Goal: Task Accomplishment & Management: Manage account settings

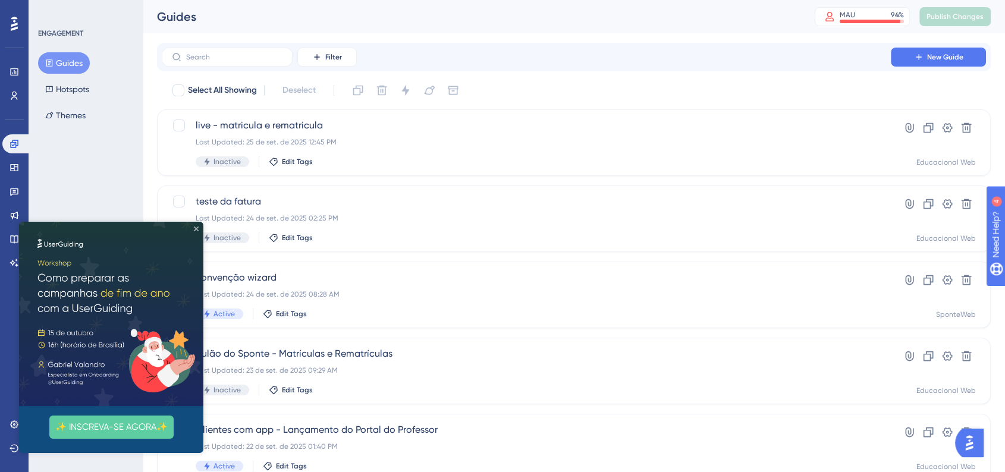
click at [197, 227] on icon "Close Preview" at bounding box center [196, 228] width 5 height 5
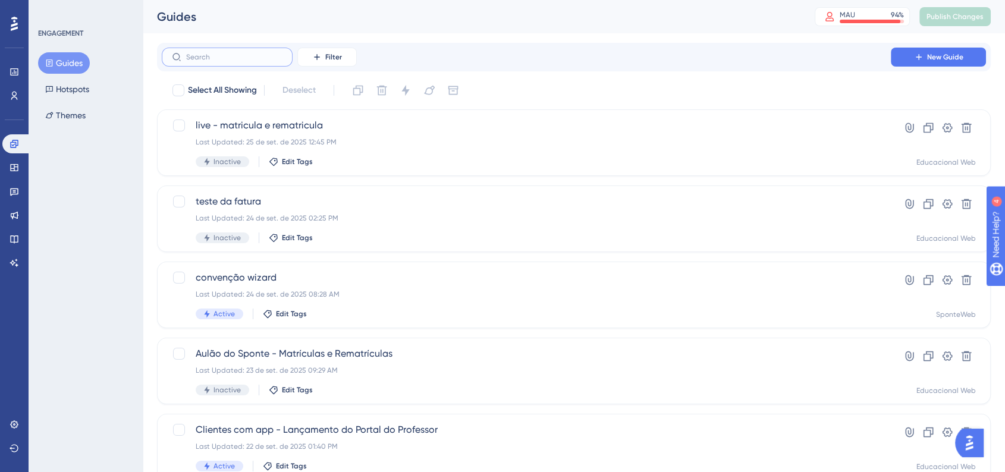
click at [238, 61] on input "text" at bounding box center [234, 57] width 96 height 8
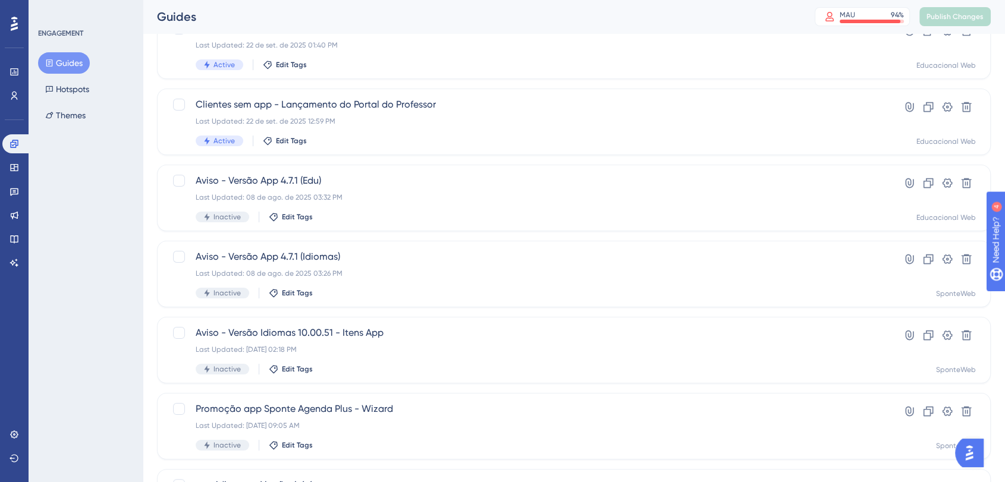
scroll to position [66, 0]
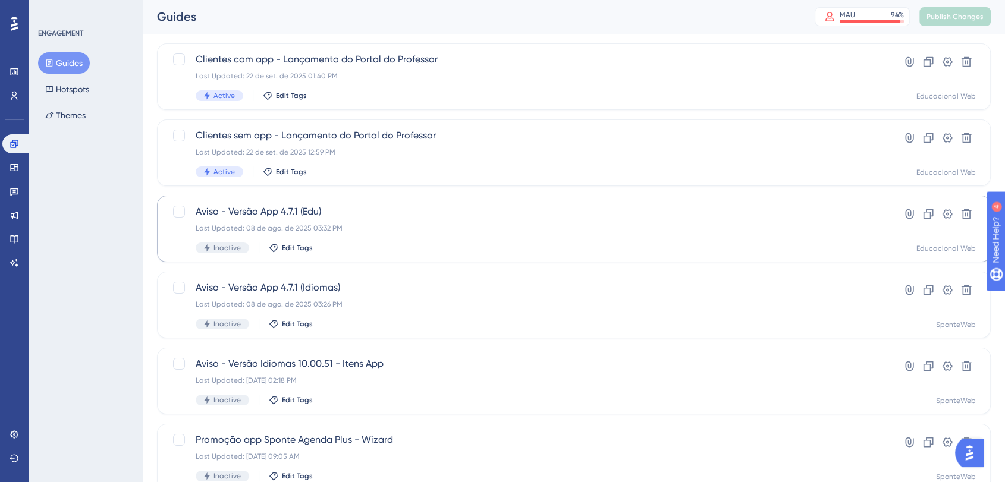
type input "app"
click at [374, 240] on div "Aviso - Versão App 4.7.1 (Edu) Last Updated: [DATE] 03:32 PM Inactive Edit Tags" at bounding box center [526, 228] width 661 height 49
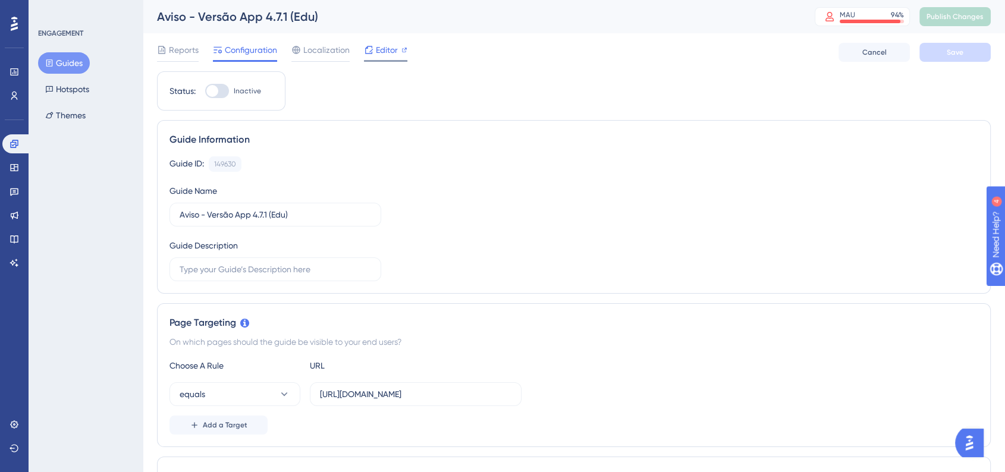
click at [396, 53] on span "Editor" at bounding box center [387, 50] width 22 height 14
click at [20, 241] on link at bounding box center [14, 238] width 24 height 19
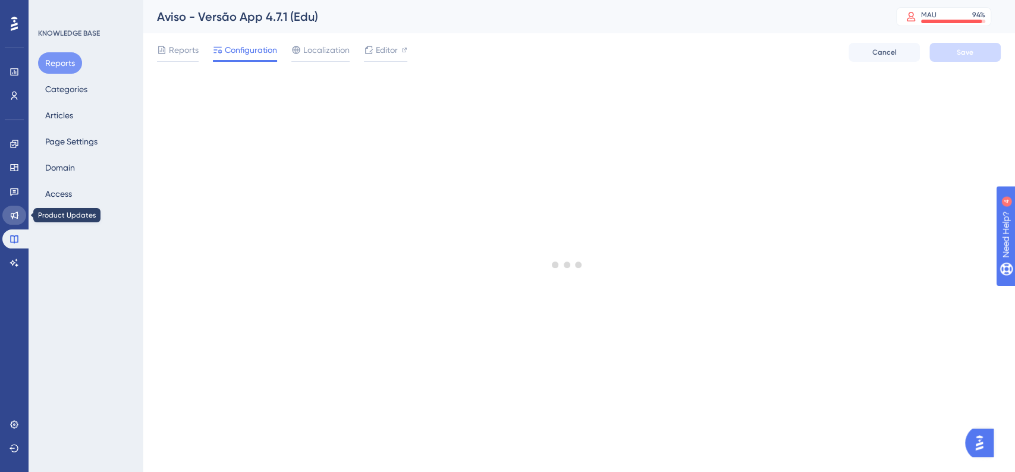
click at [11, 218] on icon at bounding box center [15, 215] width 10 height 10
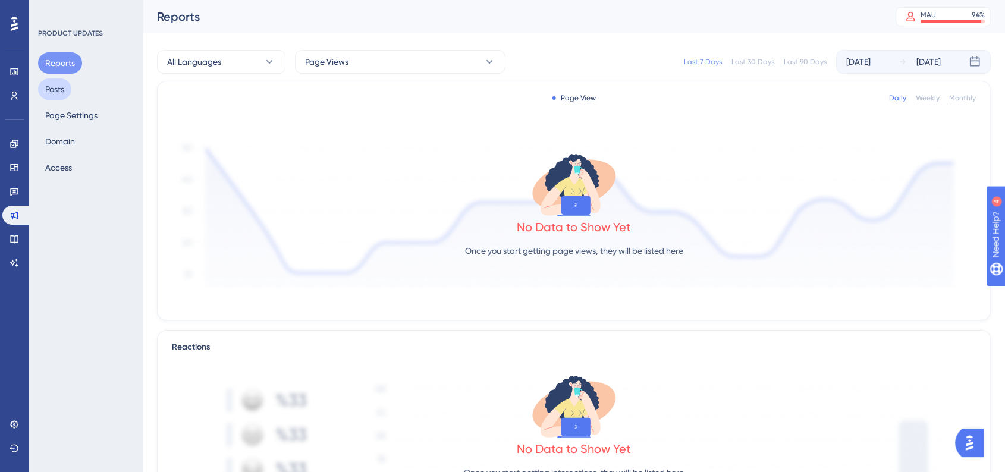
click at [61, 96] on button "Posts" at bounding box center [54, 88] width 33 height 21
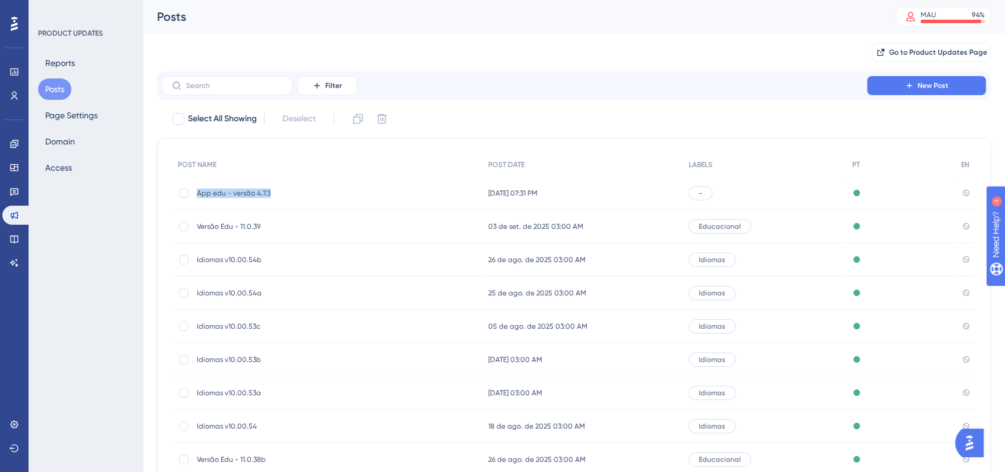
drag, startPoint x: 198, startPoint y: 195, endPoint x: 276, endPoint y: 195, distance: 77.9
click at [276, 195] on span "App edu - versão 4.7.3" at bounding box center [292, 193] width 190 height 10
copy span "App edu - versão 4.7.3"
click at [318, 228] on span "Versão Edu - 11.0.39" at bounding box center [292, 227] width 190 height 10
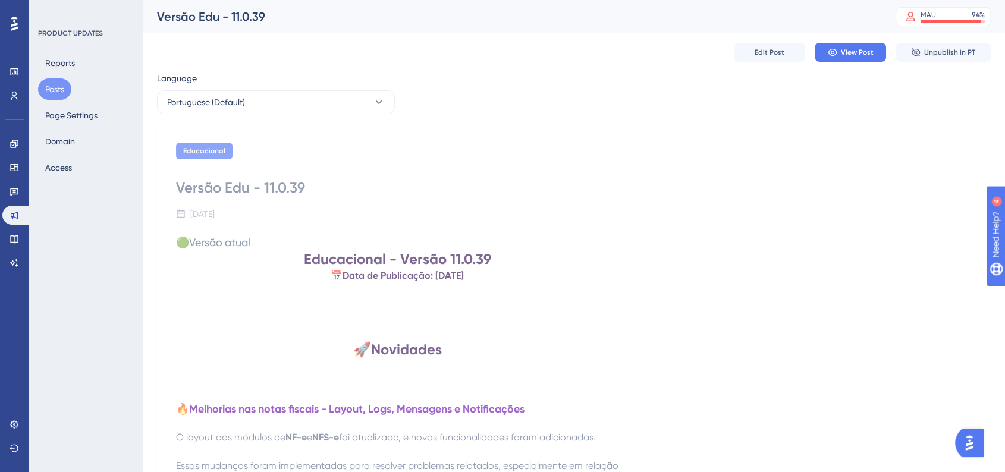
click at [256, 192] on div "Versão Edu - 11.0.39" at bounding box center [397, 187] width 442 height 19
click at [58, 89] on button "Posts" at bounding box center [54, 88] width 33 height 21
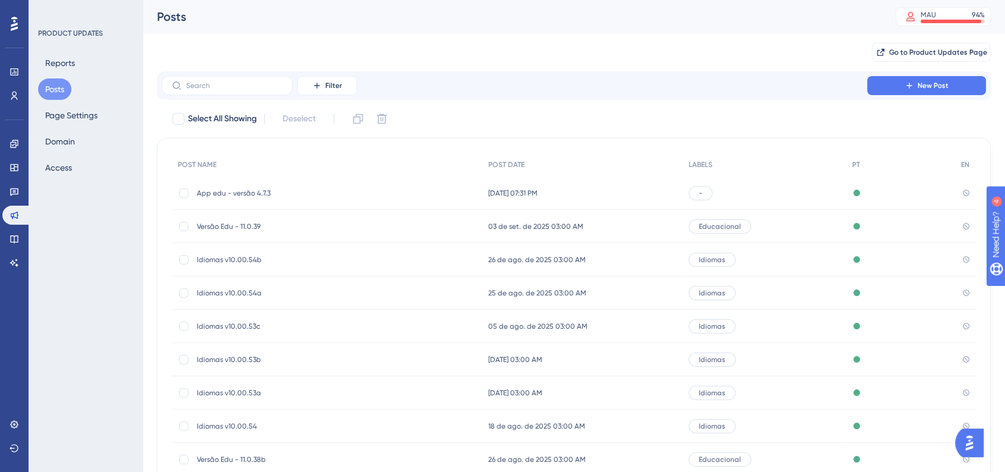
click at [346, 199] on div "App edu - versão 4.7.3 App edu - versão 4.7.3" at bounding box center [292, 193] width 190 height 33
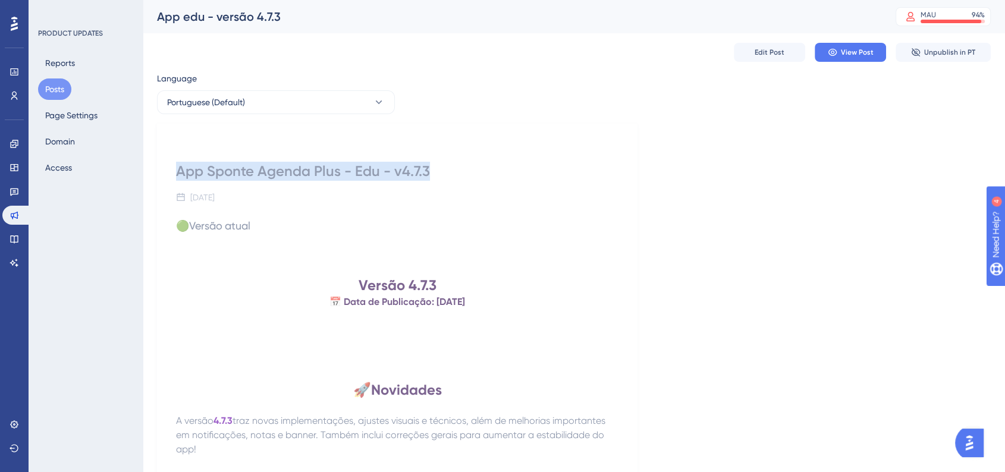
drag, startPoint x: 178, startPoint y: 174, endPoint x: 433, endPoint y: 172, distance: 254.4
click at [433, 172] on div "App Sponte Agenda Plus - Edu - v4.7.3" at bounding box center [397, 171] width 442 height 19
copy div "App Sponte Agenda Plus - Edu - v4.7.3"
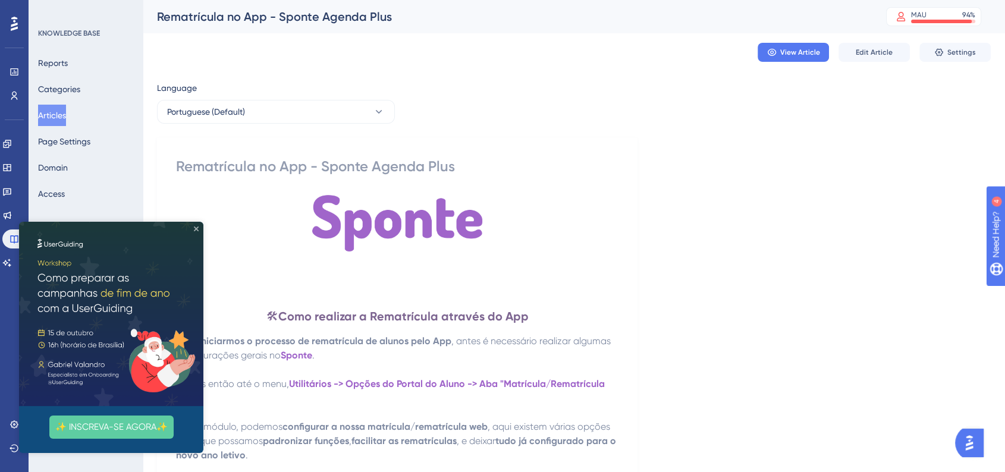
click at [195, 229] on icon "Close Preview" at bounding box center [196, 228] width 5 height 5
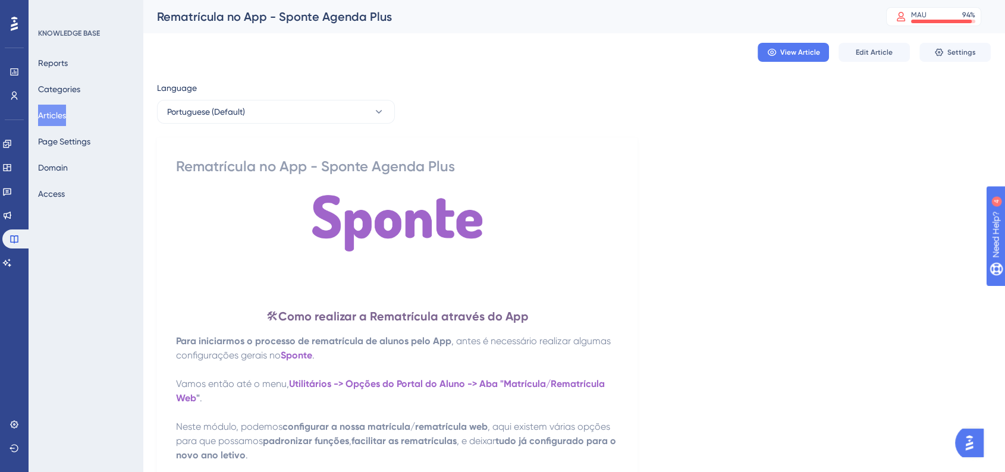
click at [57, 115] on button "Articles" at bounding box center [52, 115] width 28 height 21
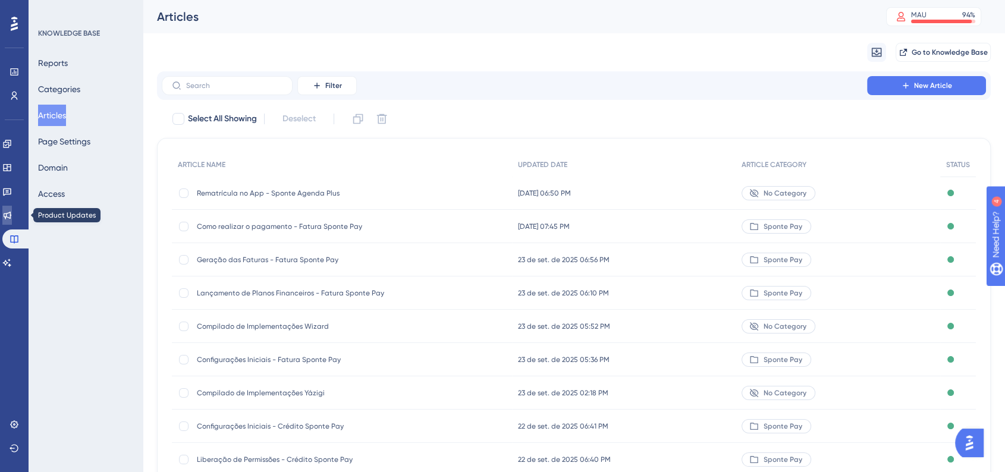
click at [12, 216] on link at bounding box center [7, 215] width 10 height 19
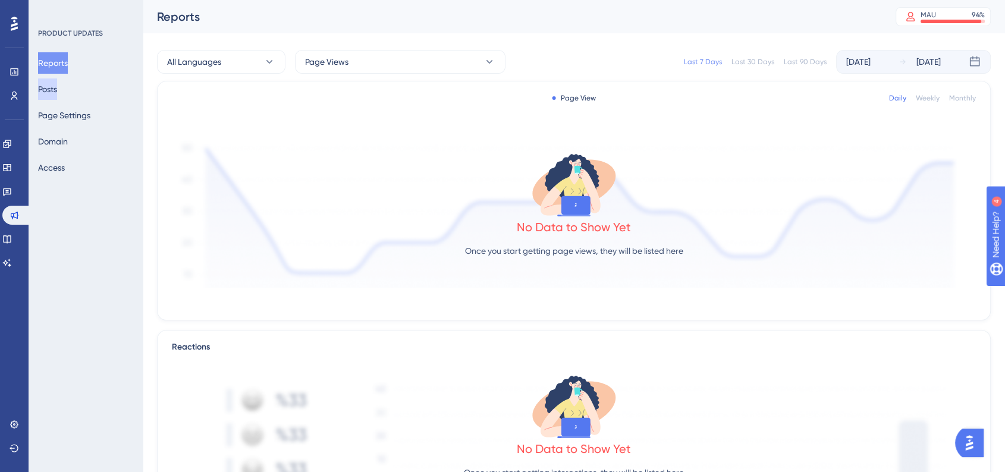
click at [57, 91] on button "Posts" at bounding box center [47, 88] width 19 height 21
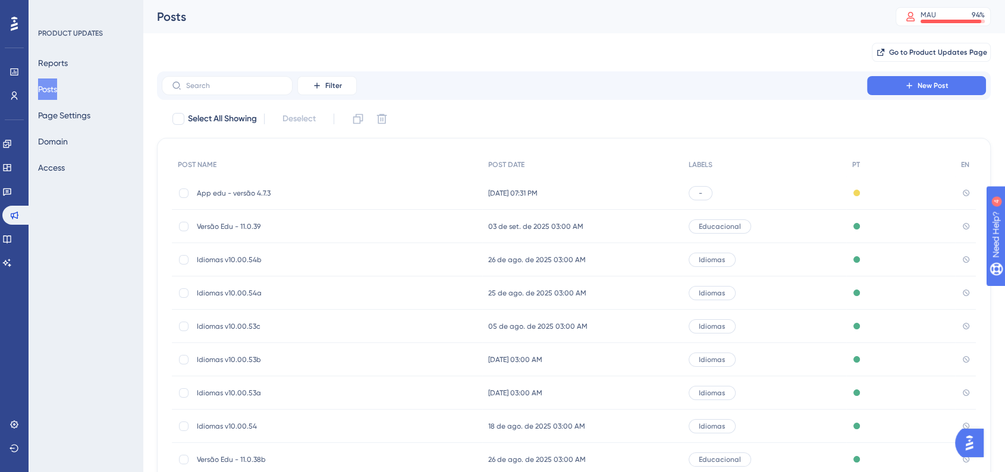
click at [433, 191] on div "App edu - versão 4.7.3 App edu - versão 4.7.3" at bounding box center [327, 193] width 310 height 33
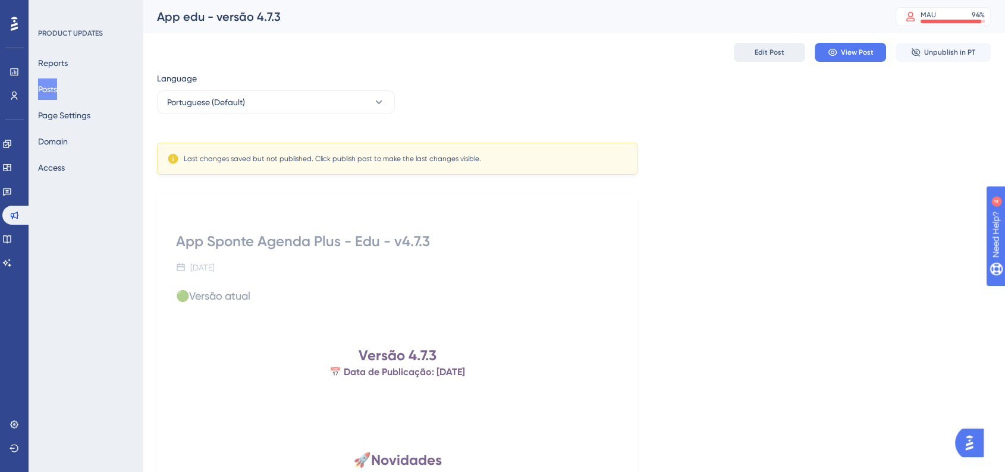
click at [770, 51] on span "Edit Post" at bounding box center [769, 53] width 30 height 10
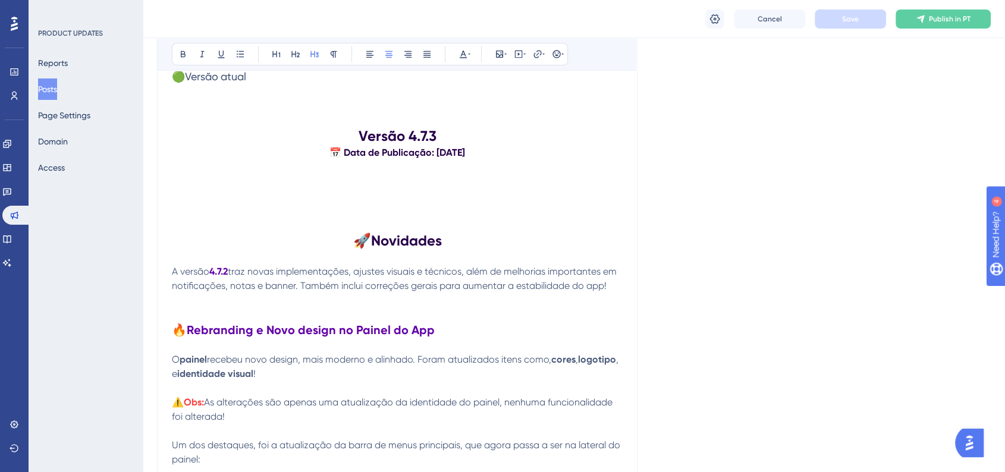
scroll to position [324, 0]
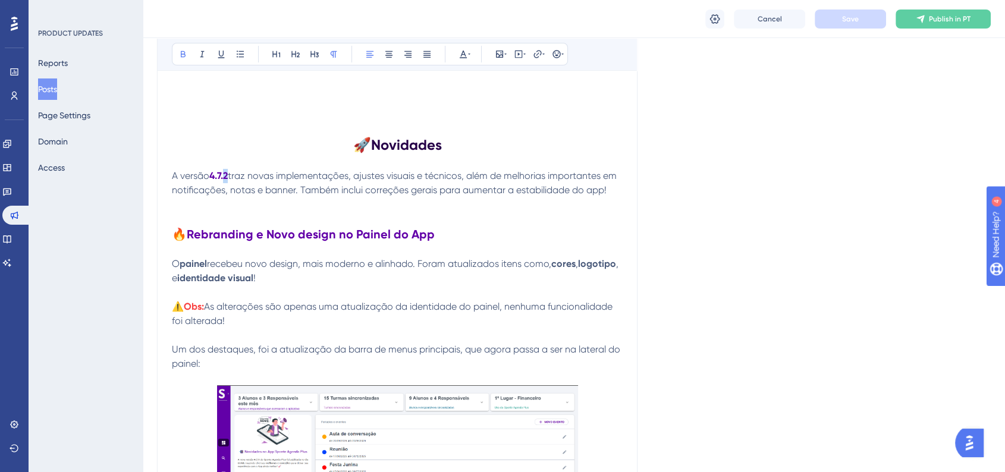
click at [228, 175] on strong "4.7.2" at bounding box center [218, 175] width 18 height 11
click at [613, 194] on p "A versão 4.7.3 traz novas implementações, ajustes visuais e técnicos, além de m…" at bounding box center [397, 183] width 451 height 29
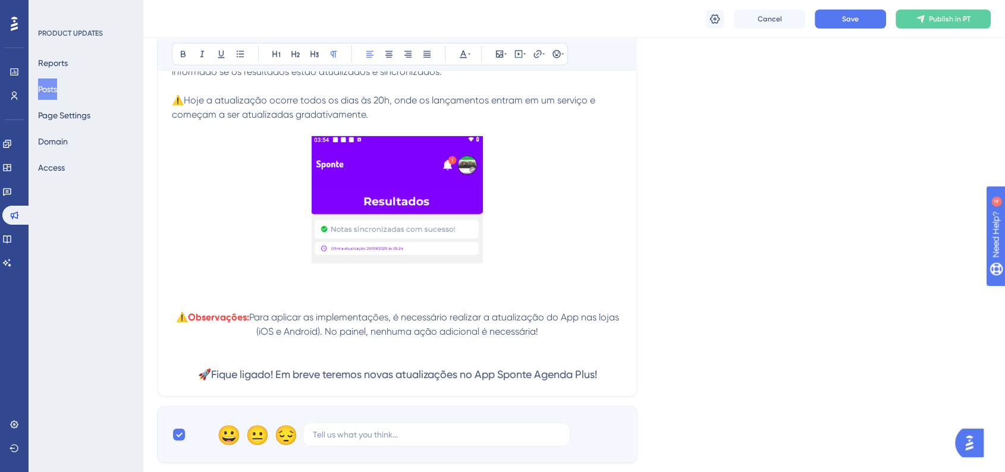
scroll to position [3759, 0]
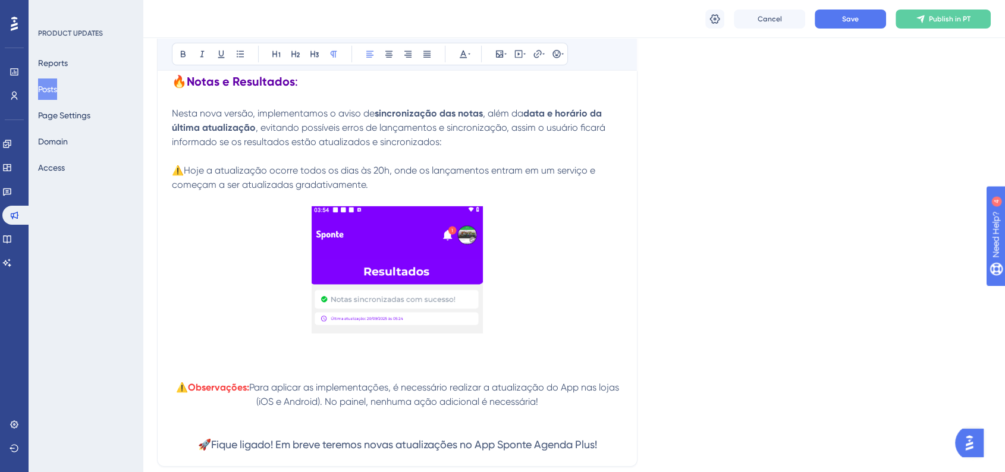
click at [586, 292] on p at bounding box center [397, 271] width 451 height 131
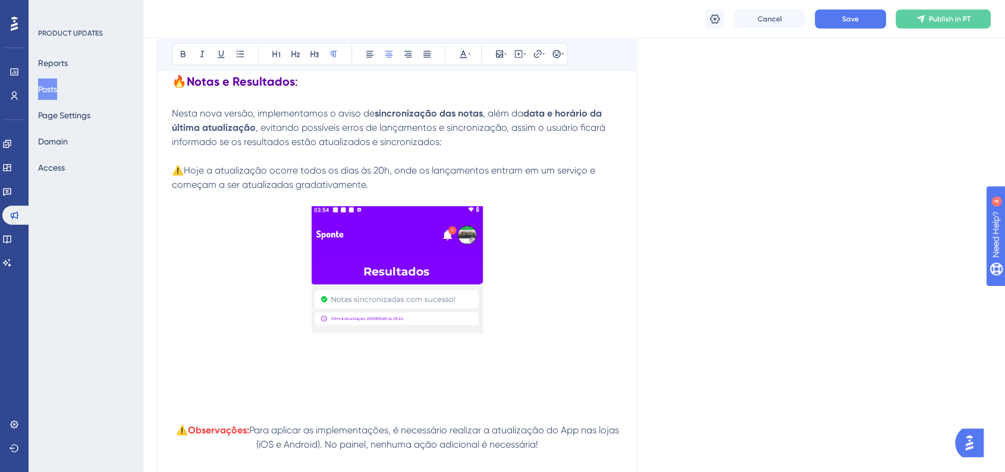
click at [281, 89] on strong "Notas e Resultados" at bounding box center [241, 81] width 108 height 14
copy h2 "🔥 Notas e Resultados"
click at [201, 394] on p at bounding box center [397, 387] width 451 height 14
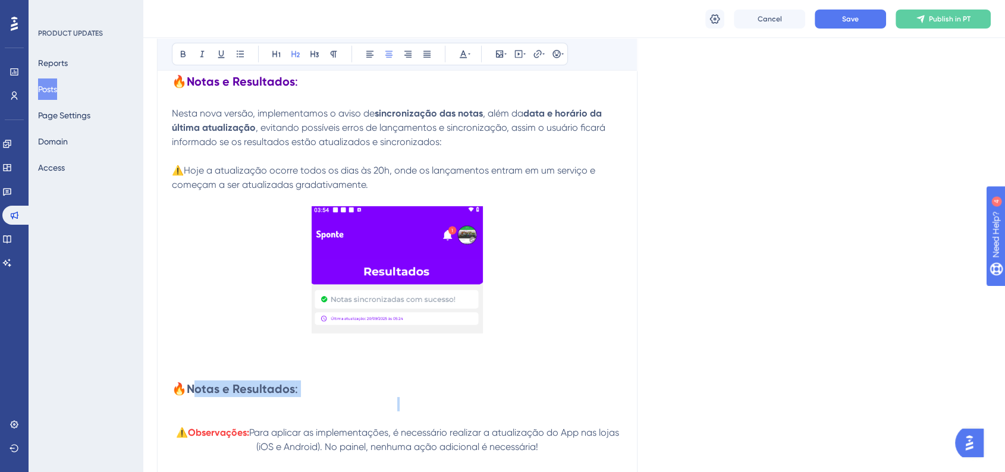
drag, startPoint x: 192, startPoint y: 395, endPoint x: 290, endPoint y: 404, distance: 98.5
click at [292, 396] on strong "Notas e Resultados" at bounding box center [241, 389] width 108 height 14
click at [295, 390] on span ":" at bounding box center [296, 389] width 3 height 14
drag, startPoint x: 295, startPoint y: 392, endPoint x: 187, endPoint y: 391, distance: 107.6
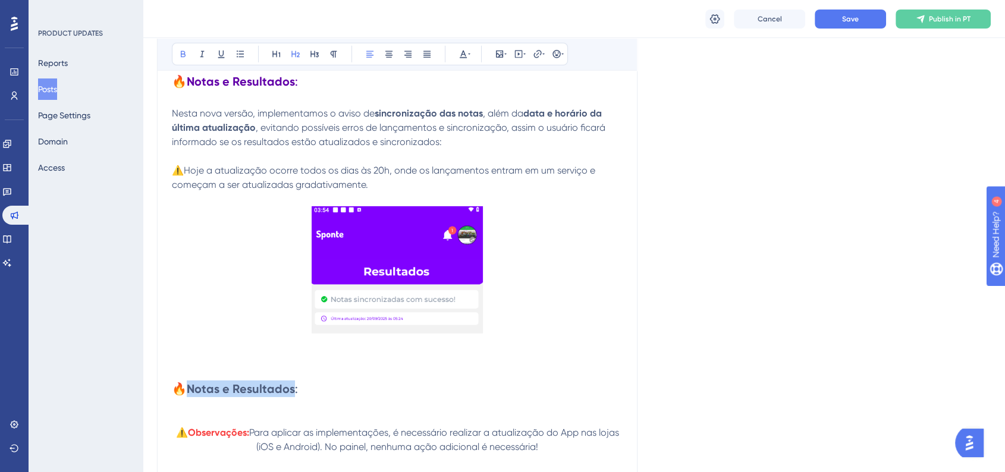
click at [187, 391] on h2 "🔥 Notas e Resultados :" at bounding box center [397, 388] width 451 height 17
click at [308, 392] on h2 "🔥 Rotina Infantil ::" at bounding box center [397, 388] width 451 height 17
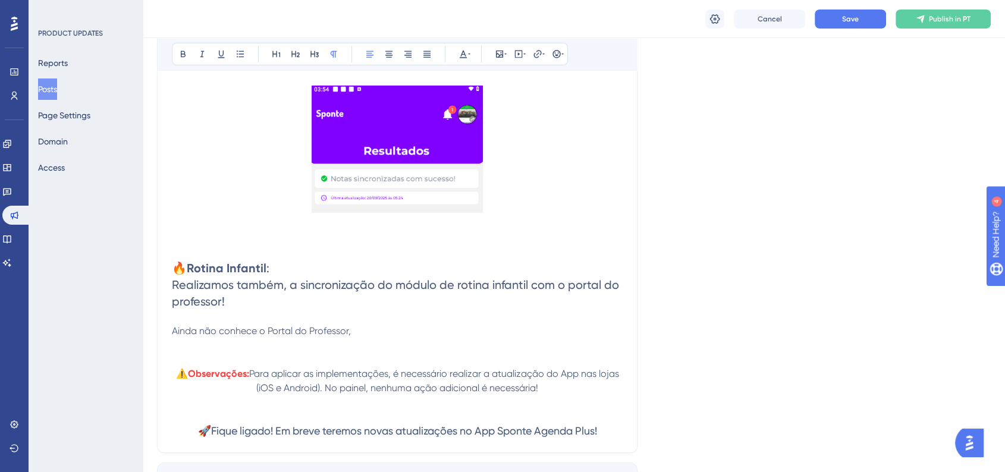
scroll to position [3957, 0]
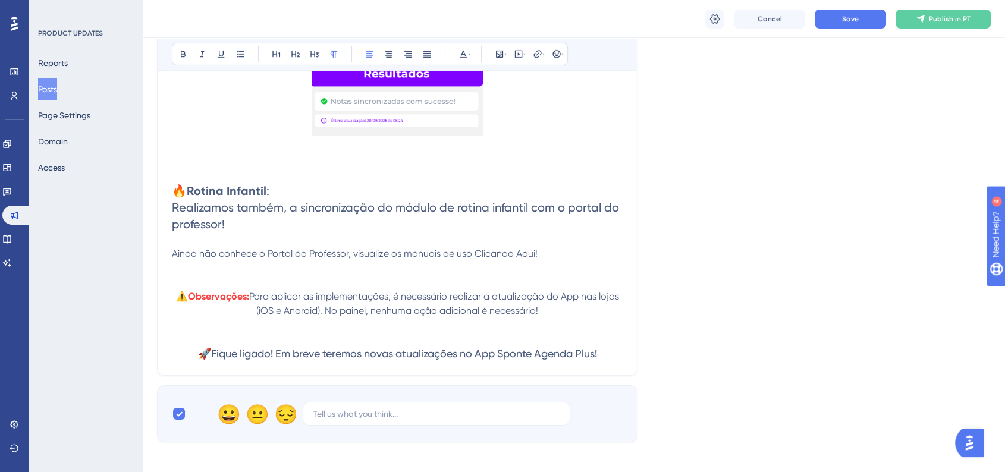
click at [238, 191] on strong "Rotina Infantil" at bounding box center [227, 191] width 80 height 14
click at [301, 213] on span "Realizamos também, a sincronização do módulo de rotina infantil com o portal do…" at bounding box center [397, 215] width 450 height 31
click at [302, 191] on h2 "🔥 Rotina Infantil :" at bounding box center [397, 190] width 451 height 17
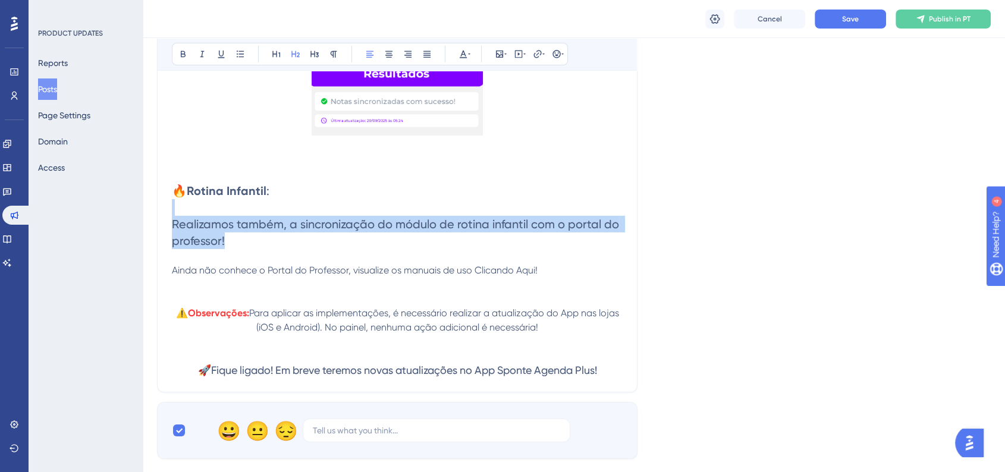
drag, startPoint x: 228, startPoint y: 247, endPoint x: 173, endPoint y: 221, distance: 61.4
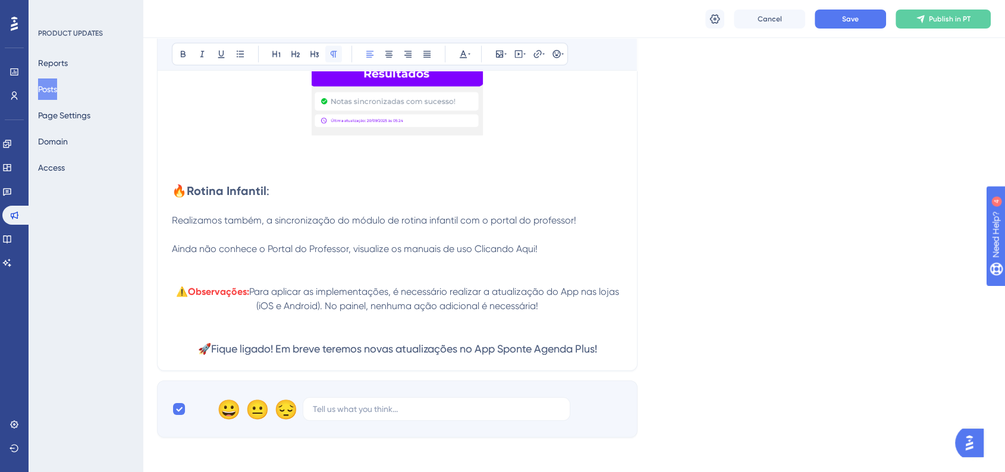
click at [336, 48] on button at bounding box center [333, 54] width 17 height 17
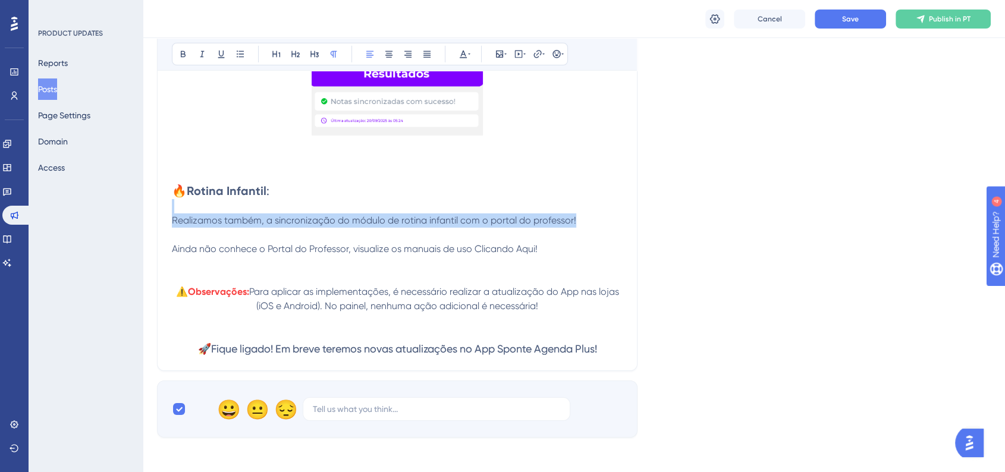
click at [323, 226] on span "Realizamos também, a sincronização do módulo de rotina infantil com o portal do…" at bounding box center [374, 220] width 404 height 11
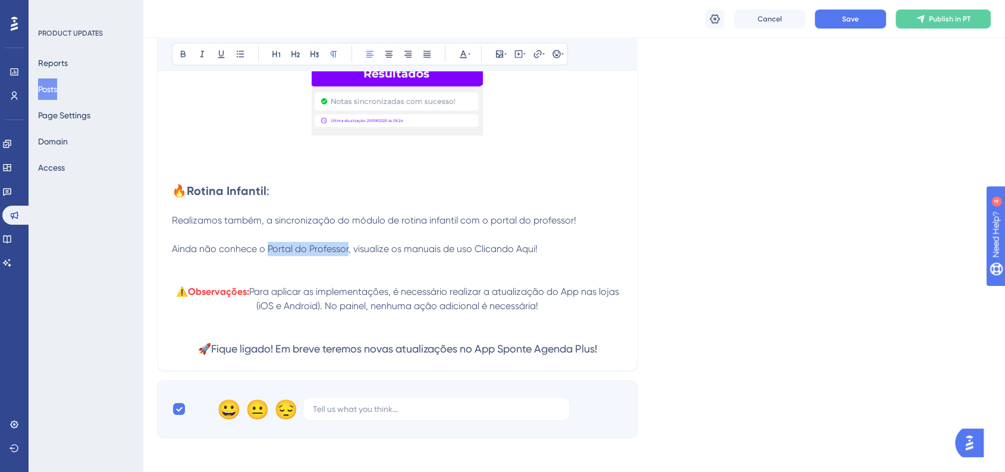
drag, startPoint x: 267, startPoint y: 256, endPoint x: 347, endPoint y: 254, distance: 80.3
click at [347, 254] on span "Ainda não conhece o Portal do Professor, visualize os manuais de uso Clicando A…" at bounding box center [355, 248] width 366 height 11
click at [168, 56] on div "Bold Italic Underline Bullet Point Heading 1 Heading 2 Heading 3 Normal Align L…" at bounding box center [397, 53] width 479 height 33
click at [177, 53] on button at bounding box center [183, 54] width 17 height 17
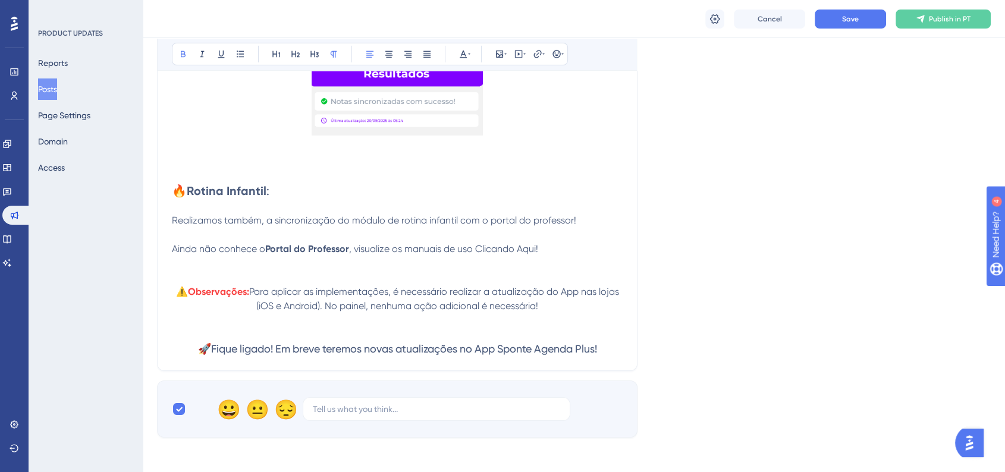
click at [576, 240] on p "Ainda não conhece o Portal do Professor , visualize os manuais de uso Clicando …" at bounding box center [397, 242] width 451 height 29
drag, startPoint x: 477, startPoint y: 256, endPoint x: 540, endPoint y: 256, distance: 63.0
click at [540, 256] on p "Ainda não conhece o Portal do Professor , visualize os manuais de uso Clicando …" at bounding box center [397, 242] width 451 height 29
click at [187, 56] on icon at bounding box center [183, 54] width 10 height 10
click at [461, 58] on icon at bounding box center [463, 55] width 7 height 8
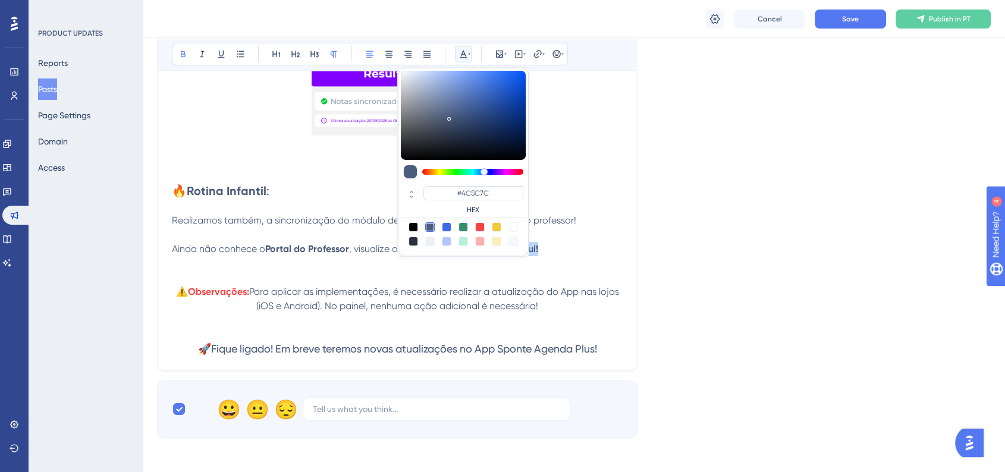
click at [448, 229] on div at bounding box center [447, 227] width 10 height 10
type input "#4169F0"
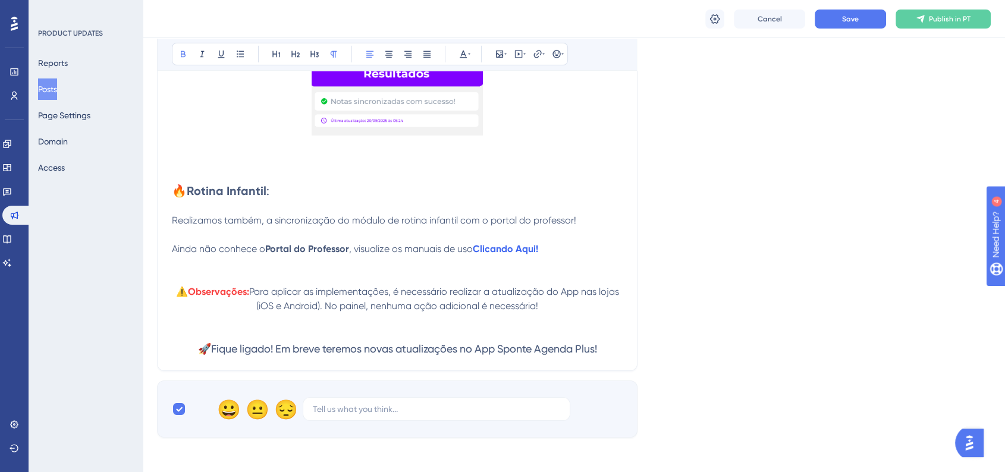
click at [518, 254] on strong "Clicando Aqui!" at bounding box center [505, 248] width 65 height 11
drag, startPoint x: 478, startPoint y: 258, endPoint x: 542, endPoint y: 257, distance: 64.2
click at [542, 256] on p "Ainda não conhece o Portal do Professor , visualize os manuais de uso Clicando …" at bounding box center [397, 242] width 451 height 29
click at [533, 55] on icon at bounding box center [538, 54] width 10 height 10
click at [528, 136] on input "https://" at bounding box center [537, 131] width 111 height 13
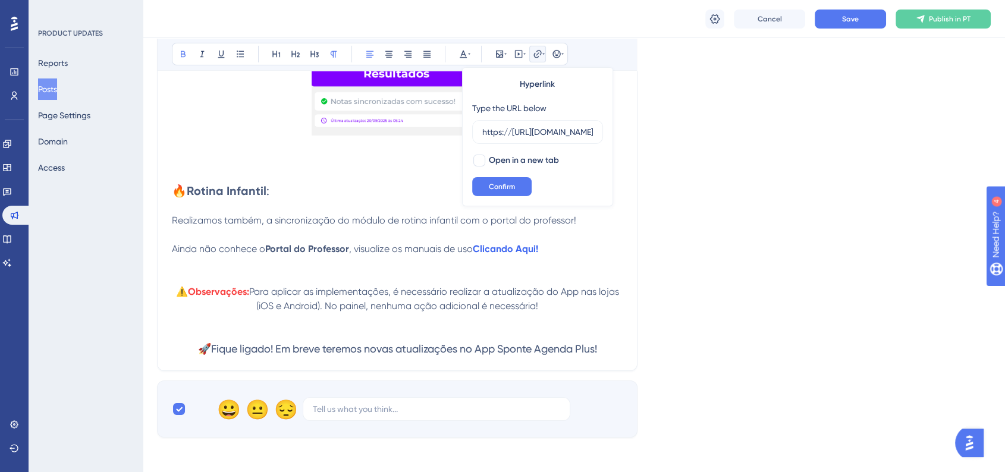
scroll to position [0, 284]
type input "https://https://ajuda.sponte.com.br/pt/articles/13949-configuracoes-de-acesso-p…"
click at [524, 155] on span "Open in a new tab" at bounding box center [524, 160] width 70 height 14
checkbox input "true"
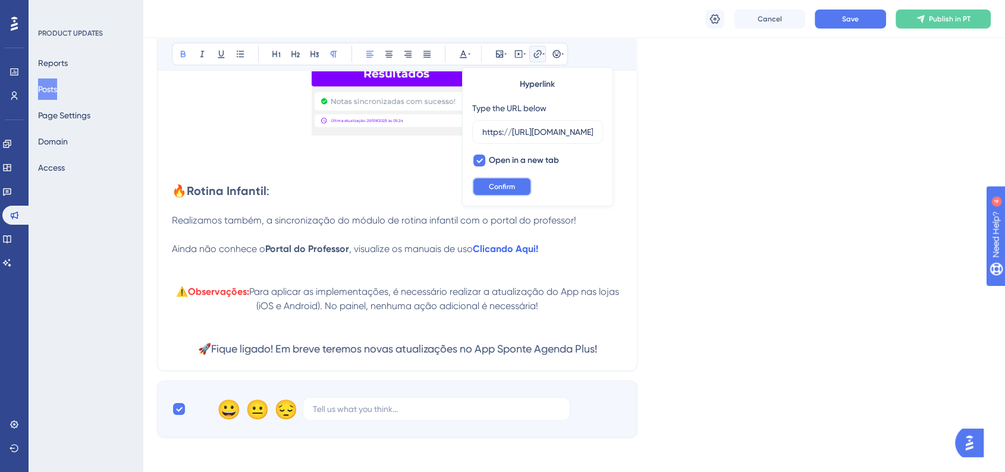
drag, startPoint x: 518, startPoint y: 193, endPoint x: 546, endPoint y: 195, distance: 28.0
click at [518, 193] on button "Confirm" at bounding box center [501, 186] width 59 height 19
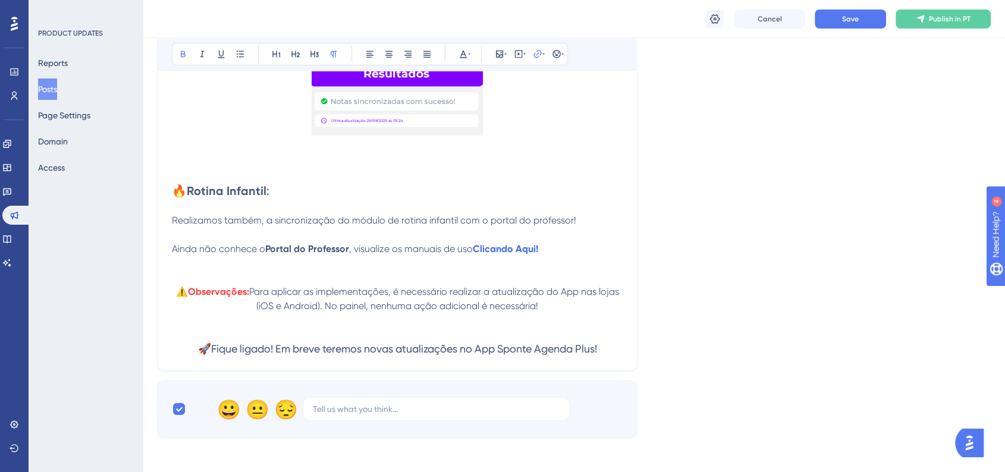
drag, startPoint x: 271, startPoint y: 196, endPoint x: 150, endPoint y: 196, distance: 121.3
click at [463, 49] on icon at bounding box center [463, 54] width 10 height 10
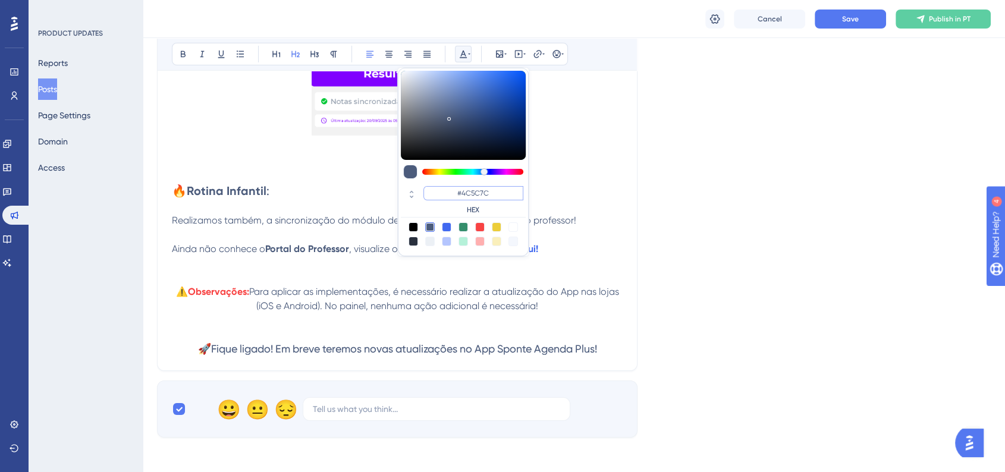
click at [483, 194] on input "#4C5C7C" at bounding box center [473, 193] width 100 height 14
paste input "6200A8"
type input "#6200A8"
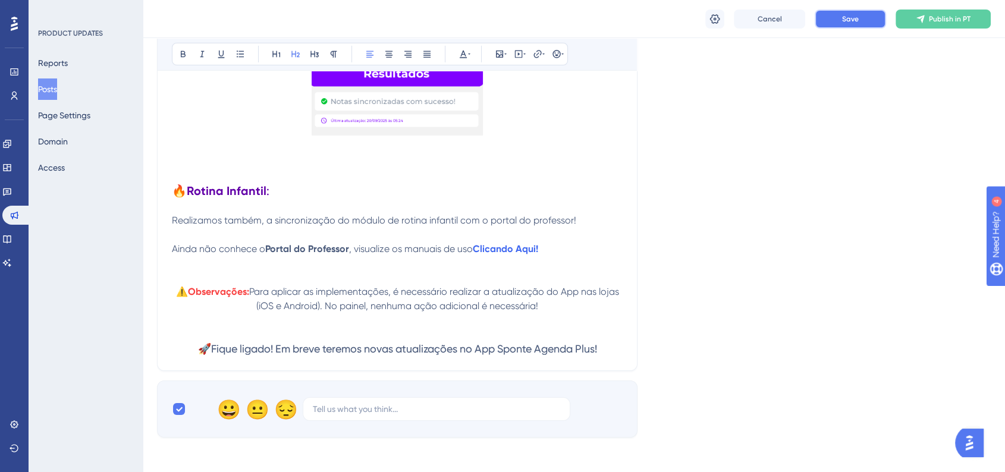
click at [846, 18] on span "Save" at bounding box center [850, 19] width 17 height 10
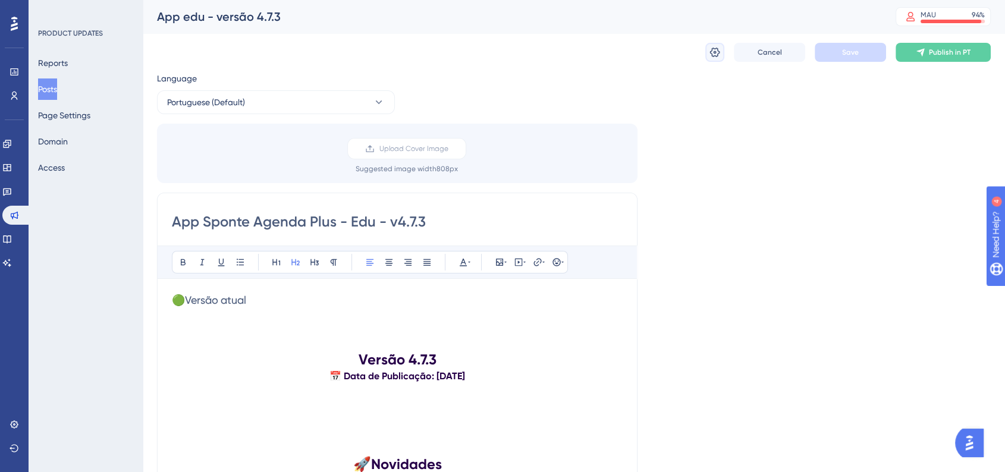
click at [710, 53] on icon at bounding box center [715, 53] width 10 height 10
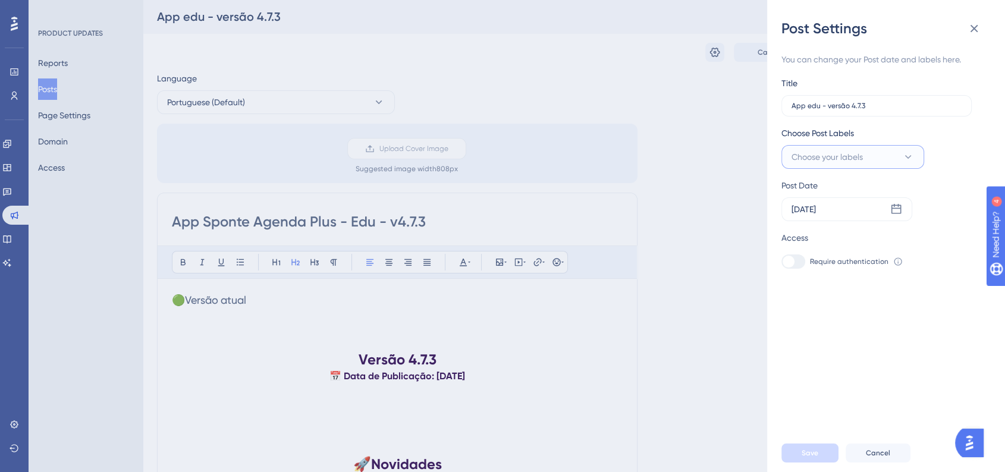
click at [904, 154] on icon at bounding box center [908, 157] width 12 height 12
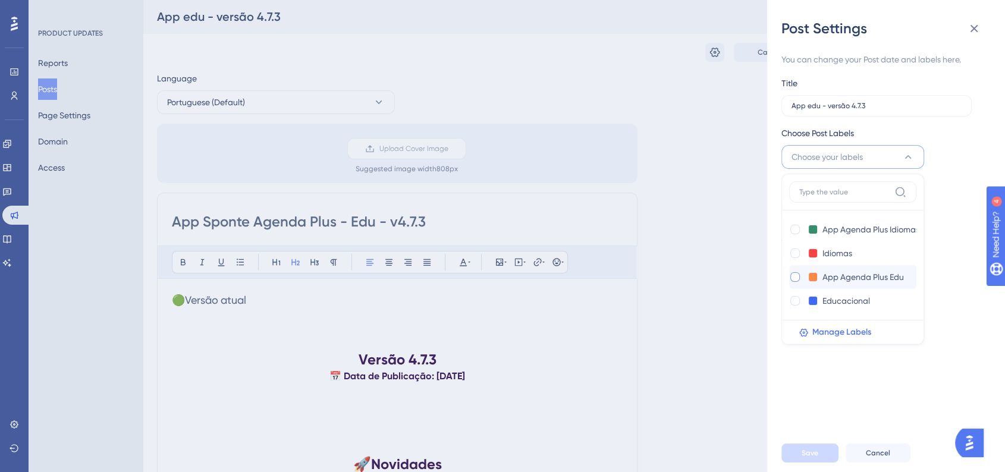
click at [798, 279] on div at bounding box center [795, 277] width 10 height 10
checkbox input "true"
click at [808, 458] on span "Save" at bounding box center [809, 453] width 17 height 10
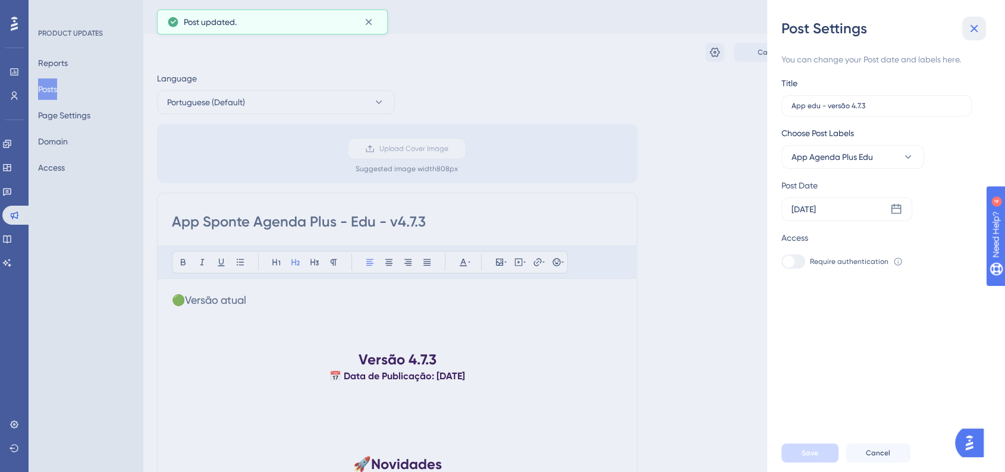
click at [978, 29] on icon at bounding box center [974, 28] width 14 height 14
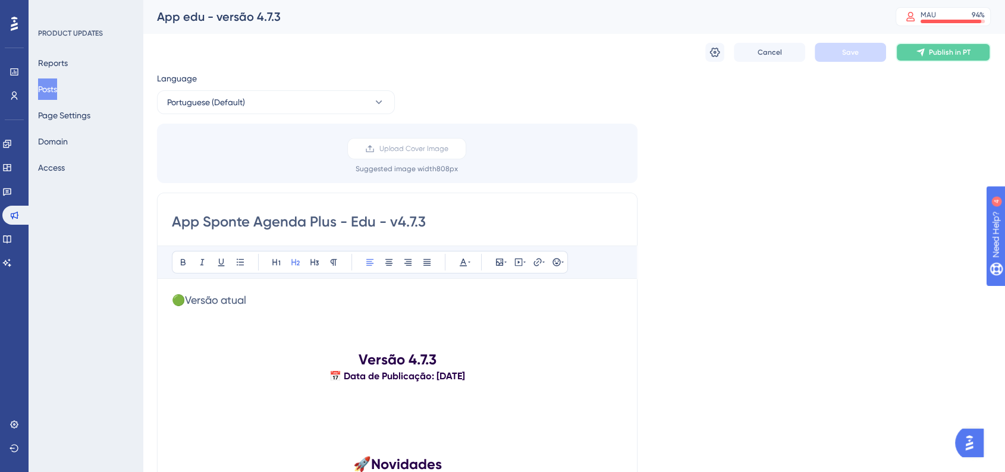
click at [943, 56] on span "Publish in PT" at bounding box center [950, 53] width 42 height 10
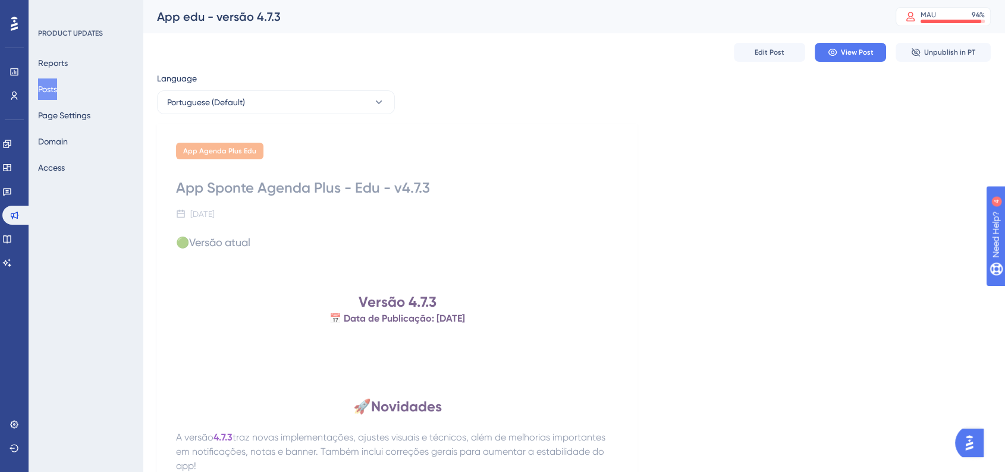
click at [851, 50] on span "View Post" at bounding box center [857, 53] width 33 height 10
click at [789, 49] on button "Edit Post" at bounding box center [769, 52] width 71 height 19
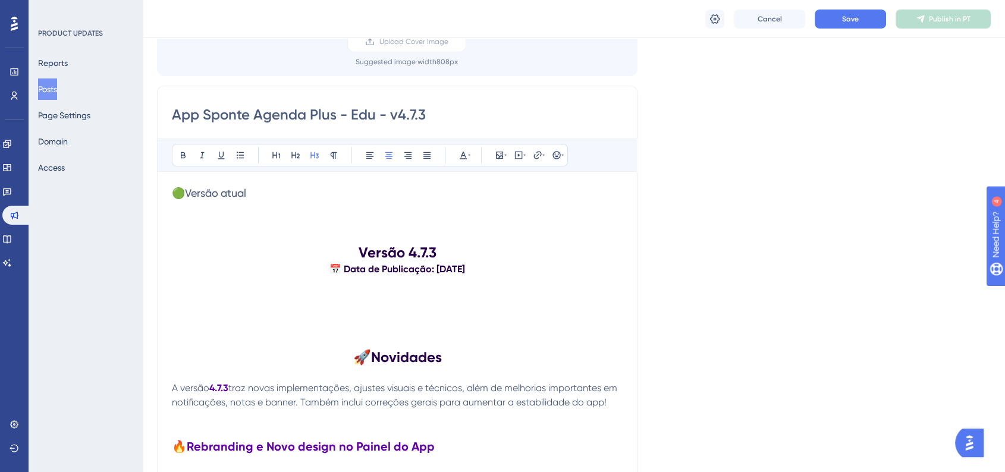
scroll to position [132, 0]
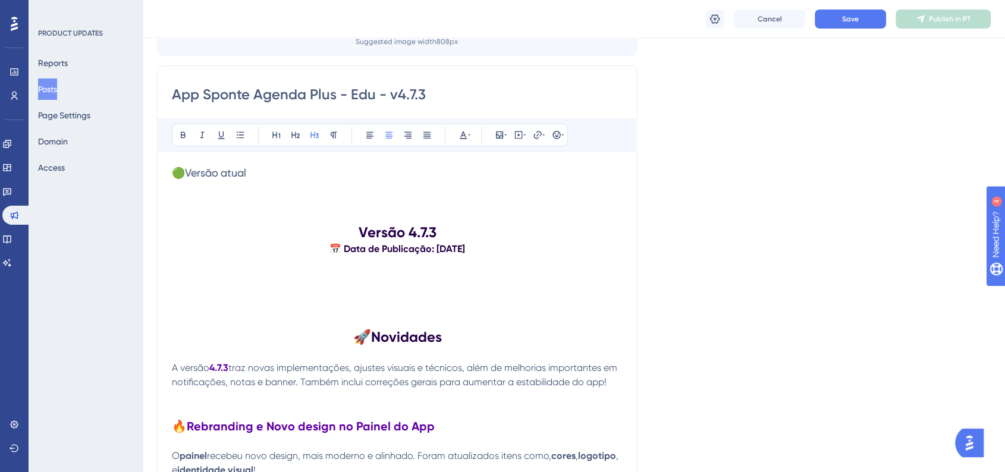
click at [499, 355] on p at bounding box center [397, 354] width 451 height 14
copy div "🟢Versão atual Versão 4.7.3 📅 Data de Publicação: 23/09/2025 🚀 Novidades A versã…"
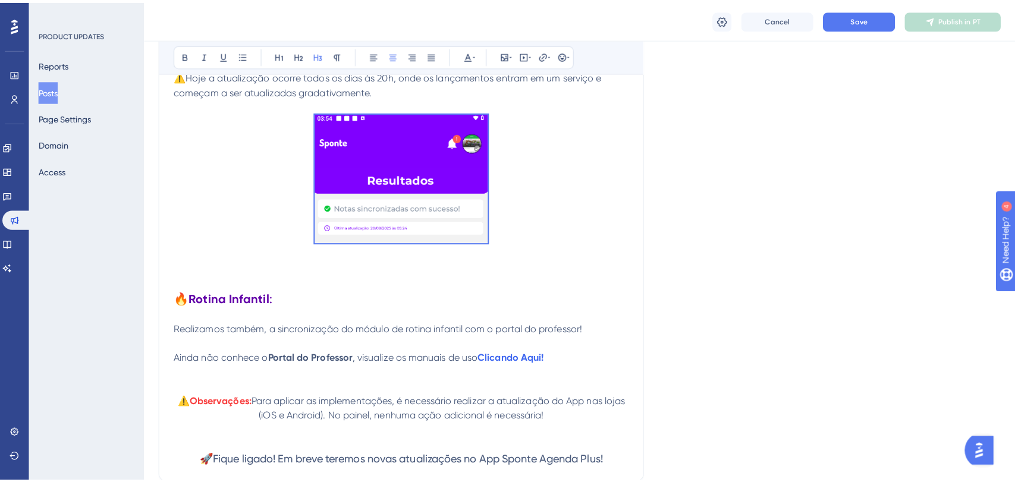
scroll to position [4029, 0]
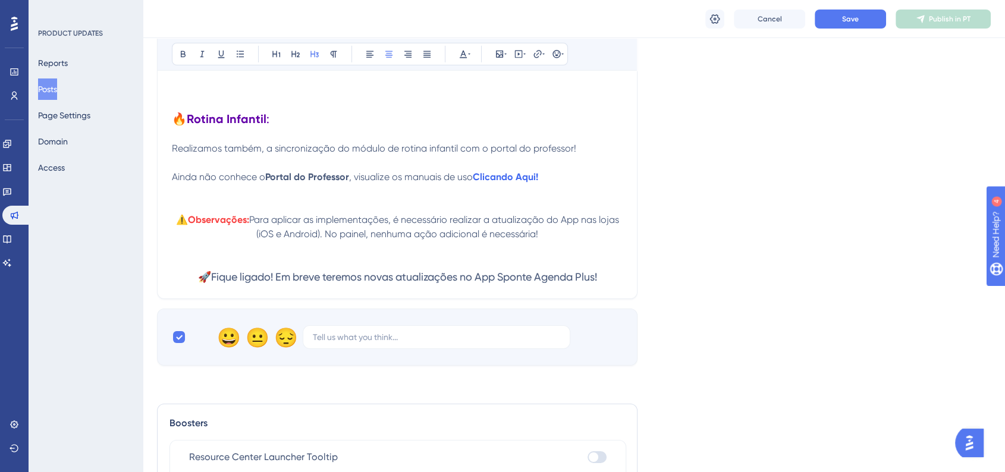
copy div "🟢Versão atual Versão 4.7.3 📅 Data de Publicação: 23/09/2025 🚀 Novidades A versã…"
click at [57, 93] on button "Posts" at bounding box center [47, 88] width 19 height 21
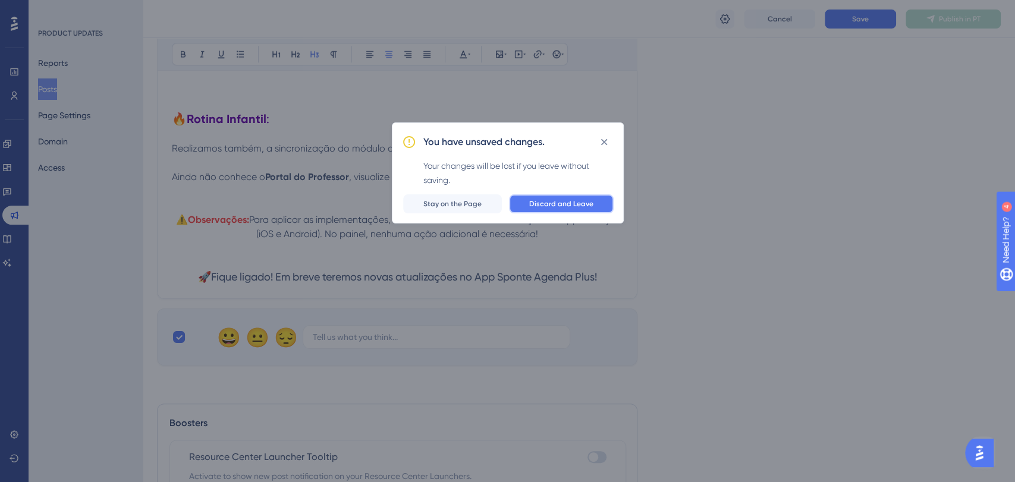
click at [568, 194] on button "Discard and Leave" at bounding box center [561, 203] width 105 height 19
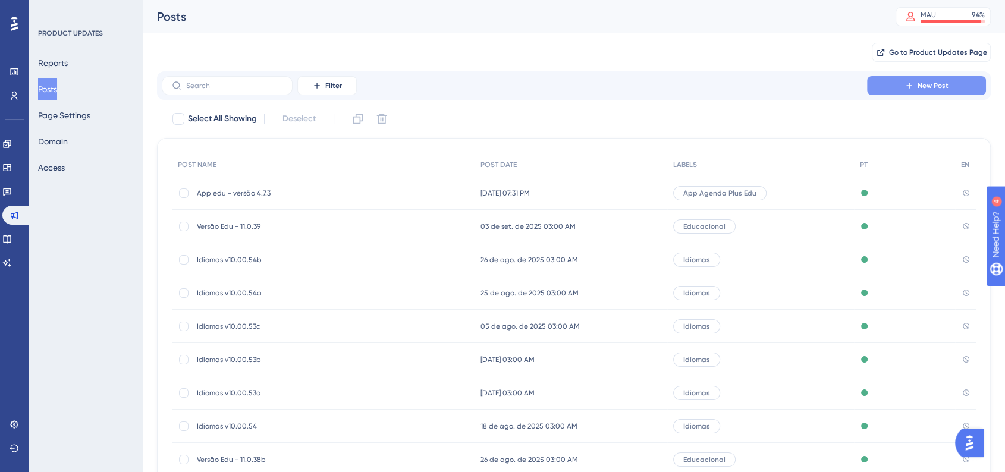
click at [912, 90] on button "New Post" at bounding box center [926, 85] width 119 height 19
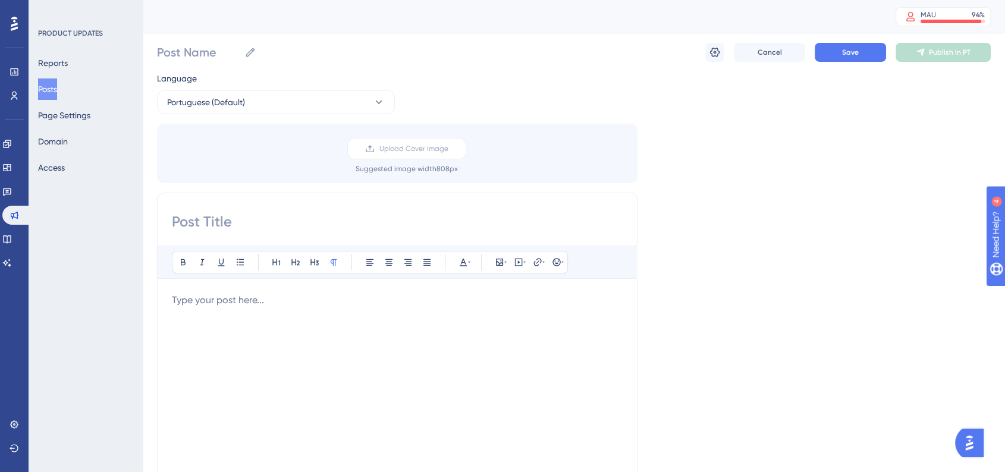
click at [348, 331] on div at bounding box center [397, 424] width 451 height 262
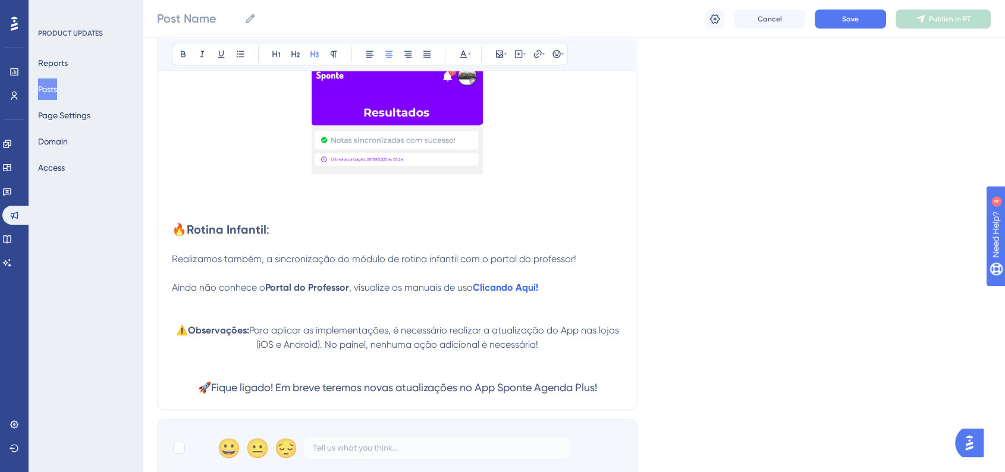
scroll to position [3831, 0]
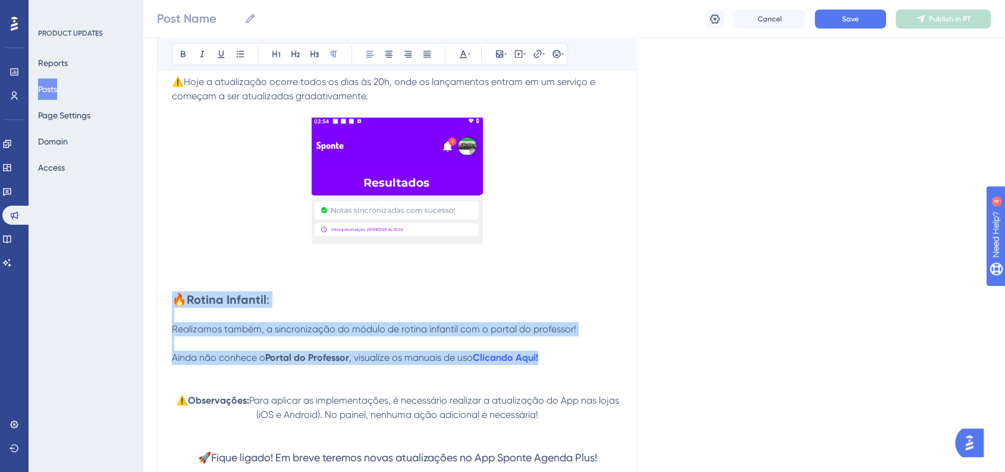
drag, startPoint x: 546, startPoint y: 365, endPoint x: 180, endPoint y: 310, distance: 370.2
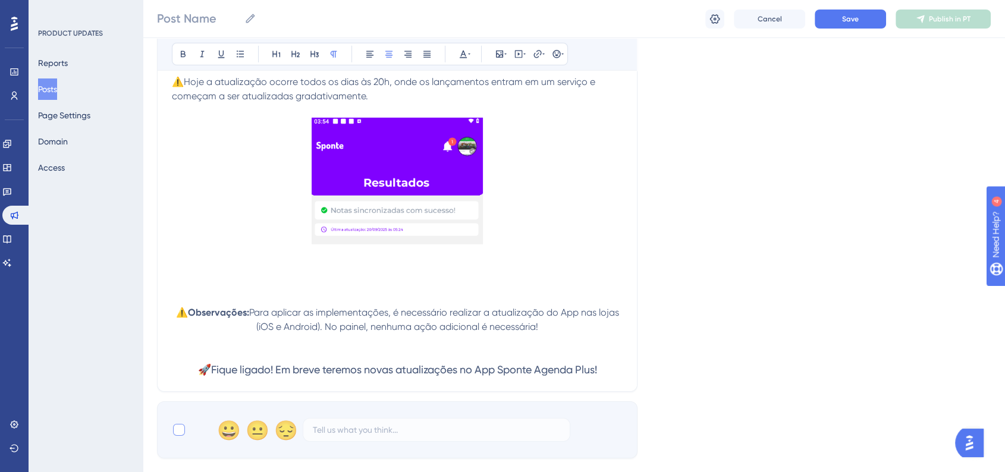
click at [181, 436] on div at bounding box center [179, 430] width 12 height 12
checkbox input "true"
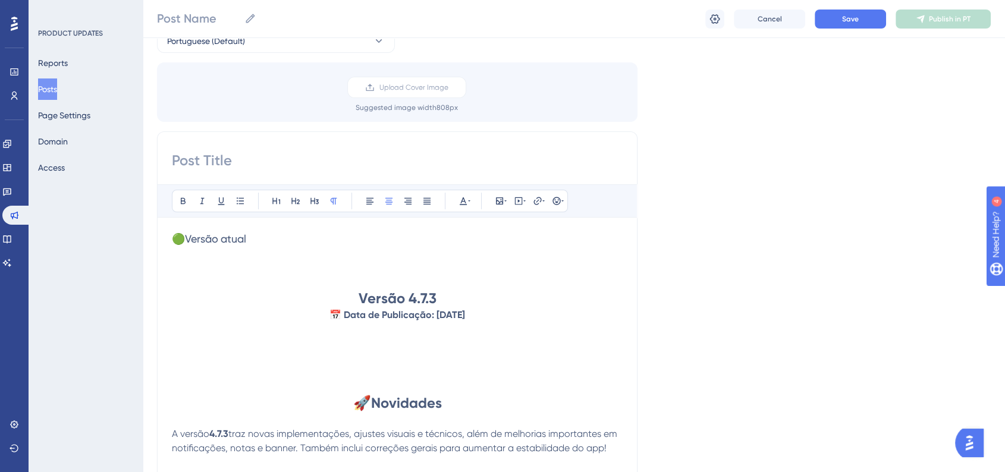
scroll to position [264, 0]
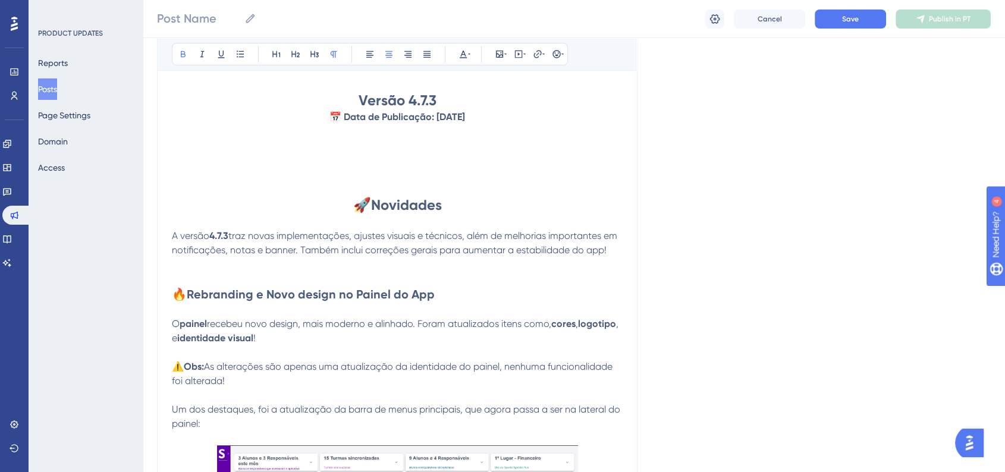
drag, startPoint x: 481, startPoint y: 115, endPoint x: 327, endPoint y: 95, distance: 155.4
click at [458, 54] on icon at bounding box center [463, 54] width 10 height 10
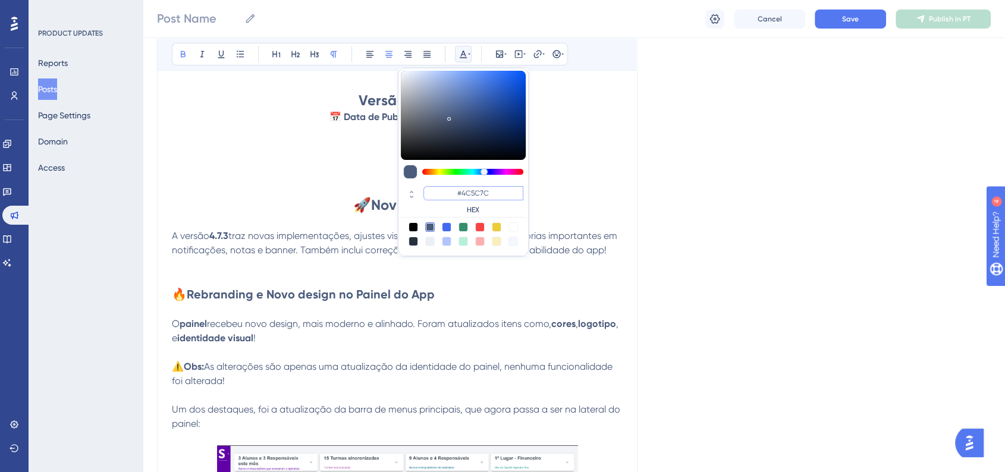
click at [472, 192] on input "#4C5C7C" at bounding box center [473, 193] width 100 height 14
paste input "270049"
type input "#270049"
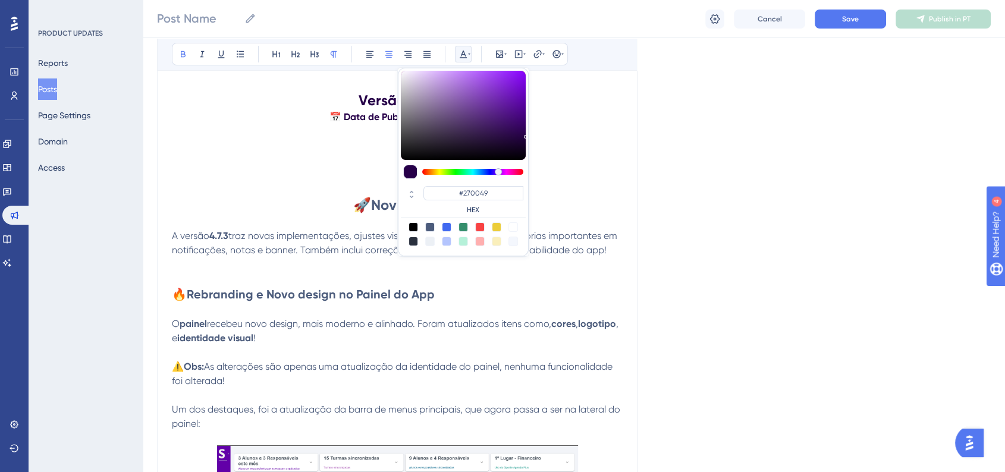
click at [589, 196] on h1 "🚀 Novidades" at bounding box center [397, 205] width 451 height 19
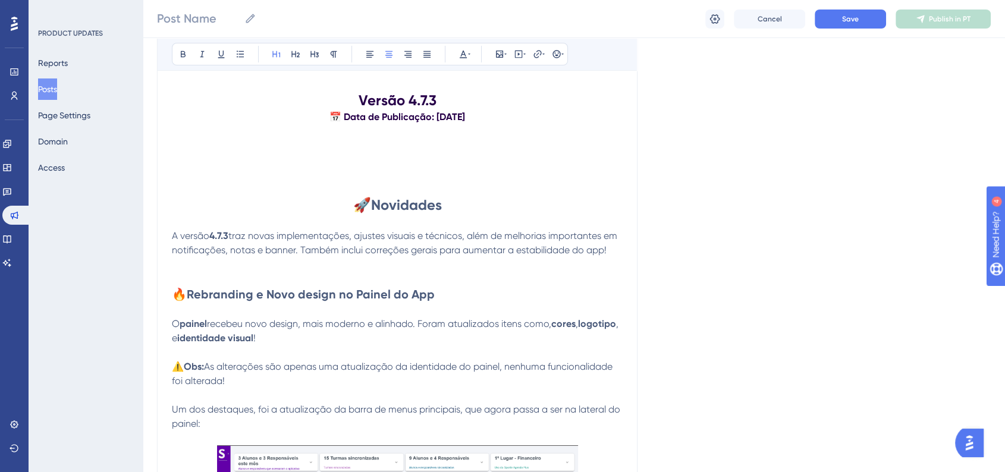
drag, startPoint x: 448, startPoint y: 205, endPoint x: 353, endPoint y: 205, distance: 95.1
click at [353, 205] on h1 "🚀 Novidades" at bounding box center [397, 205] width 451 height 19
click at [473, 45] on div "Bold Italic Underline Bullet Point Heading 1 Heading 2 Heading 3 Normal Align L…" at bounding box center [370, 54] width 396 height 23
click at [469, 49] on icon at bounding box center [469, 54] width 2 height 10
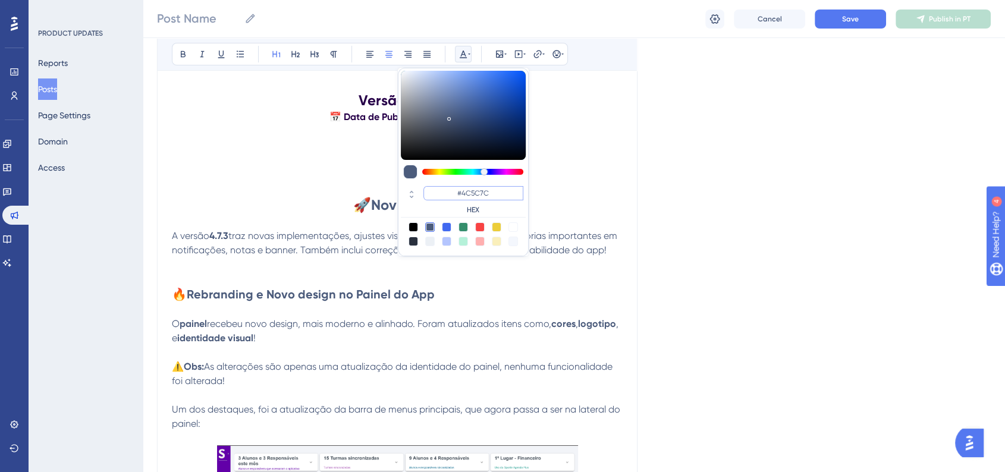
click at [476, 191] on input "#4C5C7C" at bounding box center [473, 193] width 100 height 14
paste input "270049"
type input "#270049"
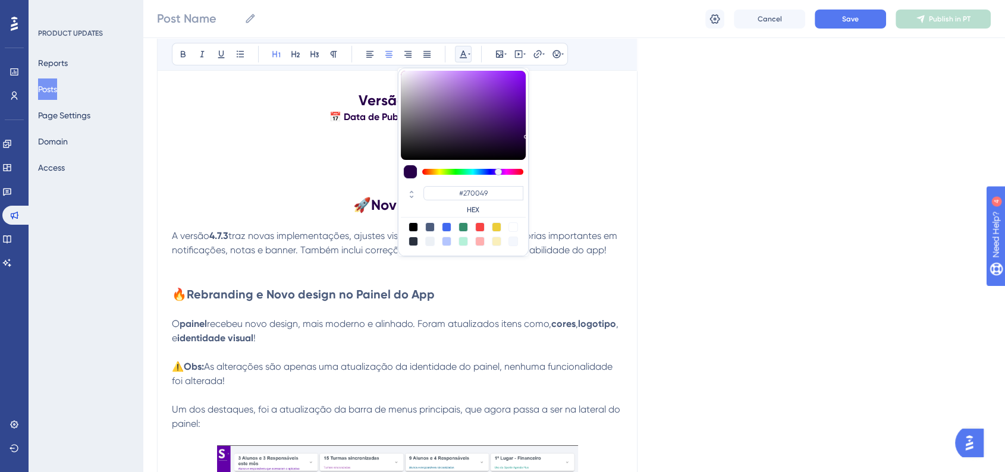
click at [574, 200] on h1 "🚀 Novidades" at bounding box center [397, 205] width 451 height 19
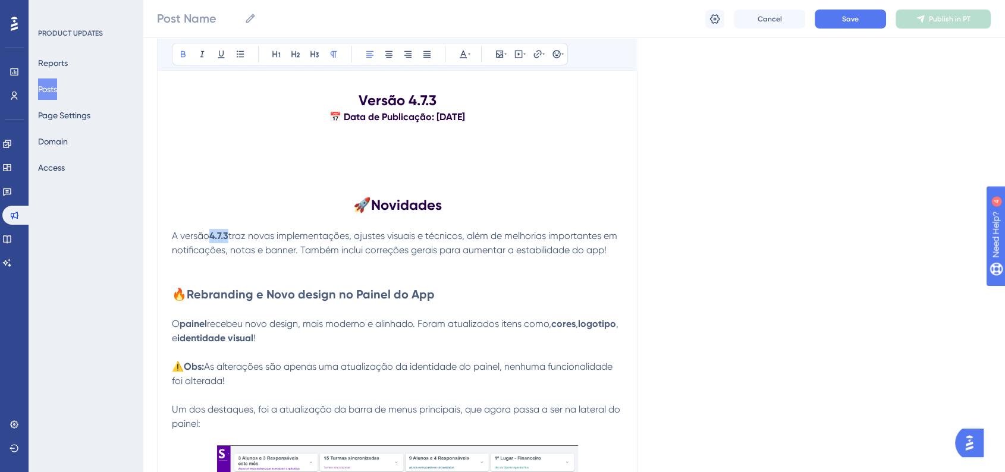
drag, startPoint x: 213, startPoint y: 237, endPoint x: 229, endPoint y: 237, distance: 16.0
click at [228, 237] on strong "4.7.3" at bounding box center [218, 235] width 19 height 11
drag, startPoint x: 466, startPoint y: 53, endPoint x: 464, endPoint y: 65, distance: 11.5
click at [466, 53] on icon at bounding box center [463, 54] width 10 height 10
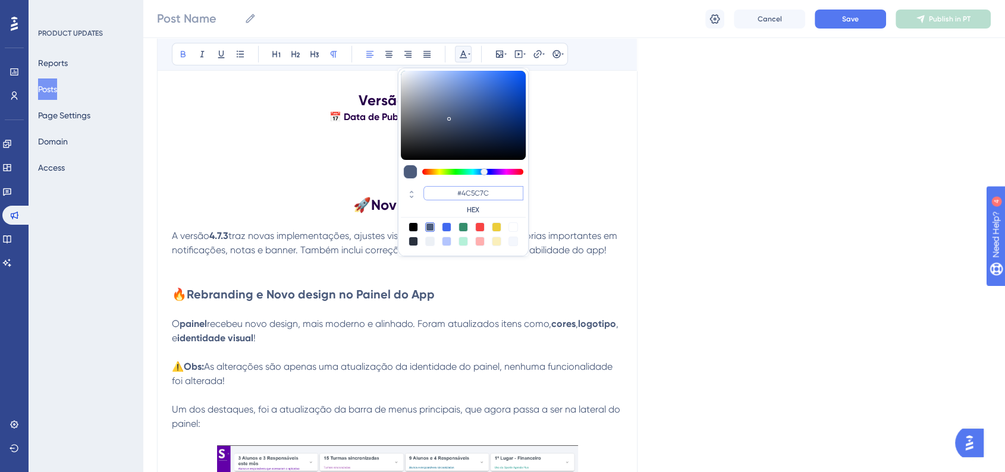
click at [481, 196] on input "#4C5C7C" at bounding box center [473, 193] width 100 height 14
paste input "6200A8"
type input "#6200A8"
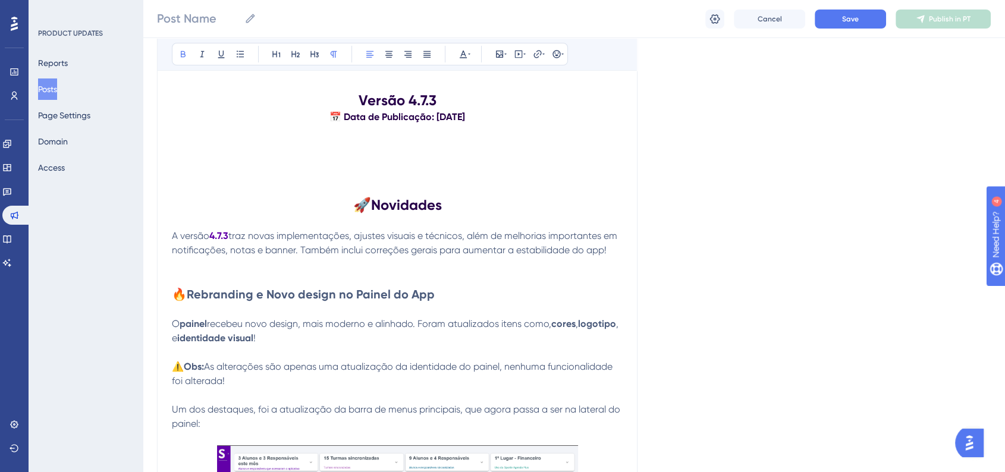
click at [311, 300] on strong "🔥Rebranding e Novo design no Painel do App" at bounding box center [303, 294] width 263 height 14
click at [466, 53] on icon at bounding box center [463, 54] width 10 height 10
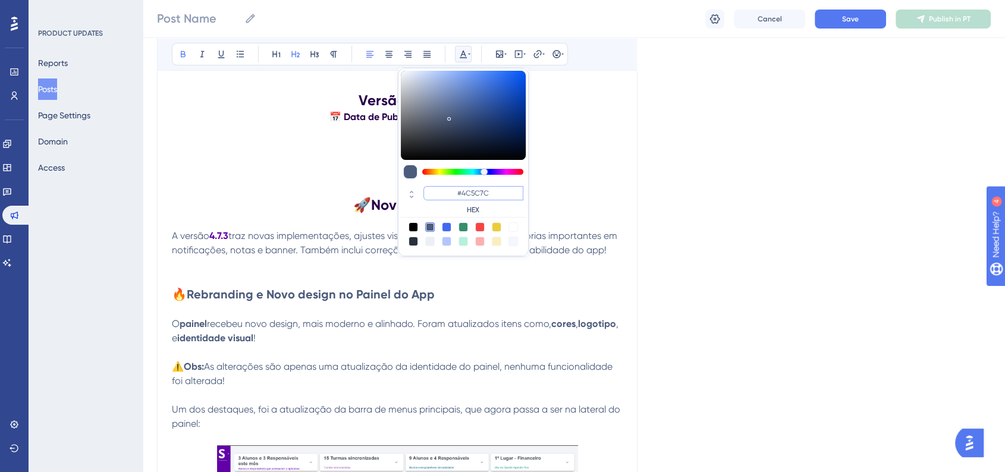
click at [483, 191] on input "#4C5C7C" at bounding box center [473, 193] width 100 height 14
paste input "6200A8"
type input "#6200A8"
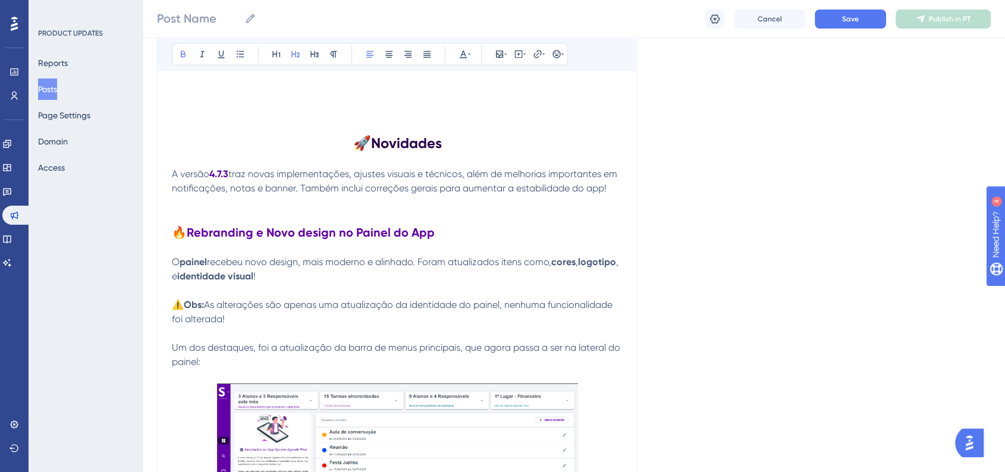
scroll to position [396, 0]
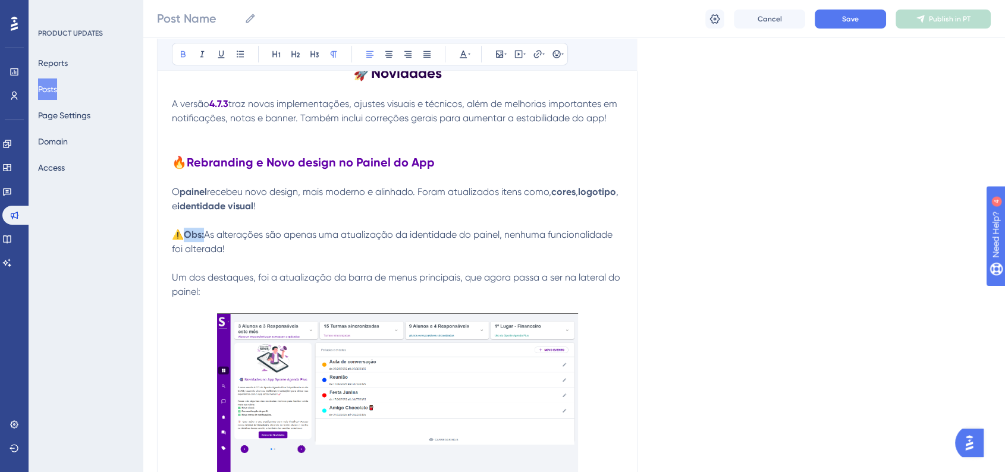
drag, startPoint x: 185, startPoint y: 235, endPoint x: 206, endPoint y: 238, distance: 20.4
click at [206, 238] on p "⚠️ Obs: As alterações são apenas uma atualização da identidade do painel, nenhu…" at bounding box center [397, 242] width 451 height 29
click at [466, 55] on icon at bounding box center [463, 54] width 10 height 10
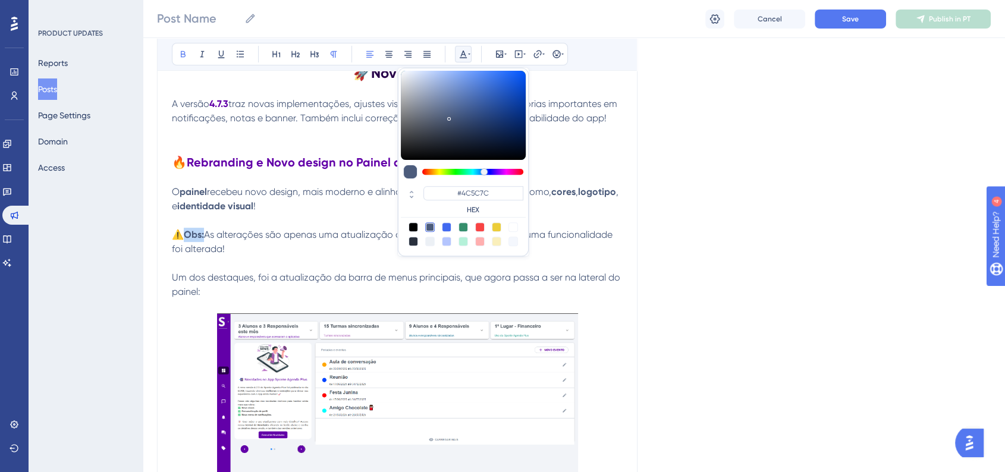
click at [483, 228] on div at bounding box center [480, 227] width 10 height 10
type input "#F84343"
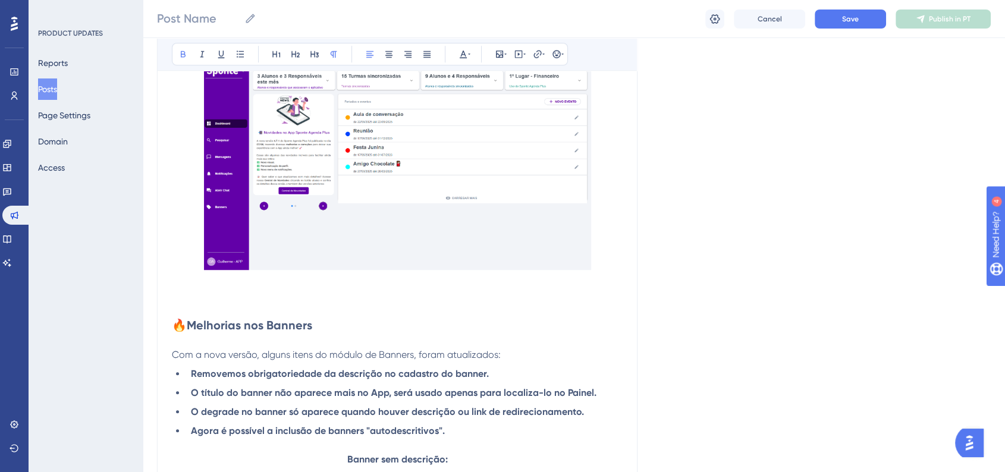
scroll to position [990, 0]
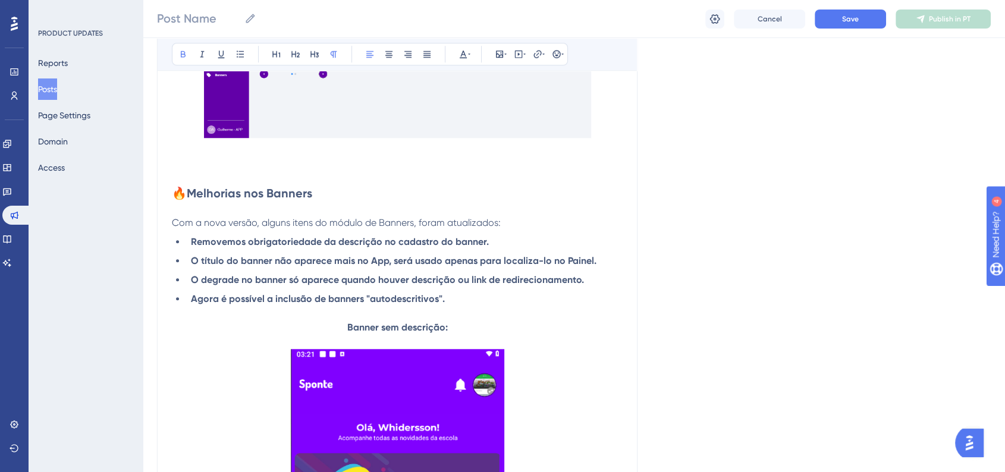
click at [274, 199] on strong "🔥Melhorias nos Banners" at bounding box center [242, 193] width 140 height 14
click at [461, 59] on button at bounding box center [463, 54] width 17 height 17
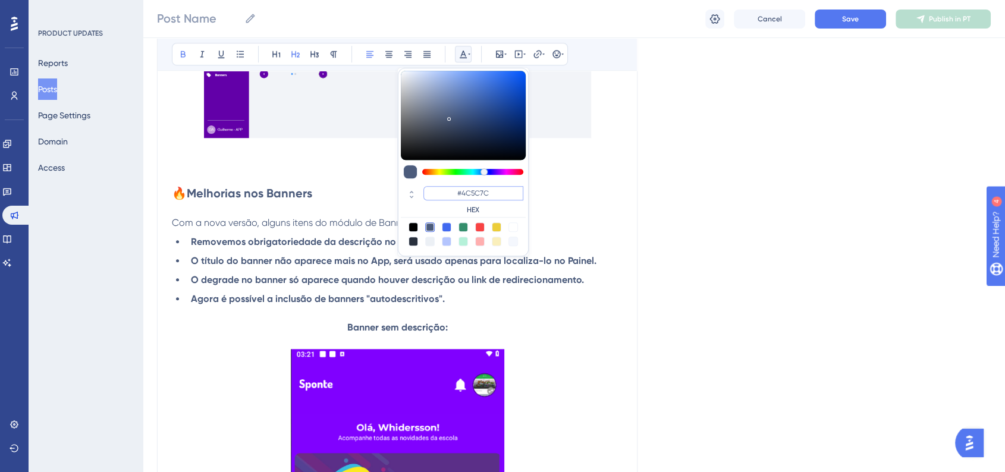
click at [471, 196] on input "#4C5C7C" at bounding box center [473, 193] width 100 height 14
paste input "6200A8"
type input "#6200A8"
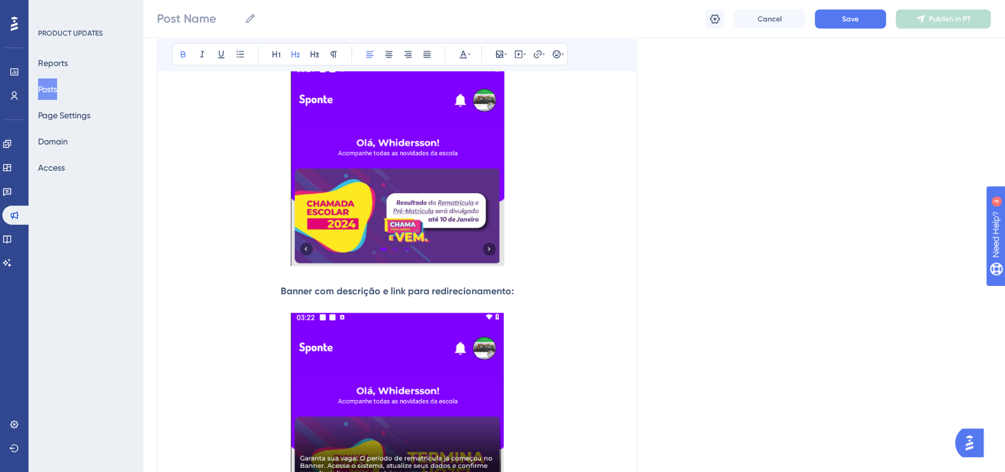
scroll to position [1189, 0]
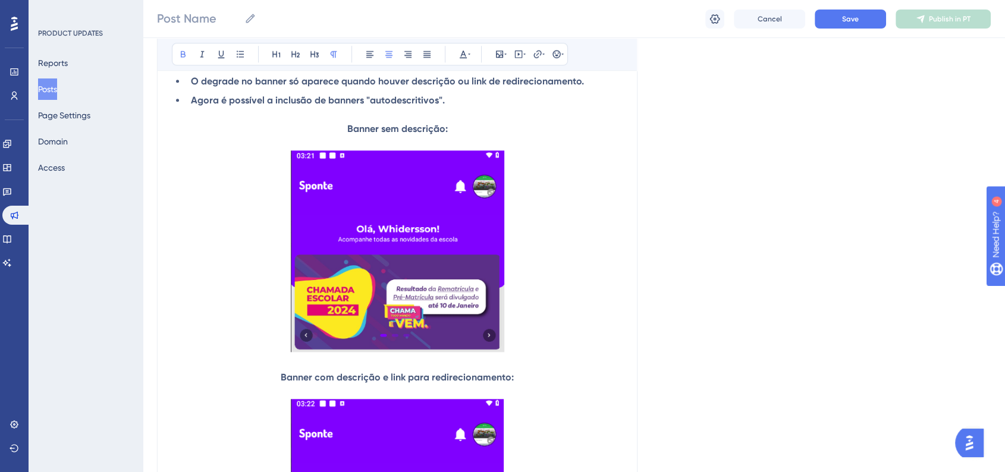
click at [390, 132] on strong "Banner sem descrição:" at bounding box center [397, 128] width 100 height 11
click at [466, 46] on button at bounding box center [463, 54] width 17 height 17
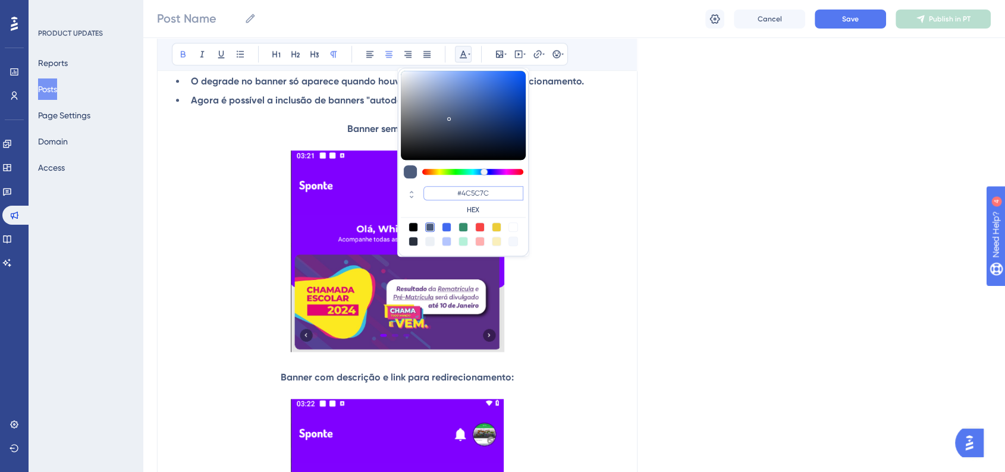
click at [478, 191] on input "#4C5C7C" at bounding box center [473, 193] width 100 height 14
paste input "6200A8"
type input "#6200A8"
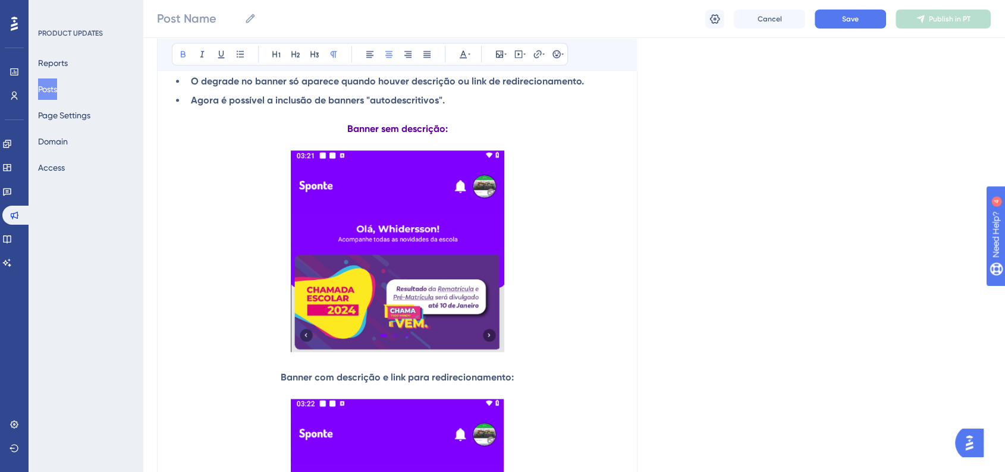
click at [395, 391] on p at bounding box center [397, 392] width 451 height 14
click at [399, 382] on strong "Banner com descrição e link para redirecionamento:" at bounding box center [397, 377] width 233 height 11
click at [466, 55] on icon at bounding box center [463, 54] width 10 height 10
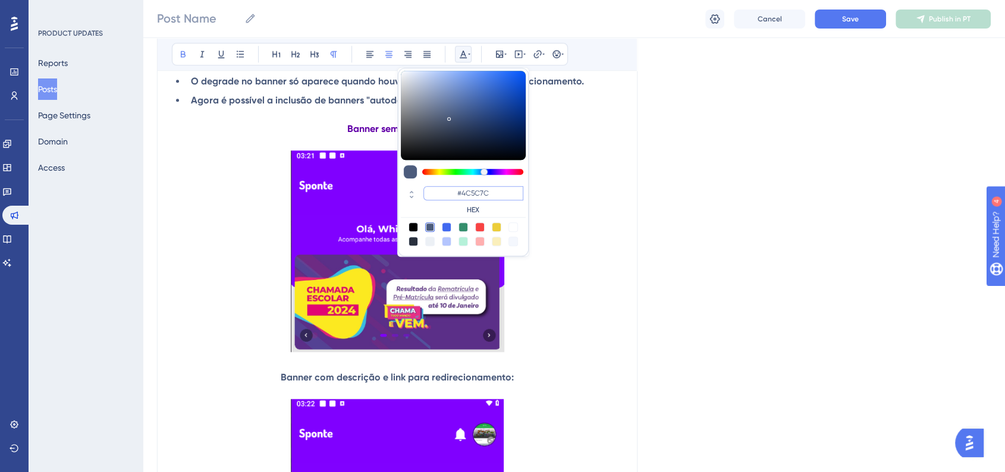
click at [483, 196] on input "#4C5C7C" at bounding box center [473, 193] width 100 height 14
paste input "6200A8"
type input "#6200A8"
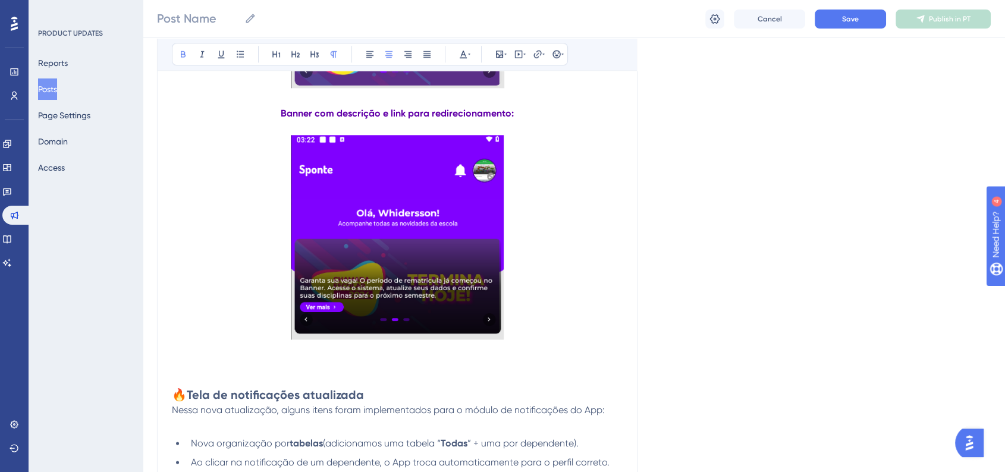
scroll to position [1585, 0]
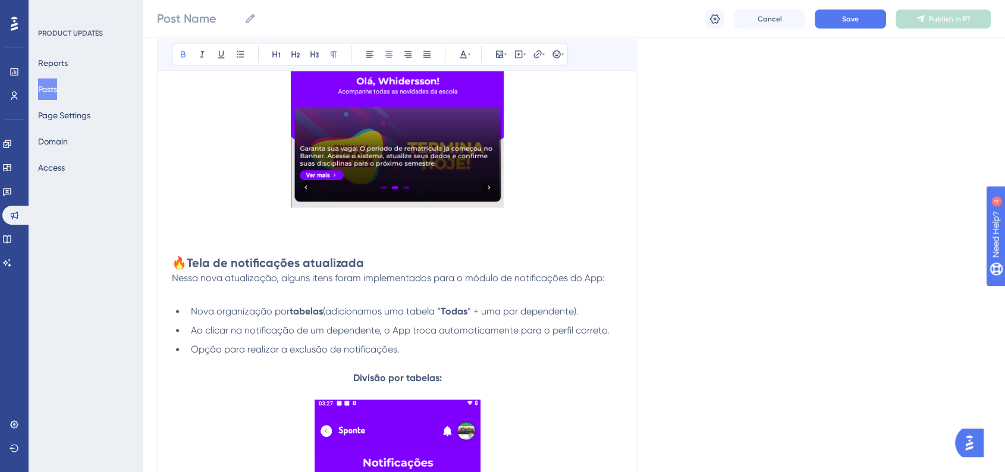
click at [231, 263] on strong "🔥Tela de notificações atualizada" at bounding box center [268, 263] width 192 height 14
click at [458, 52] on icon at bounding box center [463, 54] width 10 height 10
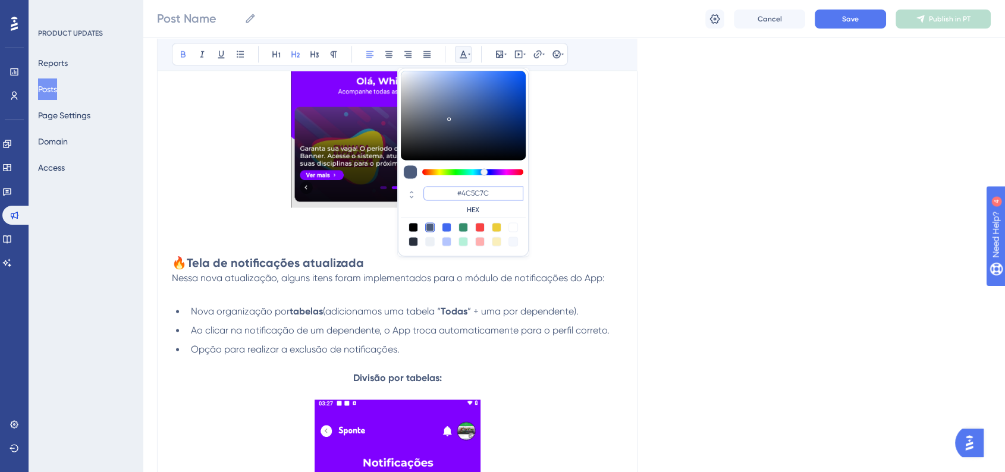
click at [471, 191] on input "#4C5C7C" at bounding box center [473, 193] width 100 height 14
paste input "6200A8"
type input "#6200A8"
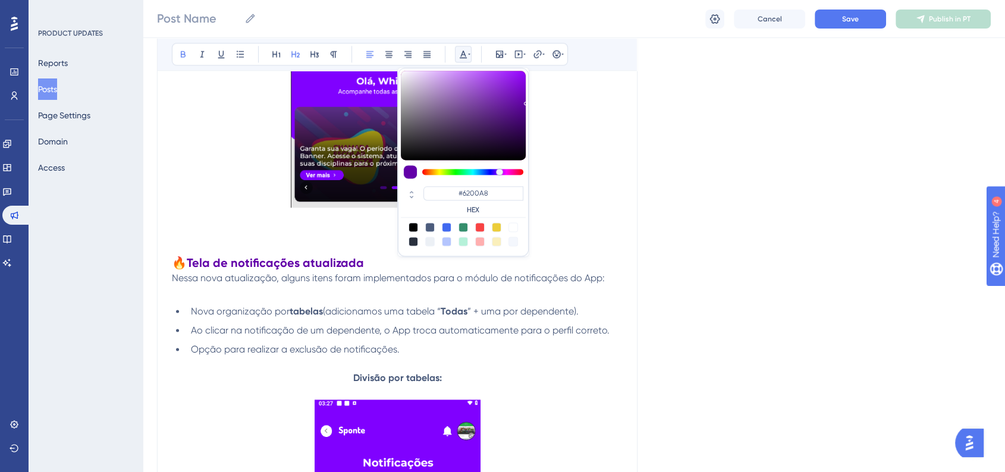
click at [619, 230] on p at bounding box center [397, 233] width 451 height 14
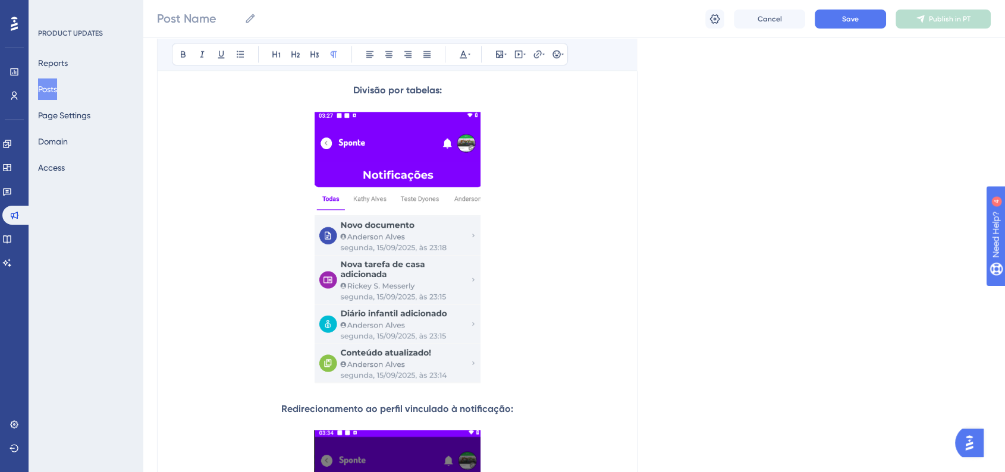
scroll to position [1849, 0]
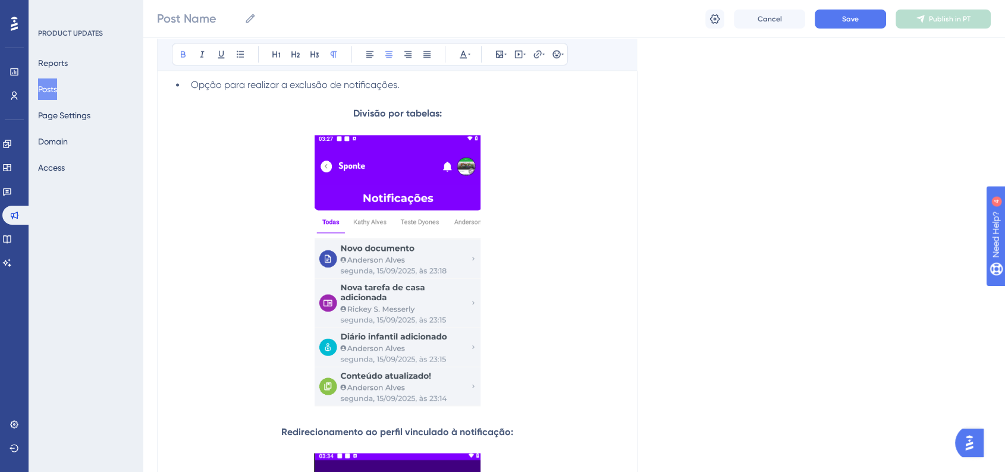
click at [394, 118] on strong "Divisão por tabelas:" at bounding box center [397, 113] width 89 height 11
click at [471, 55] on div "Bold Italic Underline Bullet Point Heading 1 Heading 2 Heading 3 Normal Align L…" at bounding box center [370, 54] width 396 height 23
click at [468, 56] on icon at bounding box center [469, 54] width 2 height 10
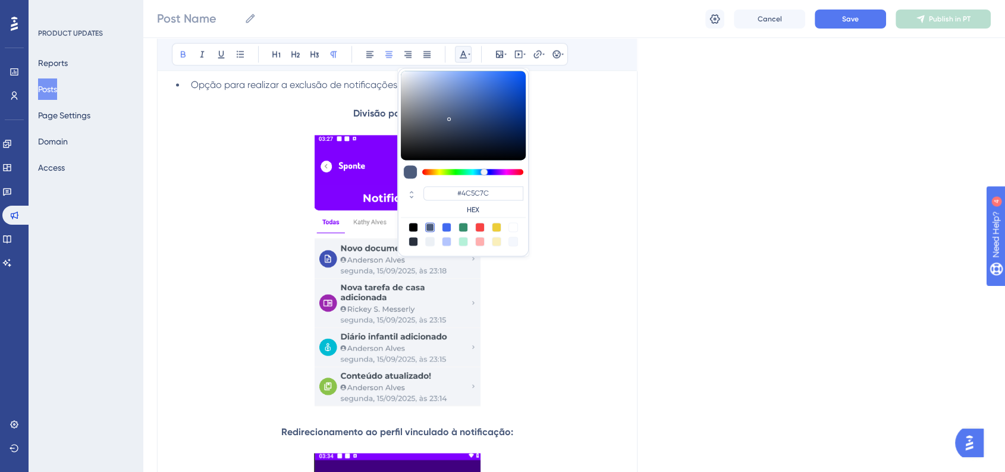
click at [481, 184] on div "#4C5C7C HEX" at bounding box center [463, 201] width 125 height 34
drag, startPoint x: 481, startPoint y: 184, endPoint x: 480, endPoint y: 191, distance: 6.6
click at [480, 188] on div "#4C5C7C HEX" at bounding box center [463, 201] width 125 height 34
click at [480, 191] on input "#4C5C7C" at bounding box center [473, 193] width 100 height 14
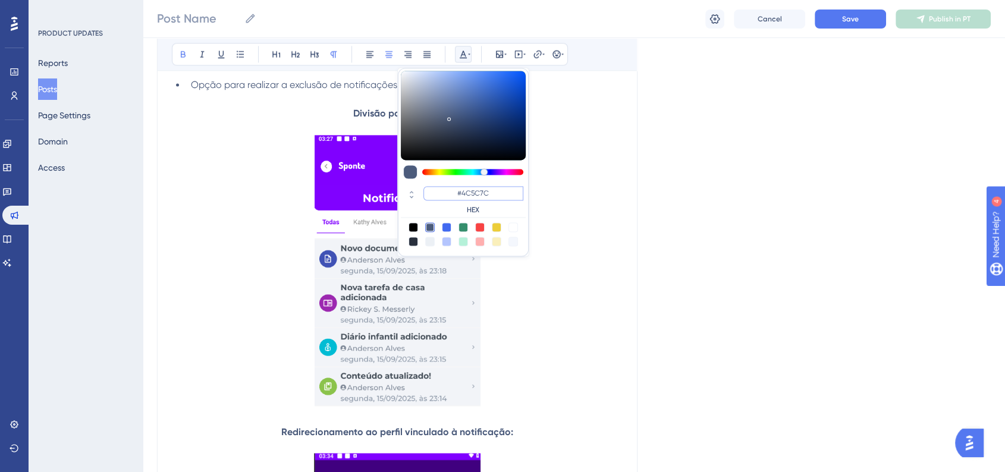
click at [480, 191] on input "#4C5C7C" at bounding box center [473, 193] width 100 height 14
paste input "6200A8"
type input "#6200A8"
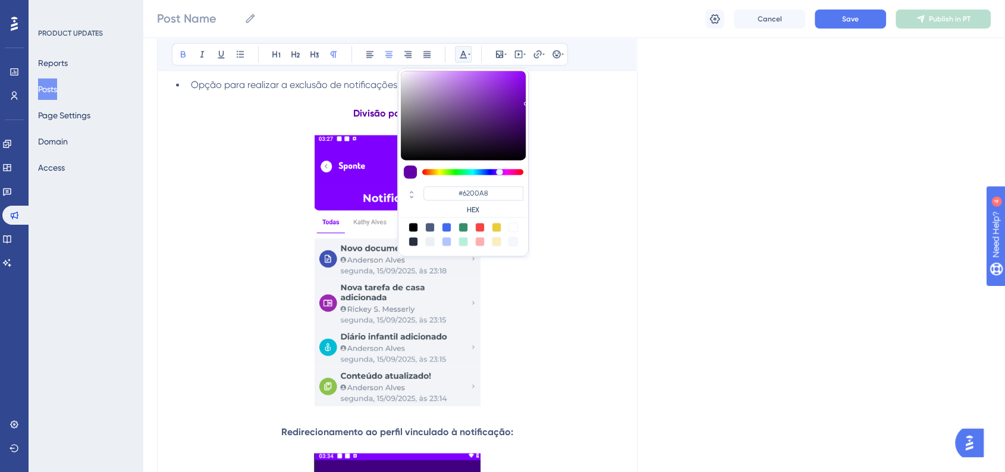
click at [388, 433] on strong "Redirecionamento ao perfil vinculado à notificação:" at bounding box center [397, 431] width 232 height 11
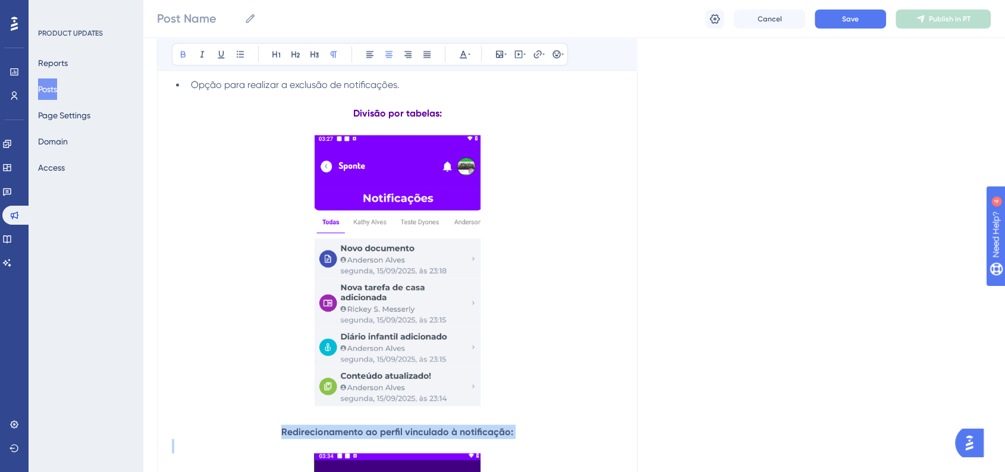
click at [388, 433] on strong "Redirecionamento ao perfil vinculado à notificação:" at bounding box center [397, 431] width 232 height 11
click at [468, 60] on button at bounding box center [463, 54] width 17 height 17
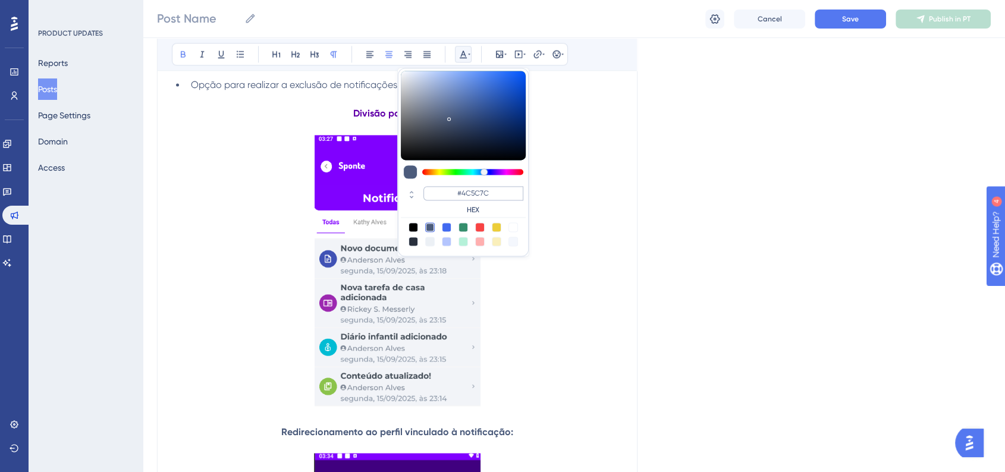
drag, startPoint x: 464, startPoint y: 184, endPoint x: 466, endPoint y: 194, distance: 9.8
click at [464, 187] on div "#4C5C7C HEX" at bounding box center [463, 201] width 125 height 34
click at [466, 194] on input "#4C5C7C" at bounding box center [473, 193] width 100 height 14
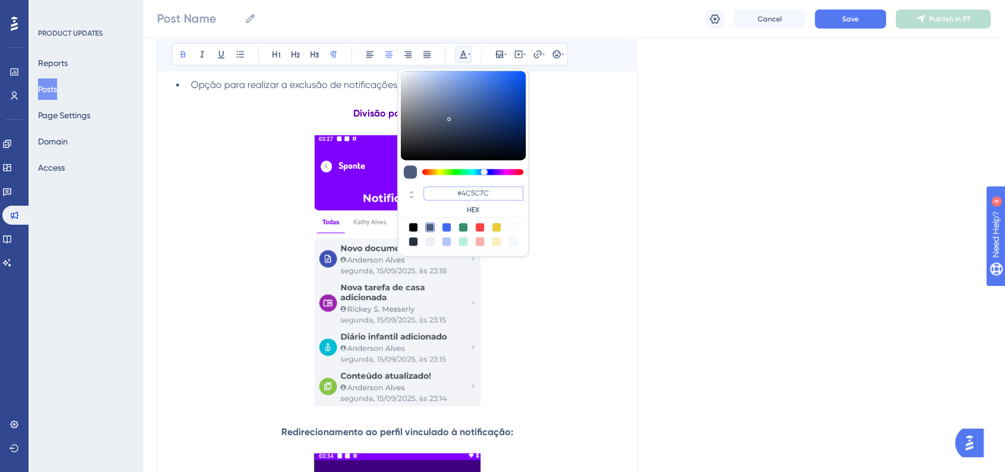
paste input "6200A8"
type input "#6200A8"
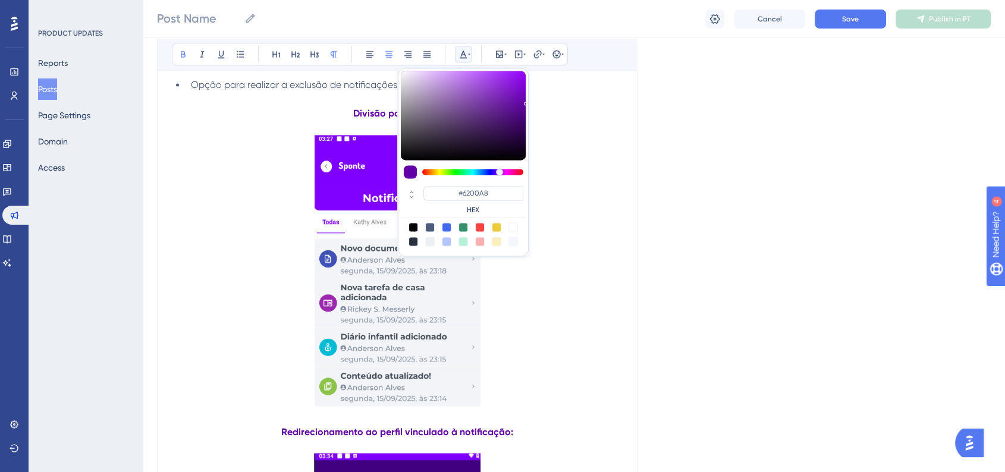
click at [713, 232] on div "Language Portuguese (Default) Upload Cover Image Suggested image width 808 px B…" at bounding box center [573, 333] width 833 height 4213
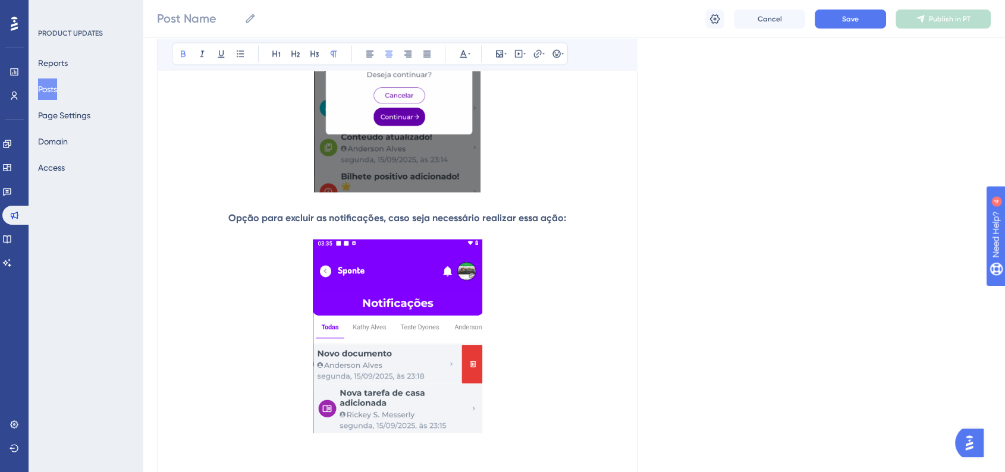
scroll to position [2444, 0]
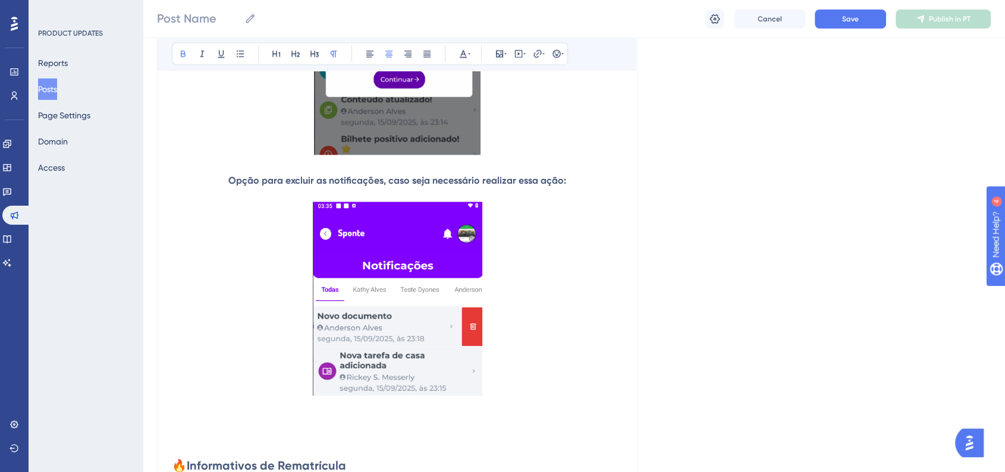
click at [351, 182] on strong "Opção para excluir as notificações, caso seja necessário realizar essa ação:" at bounding box center [397, 180] width 338 height 11
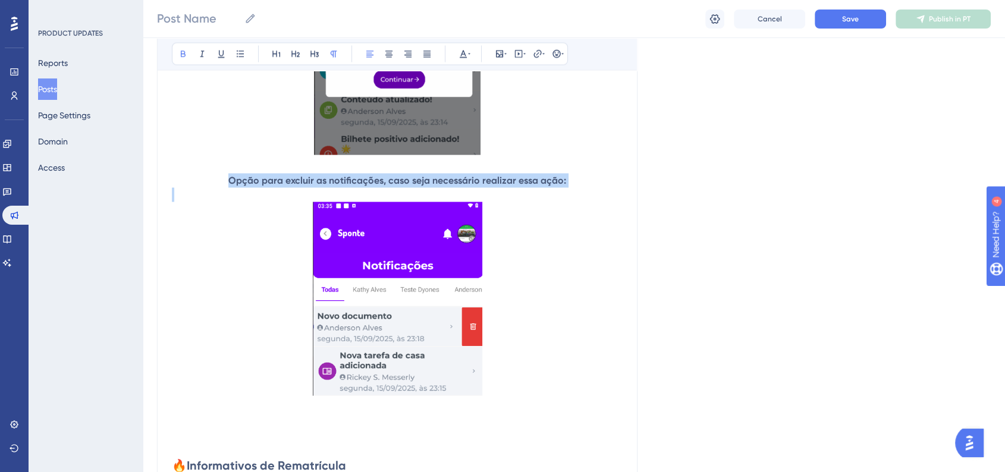
click at [351, 182] on strong "Opção para excluir as notificações, caso seja necessário realizar essa ação:" at bounding box center [397, 180] width 338 height 11
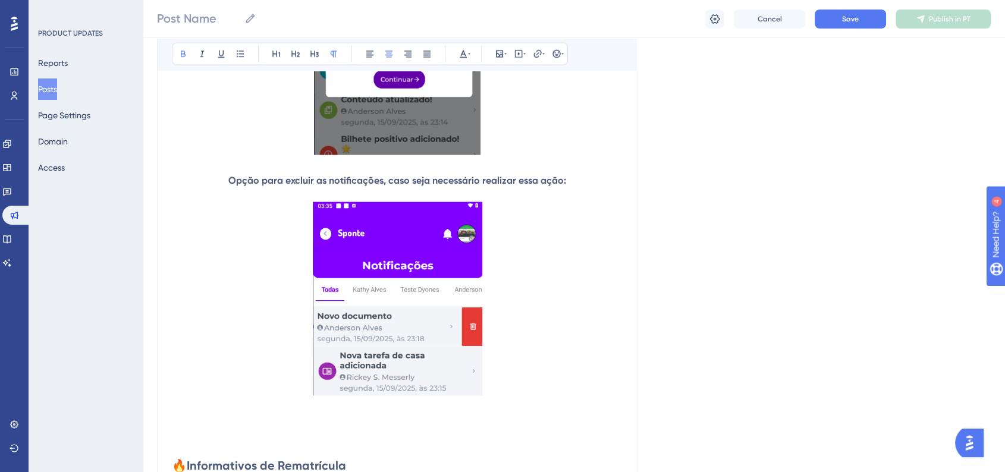
click at [454, 56] on div "Bold Italic Underline Bullet Point Heading 1 Heading 2 Heading 3 Normal Align L…" at bounding box center [370, 54] width 396 height 23
click at [461, 55] on icon at bounding box center [463, 55] width 7 height 8
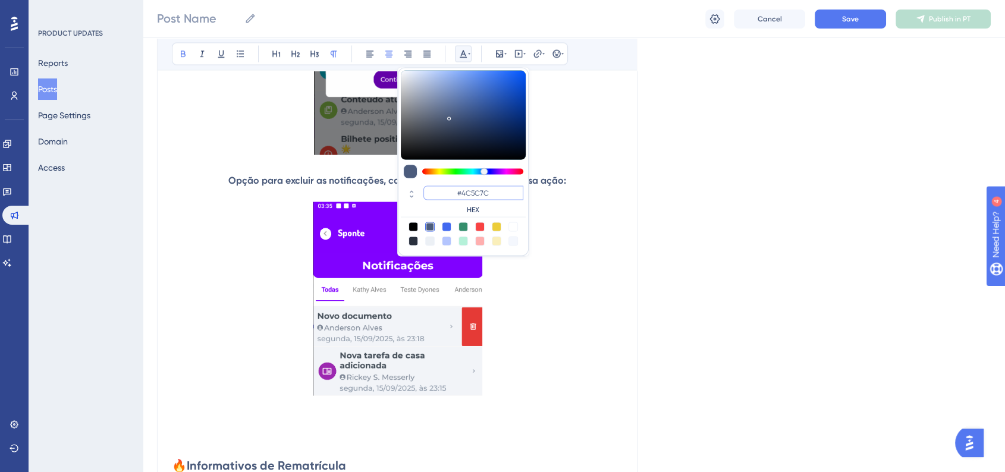
click at [478, 195] on input "#4C5C7C" at bounding box center [473, 193] width 100 height 14
paste input "6200A8"
type input "#6200A8"
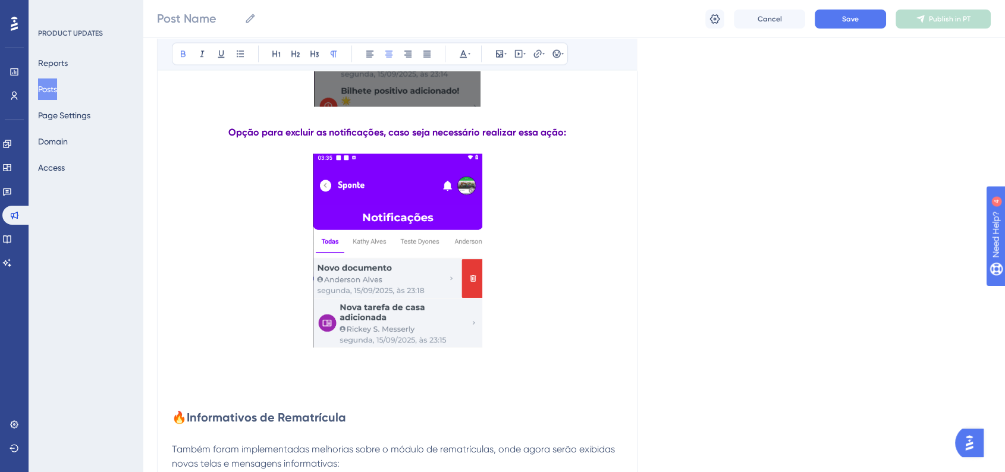
scroll to position [2576, 0]
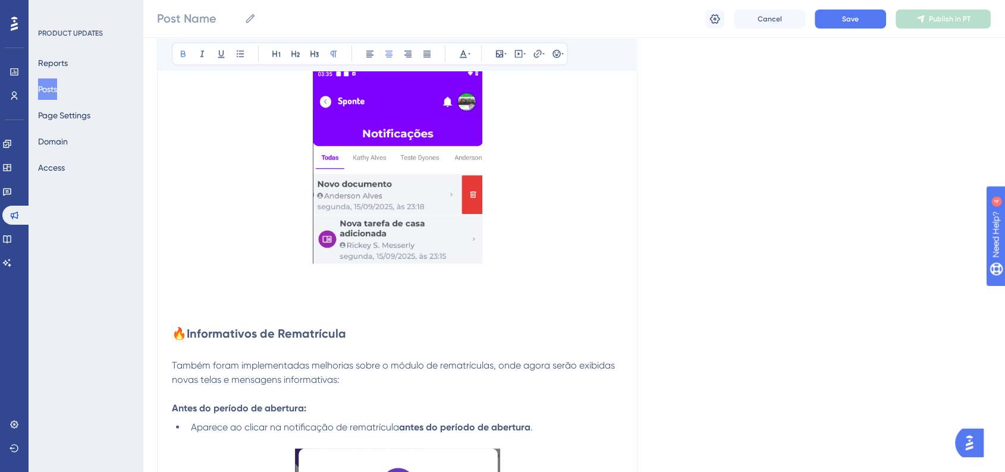
click at [240, 341] on strong "Informativos de Rematrícula" at bounding box center [266, 333] width 159 height 14
click at [463, 49] on icon at bounding box center [463, 54] width 10 height 10
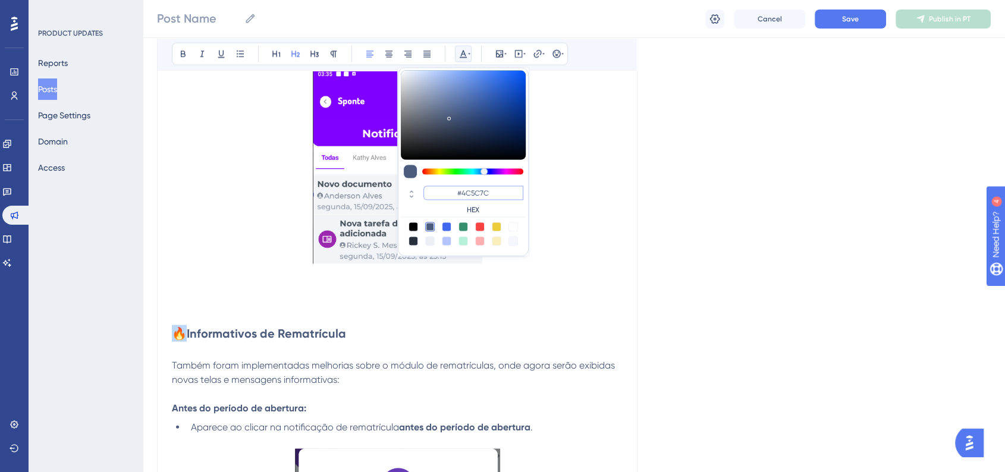
click at [488, 197] on input "#4C5C7C" at bounding box center [473, 193] width 100 height 14
paste input "6200A8"
type input "#6200A8"
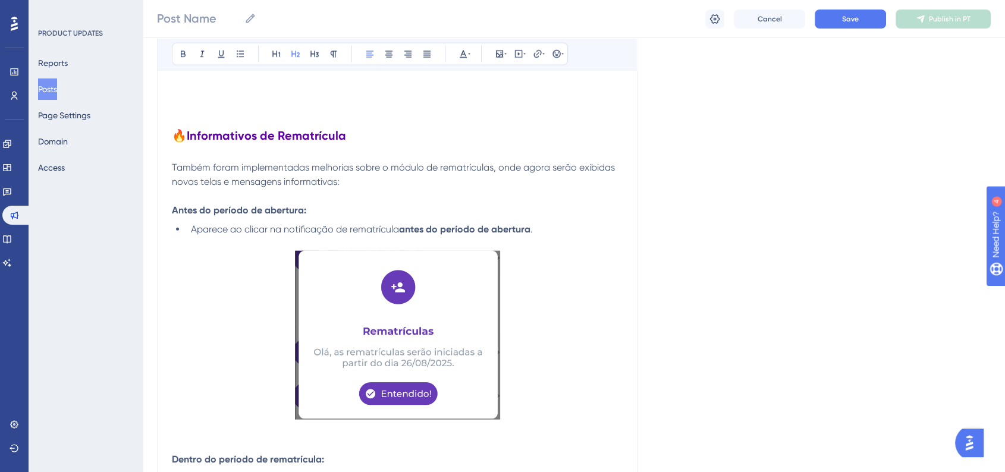
scroll to position [2840, 0]
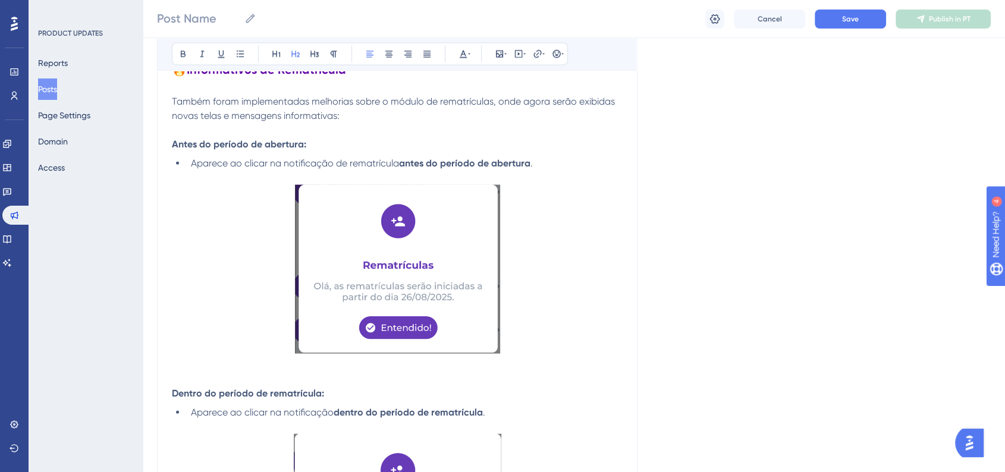
click at [250, 150] on strong "Antes do período de abertura:" at bounding box center [239, 144] width 134 height 11
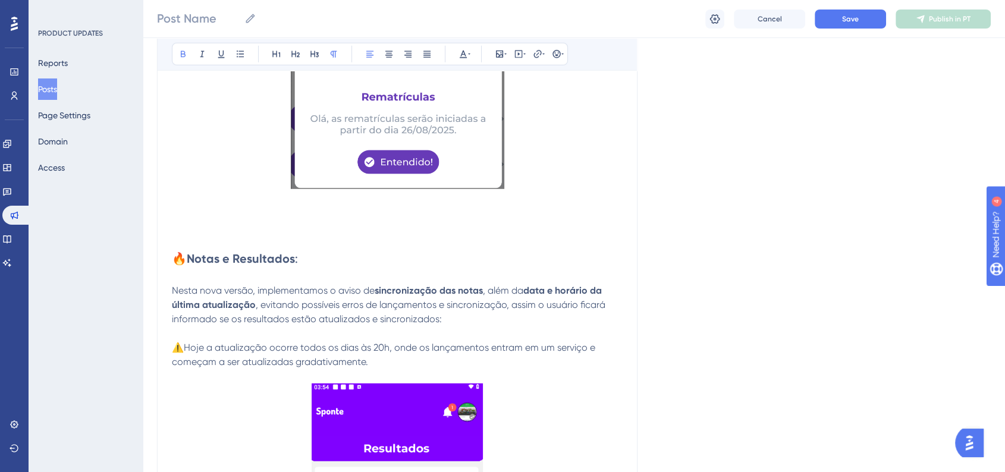
scroll to position [3567, 0]
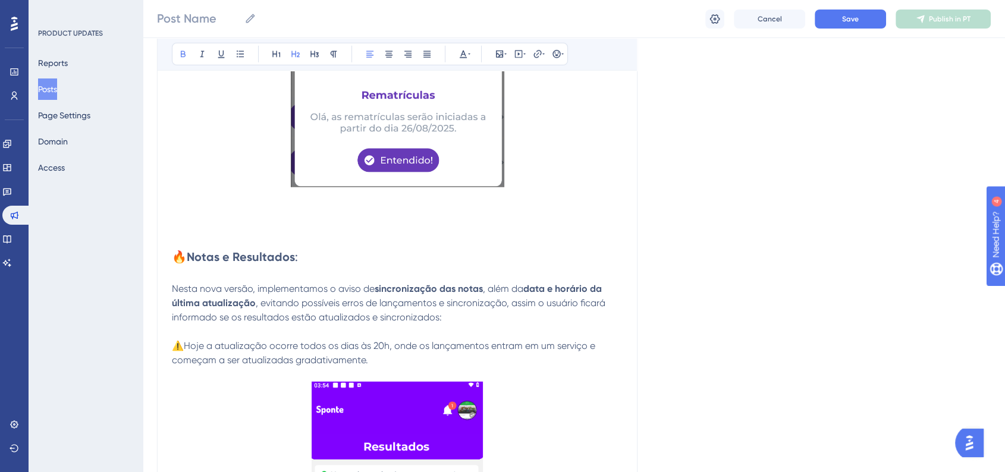
click at [273, 264] on strong "Notas e Resultados" at bounding box center [241, 257] width 108 height 14
click at [457, 49] on button at bounding box center [463, 54] width 17 height 17
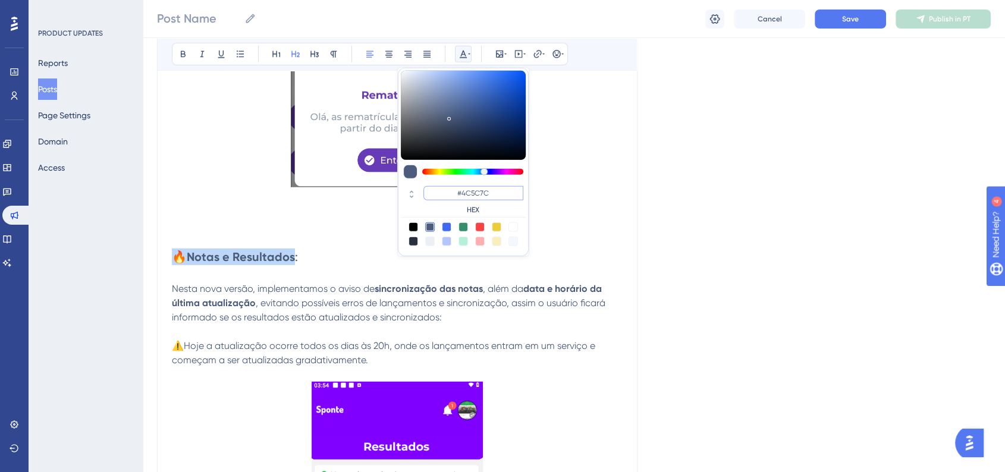
click at [477, 189] on input "#4C5C7C" at bounding box center [473, 193] width 100 height 14
paste input "6200A8"
type input "#6200A8"
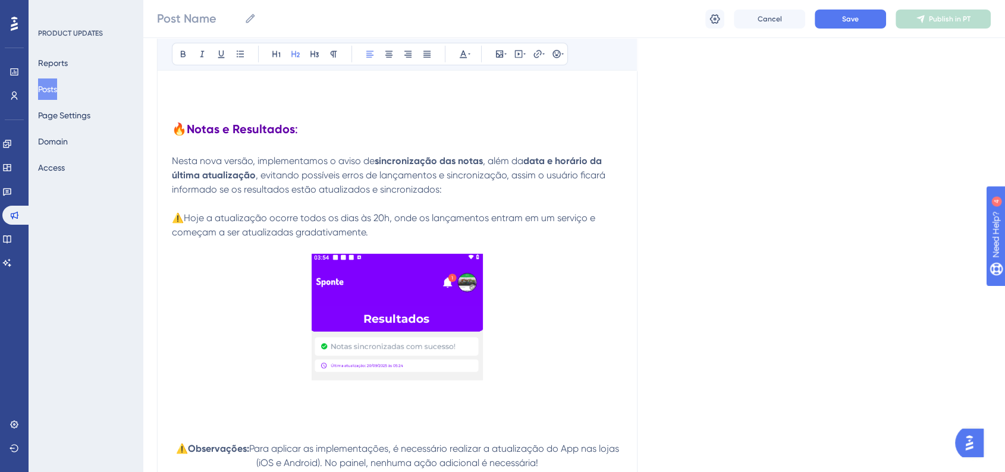
scroll to position [3831, 0]
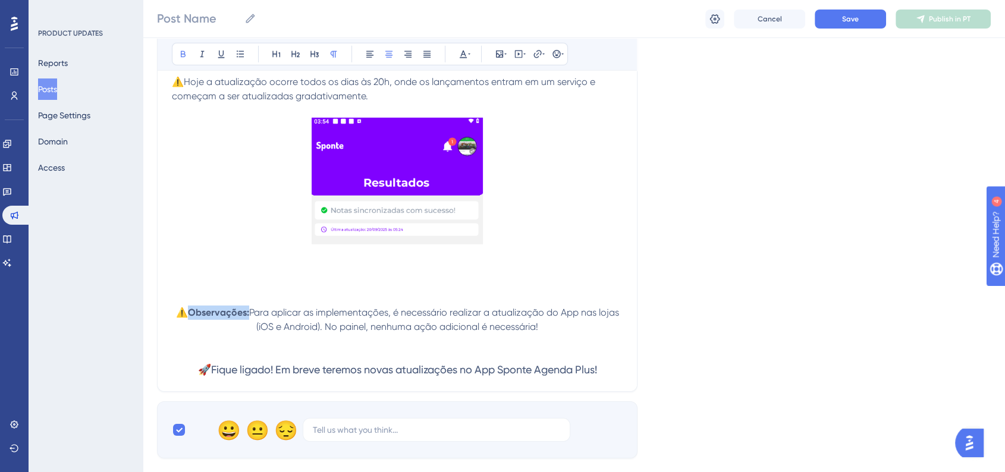
drag, startPoint x: 188, startPoint y: 320, endPoint x: 246, endPoint y: 319, distance: 58.3
click at [246, 318] on strong "Observações:" at bounding box center [218, 312] width 61 height 11
click at [457, 49] on button at bounding box center [463, 54] width 17 height 17
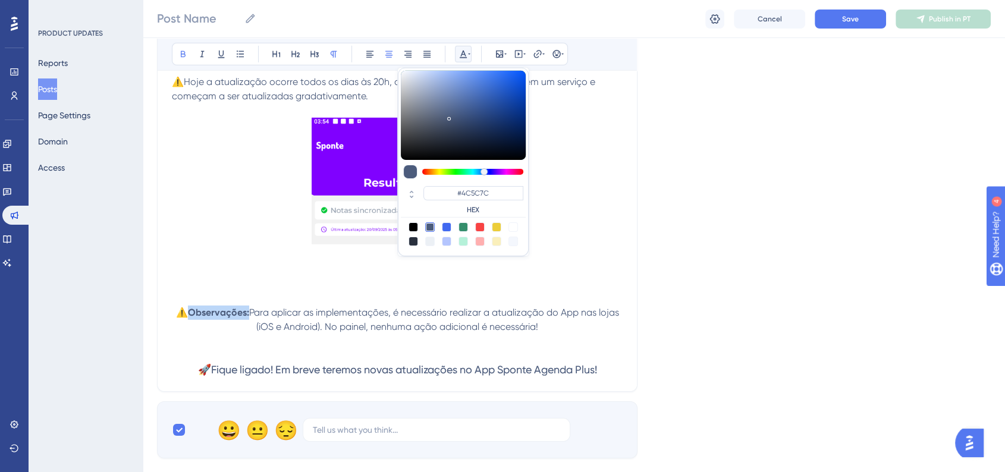
click at [476, 226] on div at bounding box center [480, 227] width 10 height 10
type input "#F84343"
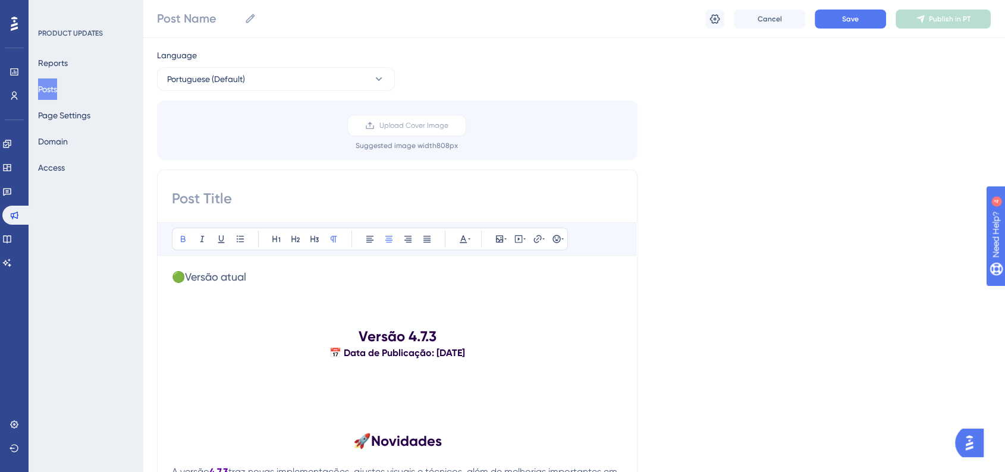
scroll to position [0, 0]
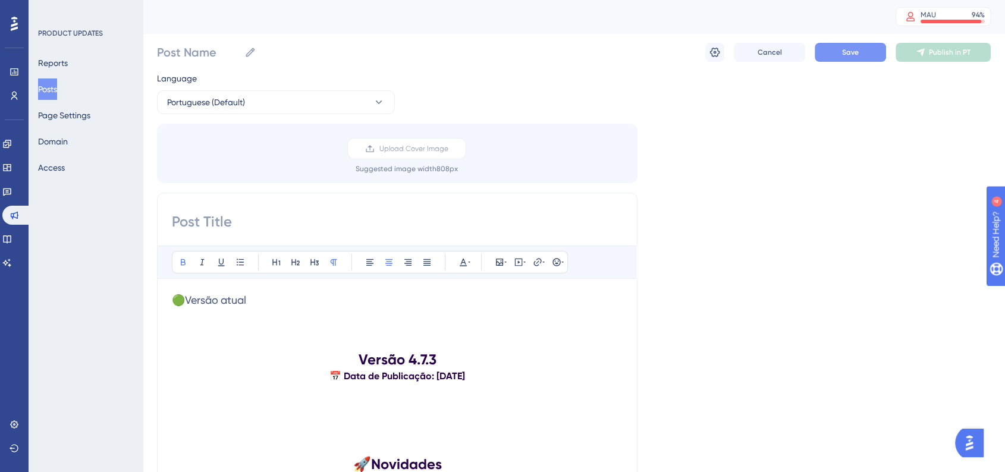
click at [841, 50] on button "Save" at bounding box center [849, 52] width 71 height 19
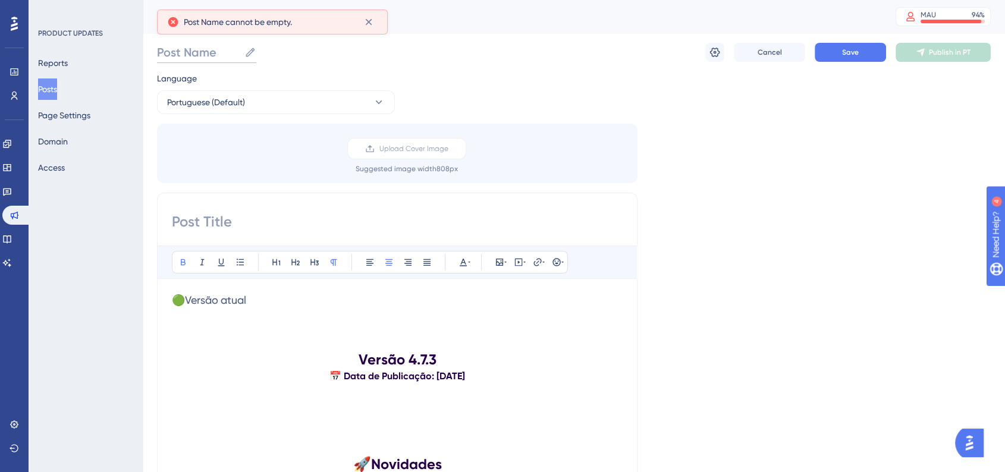
click at [222, 53] on input "Post Name" at bounding box center [198, 52] width 83 height 17
click at [218, 52] on input "Post Name" at bounding box center [198, 52] width 83 height 17
paste input "App edu - versão 4.7.3"
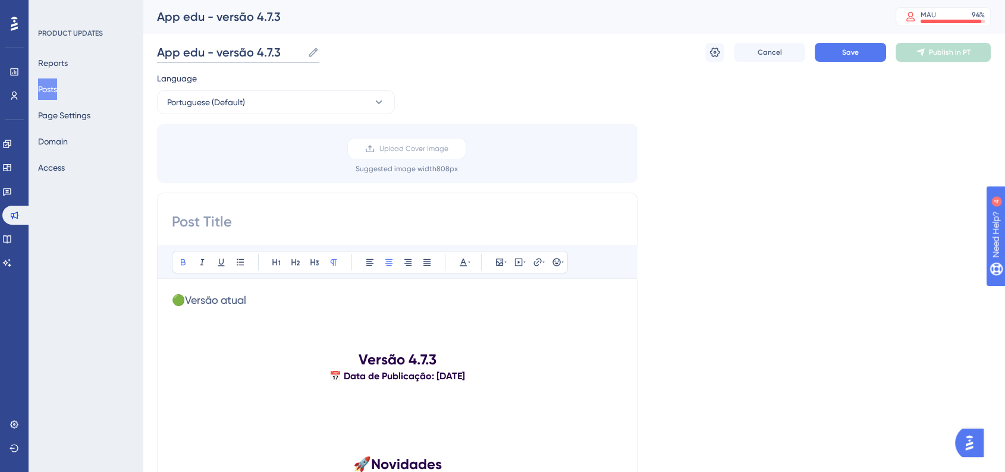
drag, startPoint x: 184, startPoint y: 53, endPoint x: 202, endPoint y: 53, distance: 17.8
click at [202, 53] on input "App edu - versão 4.7.3" at bounding box center [230, 52] width 146 height 17
type input "App Idiomas - versão 4.7.3"
click at [263, 212] on input at bounding box center [397, 221] width 451 height 19
paste input "App Sponte Agenda Plus - Edu - v4.7.3"
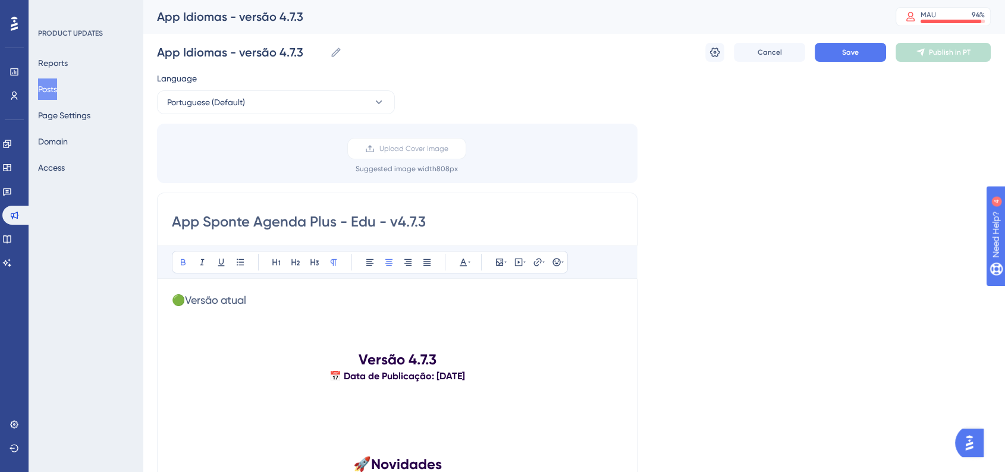
drag, startPoint x: 353, startPoint y: 222, endPoint x: 373, endPoint y: 222, distance: 20.2
click at [373, 222] on input "App Sponte Agenda Plus - Edu - v4.7.3" at bounding box center [397, 221] width 451 height 19
type input "App Sponte Agenda Plus - Idiomas - v4.7.3"
click at [855, 56] on span "Save" at bounding box center [850, 53] width 17 height 10
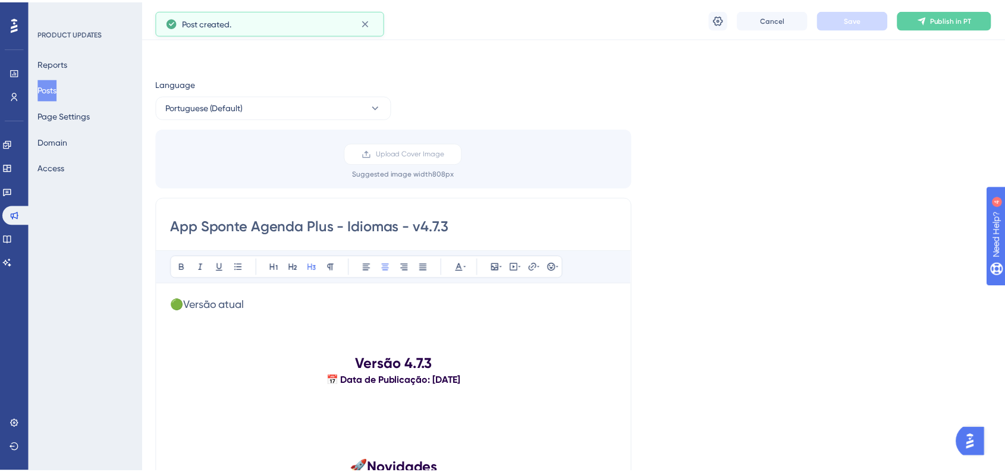
scroll to position [1593, 0]
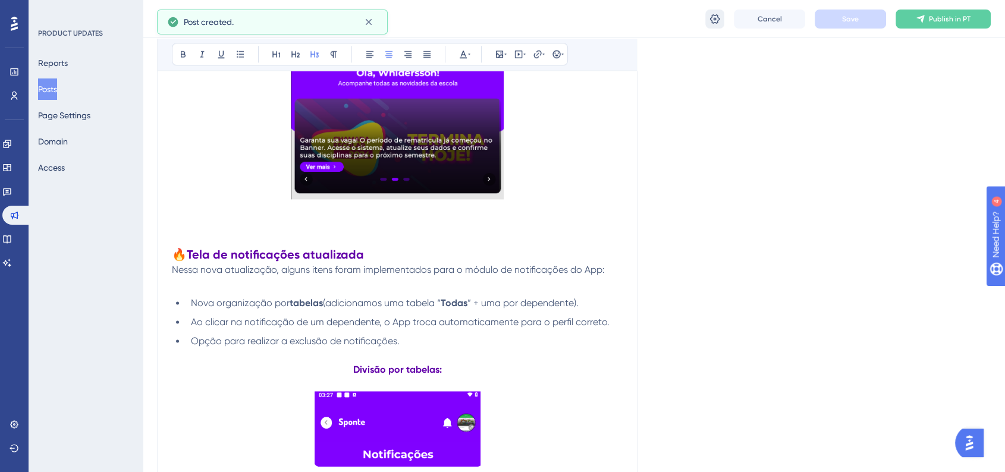
click at [722, 20] on button at bounding box center [714, 19] width 19 height 19
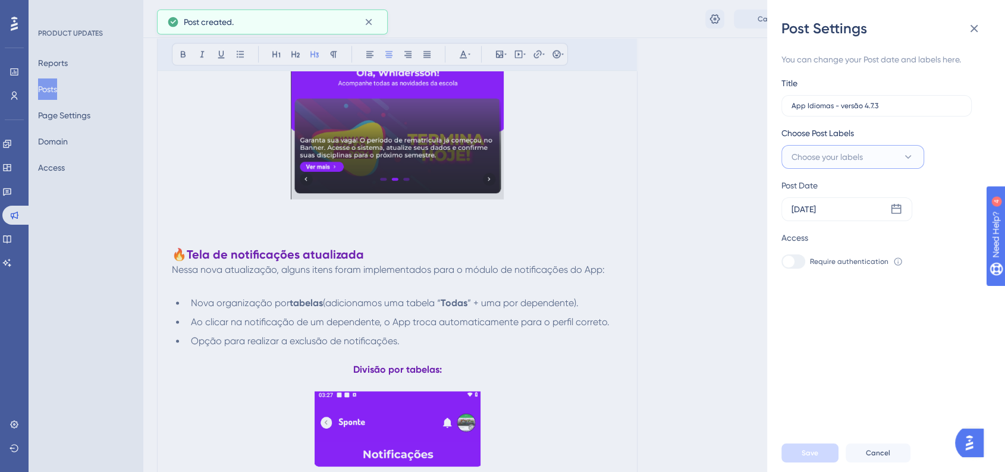
click at [870, 158] on button "Choose your labels" at bounding box center [852, 157] width 143 height 24
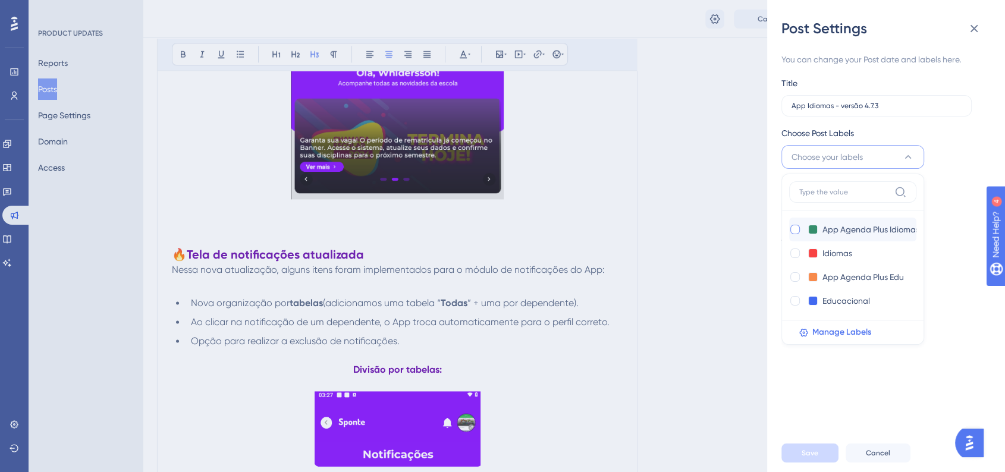
click at [795, 232] on div at bounding box center [795, 230] width 10 height 10
checkbox input "true"
click at [950, 357] on div "You can change your Post date and labels here. Title App Idiomas - versão 4.7.3…" at bounding box center [890, 236] width 219 height 396
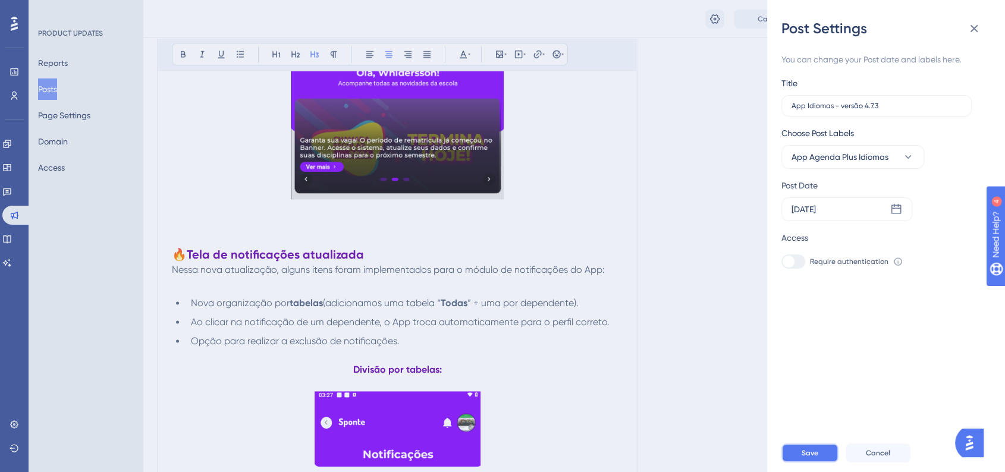
click at [818, 457] on button "Save" at bounding box center [809, 452] width 57 height 19
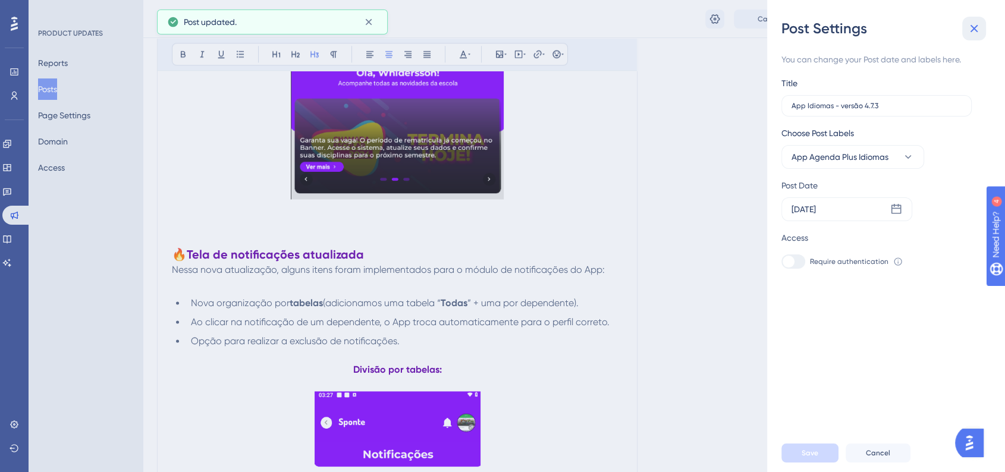
click at [978, 32] on icon at bounding box center [974, 28] width 14 height 14
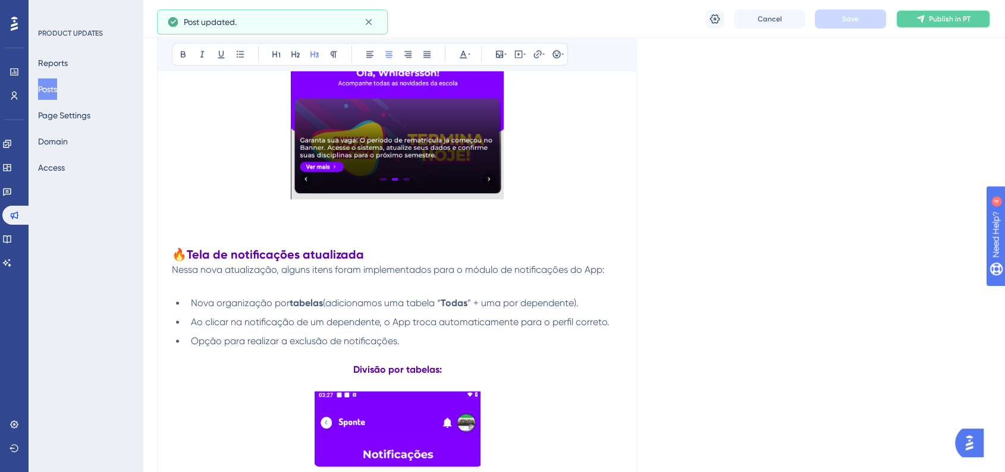
click at [932, 22] on span "Publish in PT" at bounding box center [950, 19] width 42 height 10
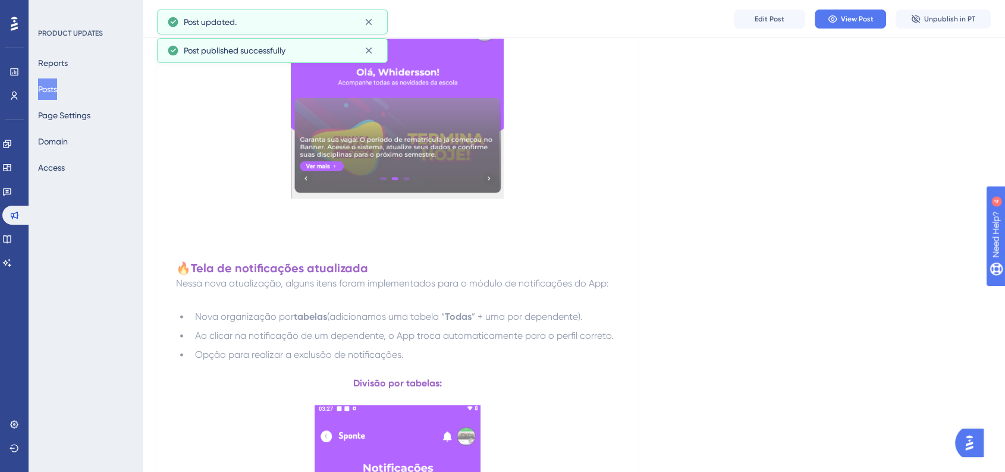
click at [51, 85] on button "Posts" at bounding box center [47, 88] width 19 height 21
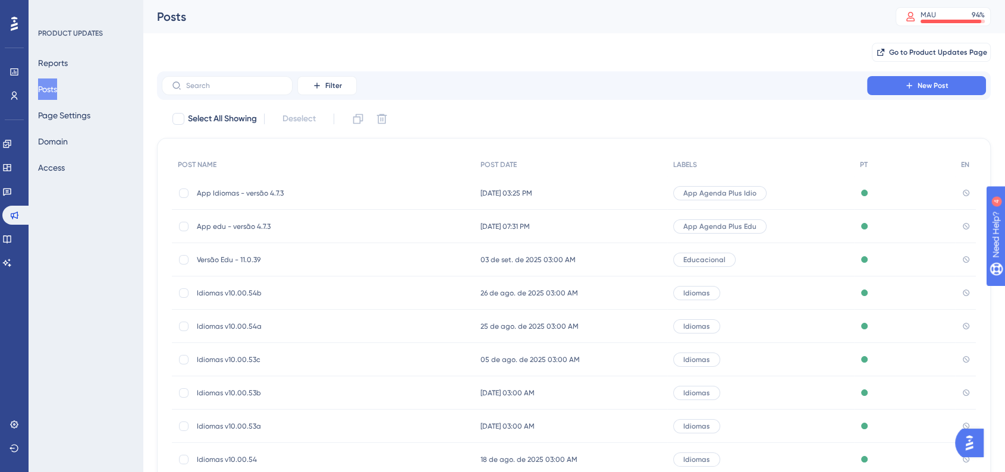
click at [455, 193] on div "App Idiomas - versão 4.7.3 App Idiomas - versão 4.7.3" at bounding box center [323, 193] width 303 height 33
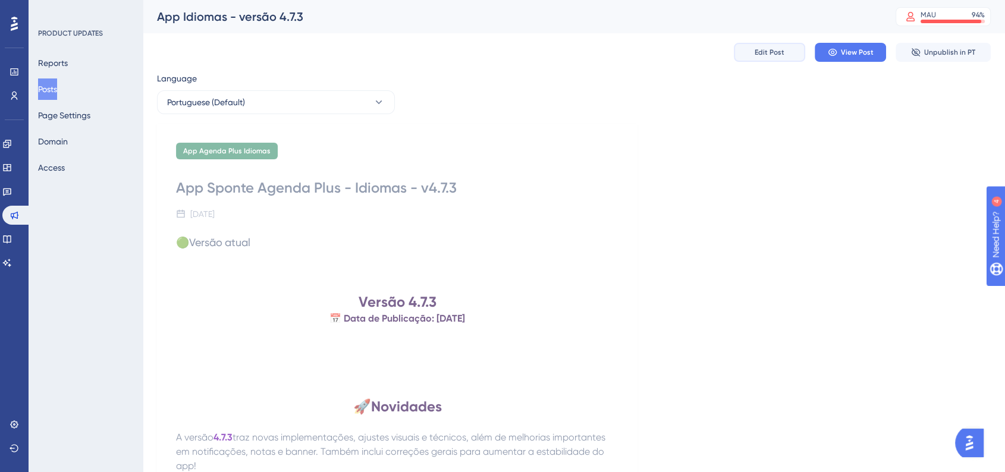
click at [762, 59] on button "Edit Post" at bounding box center [769, 52] width 71 height 19
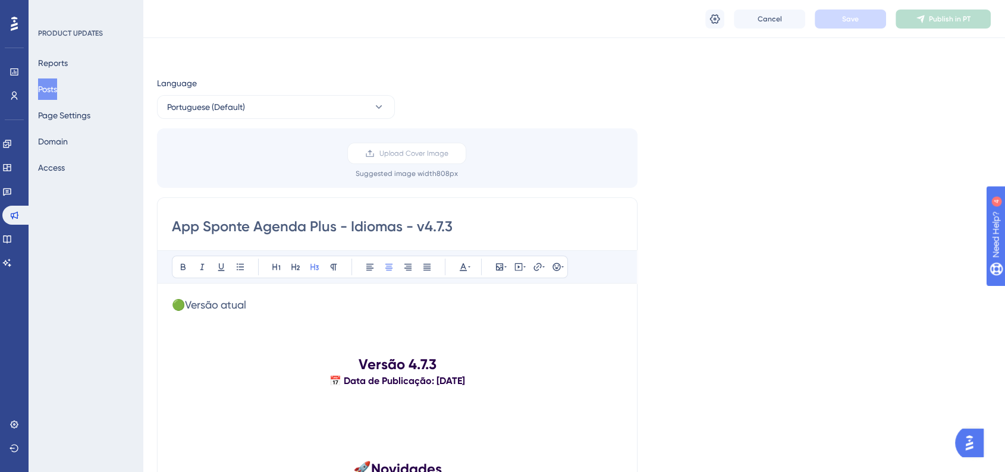
scroll to position [1593, 0]
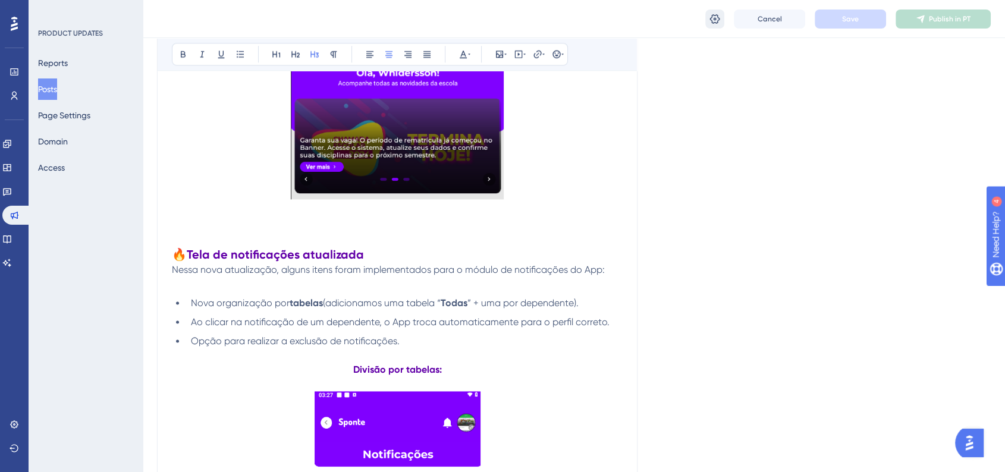
click at [718, 26] on button at bounding box center [714, 19] width 19 height 19
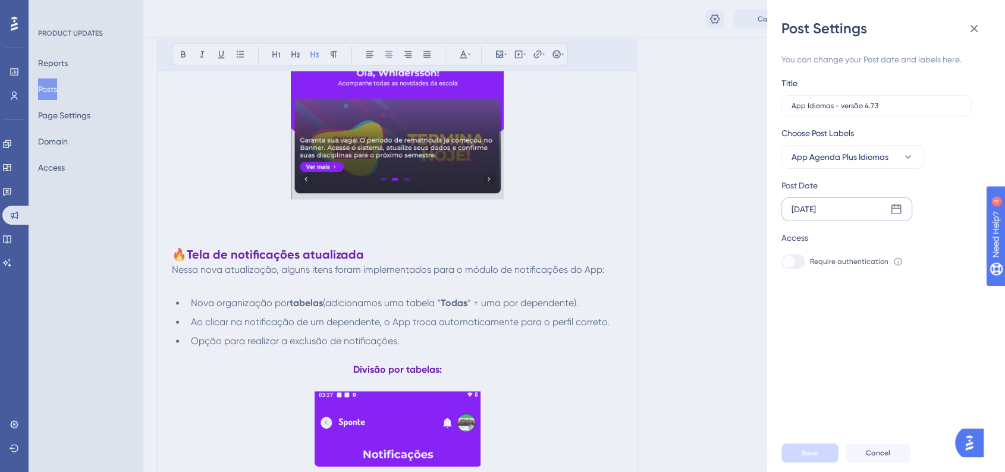
click at [880, 215] on div "[DATE]" at bounding box center [846, 209] width 131 height 24
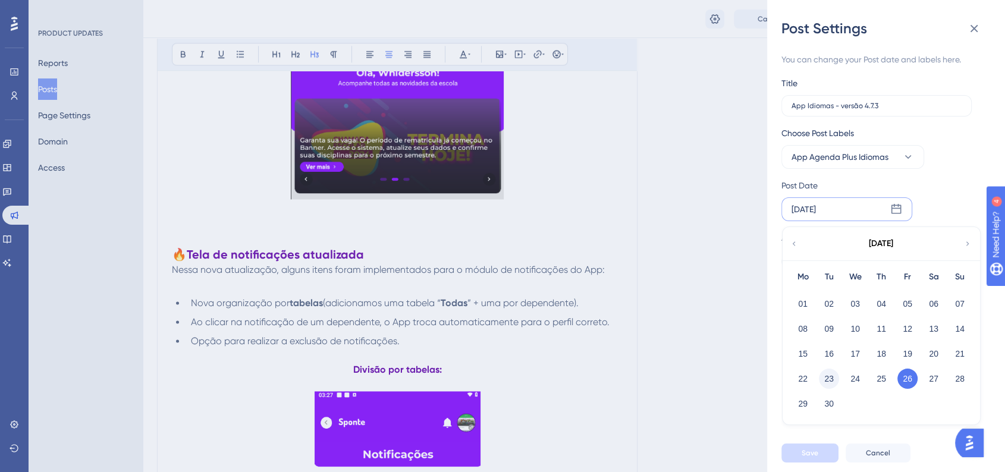
click at [827, 377] on button "23" at bounding box center [829, 379] width 20 height 20
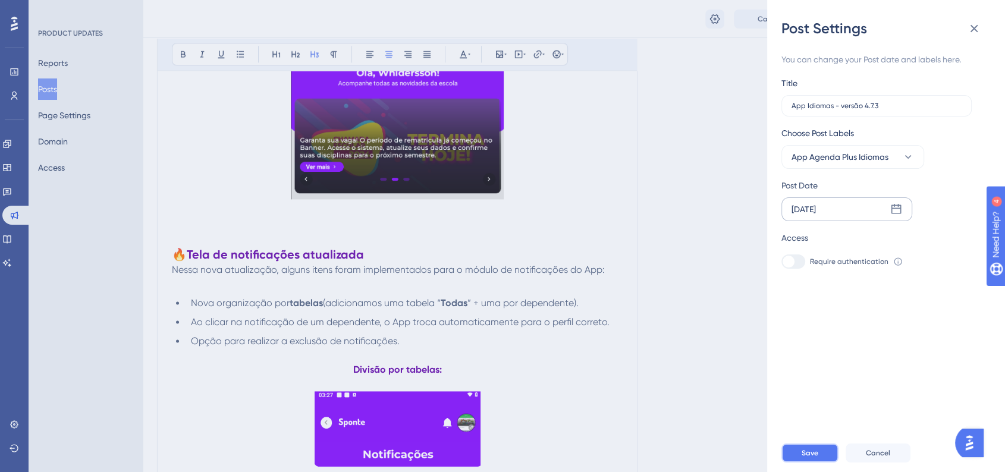
click at [807, 462] on button "Save" at bounding box center [809, 452] width 57 height 19
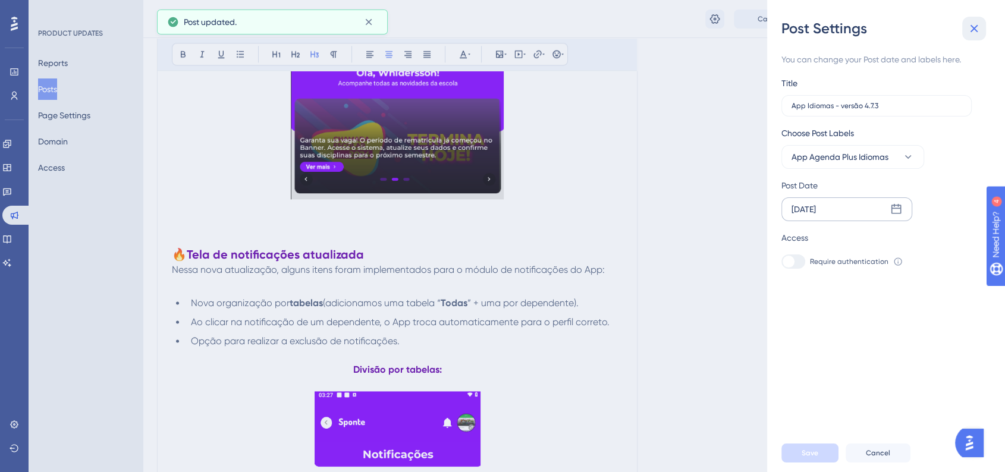
click at [973, 37] on button at bounding box center [974, 29] width 24 height 24
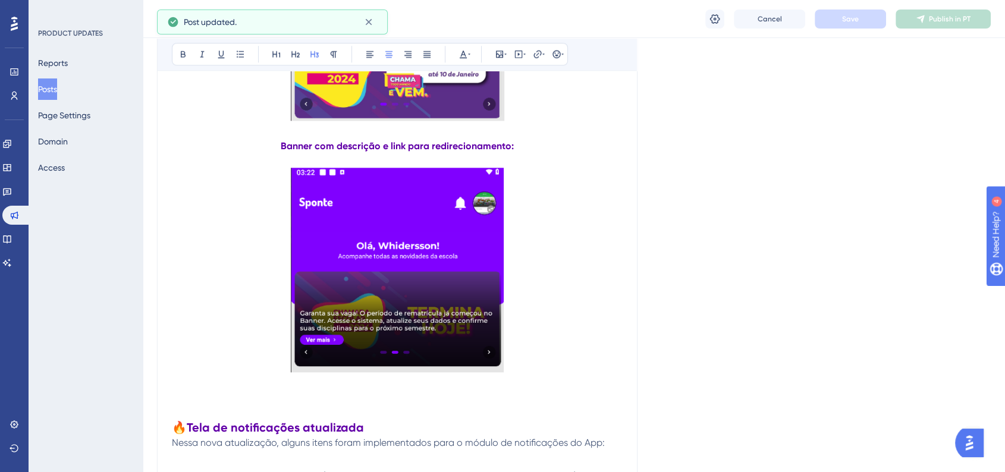
scroll to position [1329, 0]
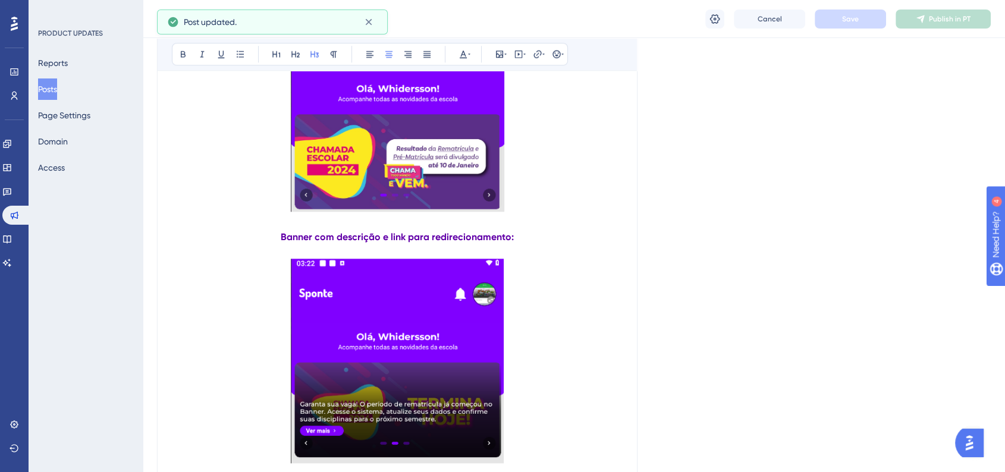
click at [57, 91] on button "Posts" at bounding box center [47, 88] width 19 height 21
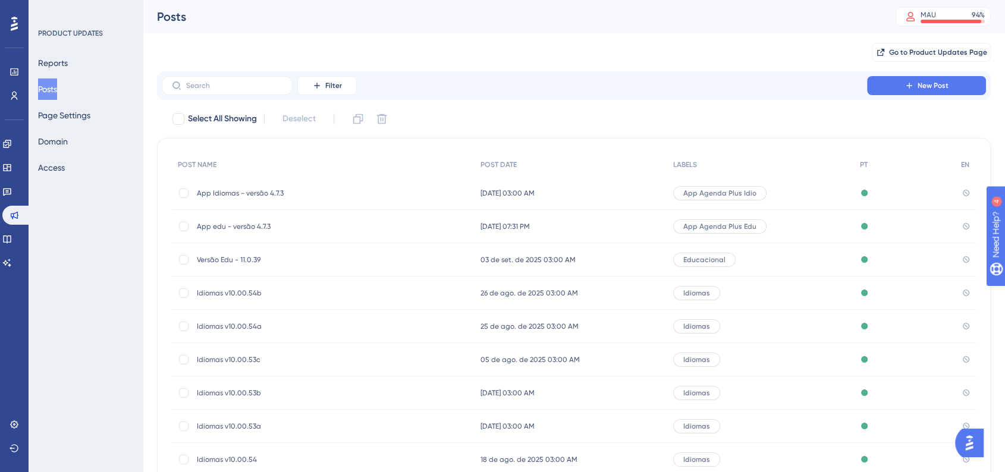
click at [133, 256] on div "PRODUCT UPDATES Reports Posts Page Settings Domain Access" at bounding box center [86, 236] width 114 height 472
drag, startPoint x: 15, startPoint y: 150, endPoint x: 163, endPoint y: 169, distance: 149.7
click at [12, 150] on link at bounding box center [7, 143] width 10 height 19
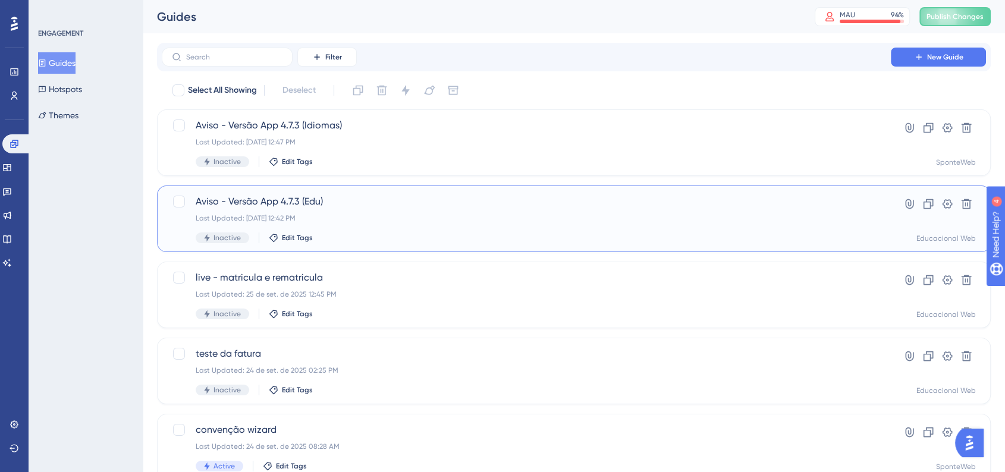
click at [484, 244] on div "Aviso - Versão App 4.7.3 (Edu) Last Updated: 26 de set. de 2025 12:42 PM Inacti…" at bounding box center [573, 218] width 833 height 67
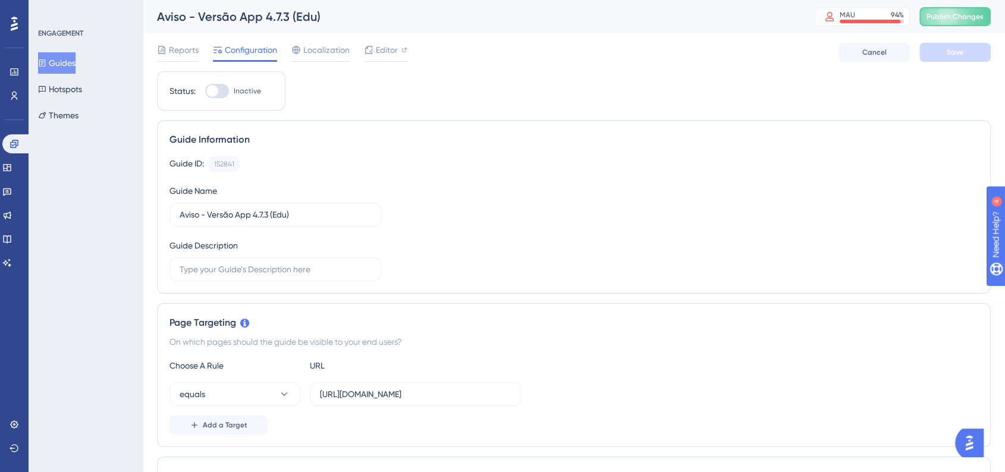
click at [223, 93] on div at bounding box center [217, 91] width 24 height 14
click at [205, 92] on input "Inactive" at bounding box center [204, 91] width 1 height 1
checkbox input "true"
click at [558, 191] on div "Guide ID: 152841 Copy Guide Name Aviso - Versão App 4.7.3 (Edu) Guide Descripti…" at bounding box center [573, 218] width 808 height 125
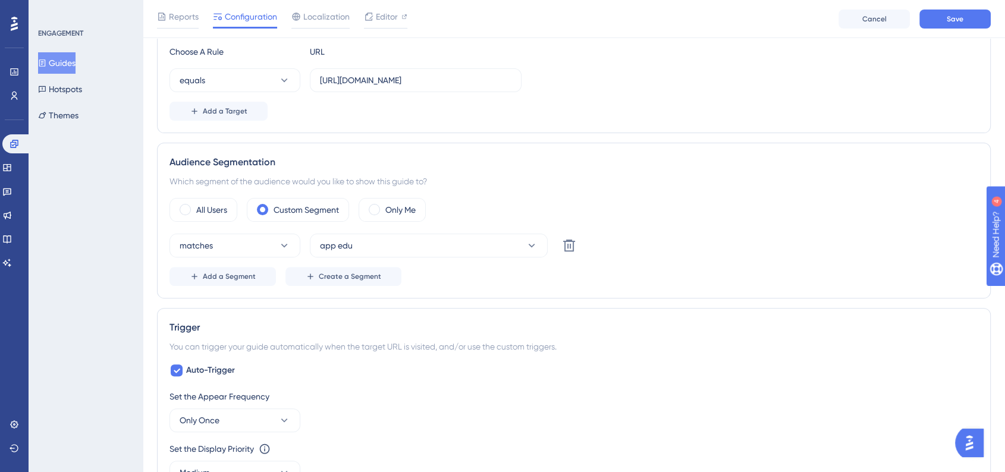
scroll to position [396, 0]
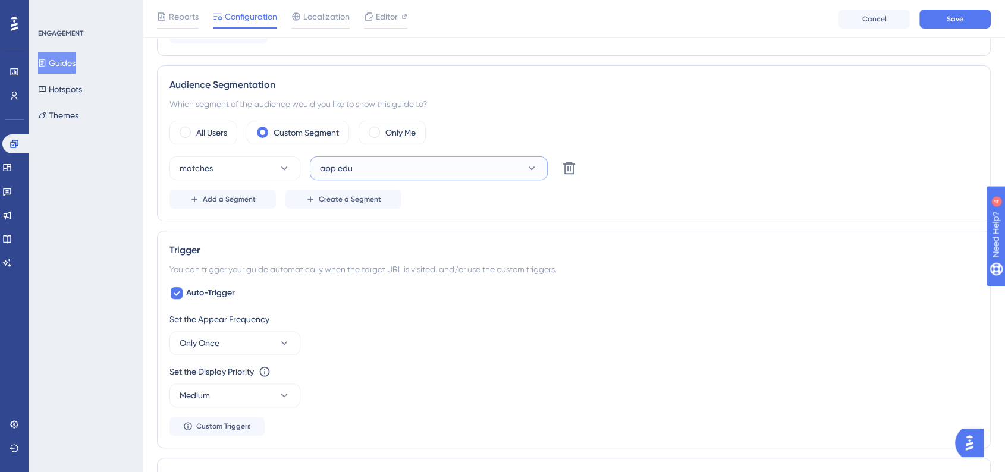
click at [429, 172] on button "app edu" at bounding box center [429, 168] width 238 height 24
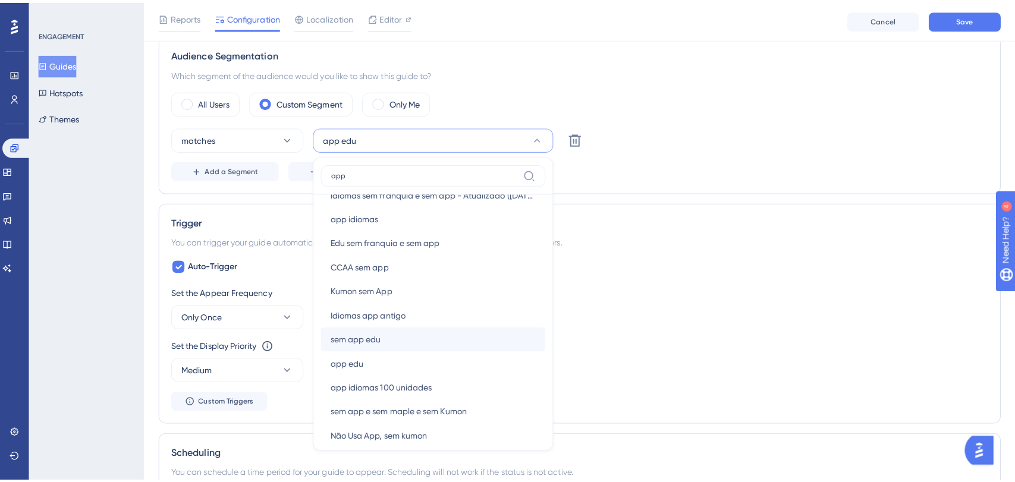
scroll to position [0, 0]
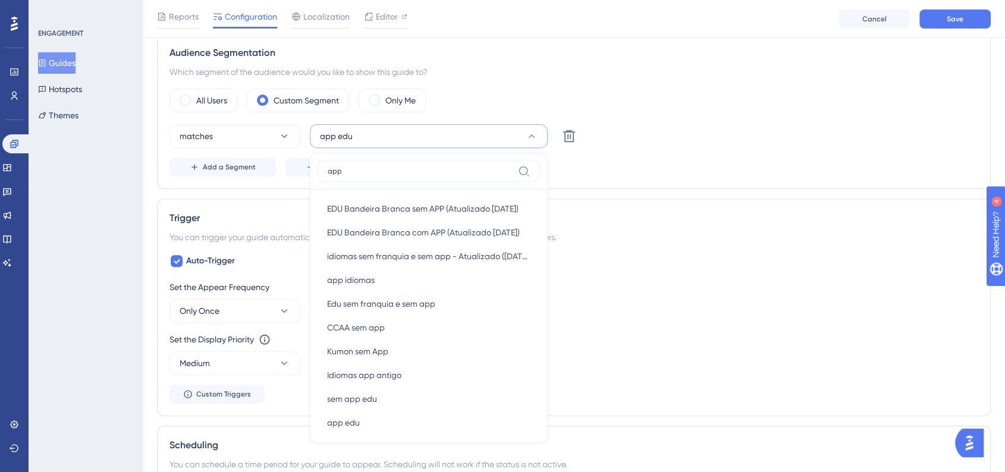
type input "app"
click at [651, 280] on div "Set the Appear Frequency" at bounding box center [573, 287] width 808 height 14
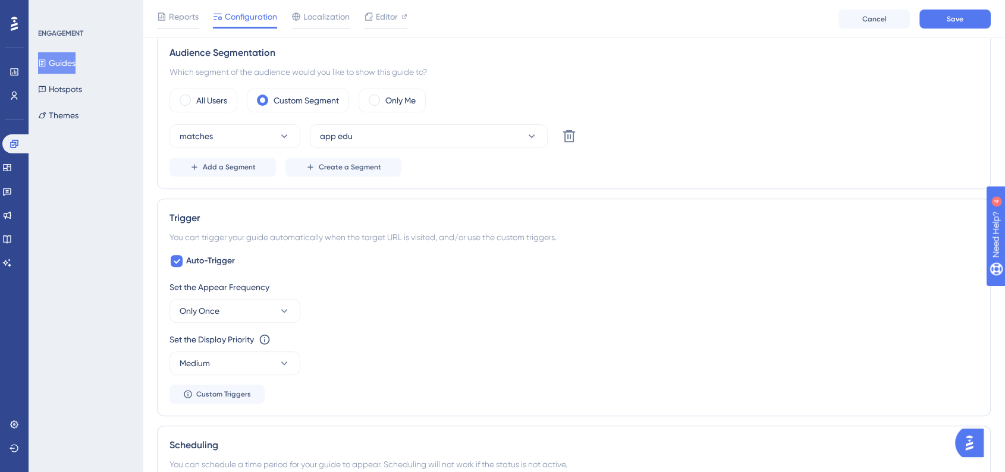
click at [659, 159] on div "Add a Segment Create a Segment" at bounding box center [573, 167] width 808 height 19
click at [17, 87] on link at bounding box center [15, 95] width 10 height 19
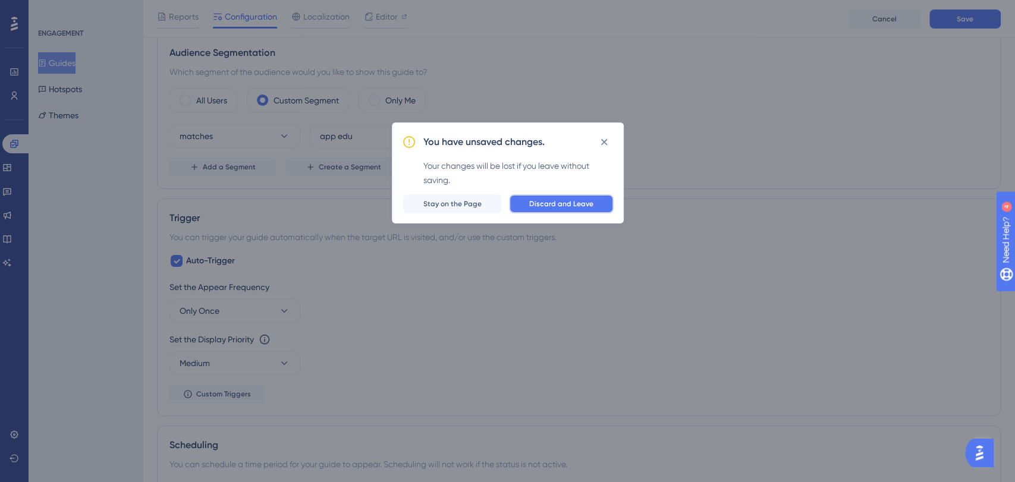
click at [569, 197] on button "Discard and Leave" at bounding box center [561, 203] width 105 height 19
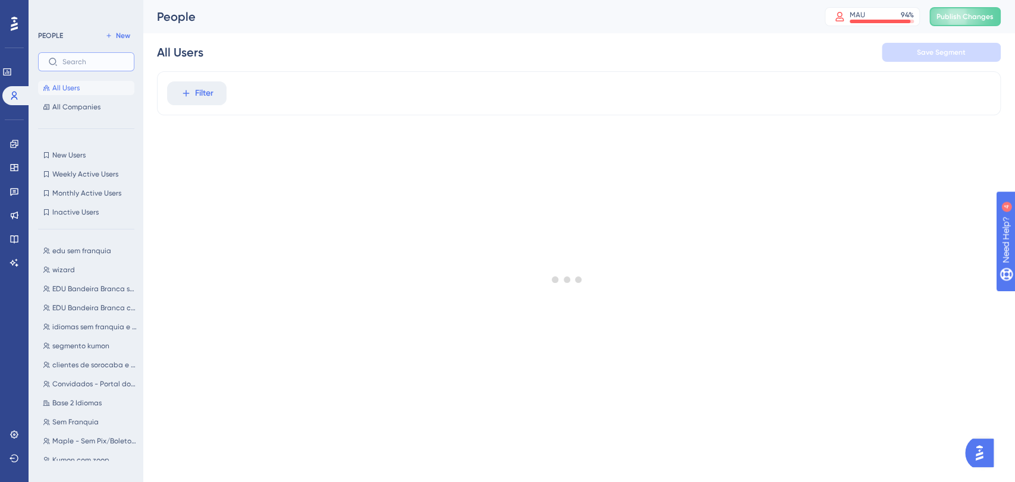
click at [90, 65] on input "text" at bounding box center [93, 62] width 62 height 8
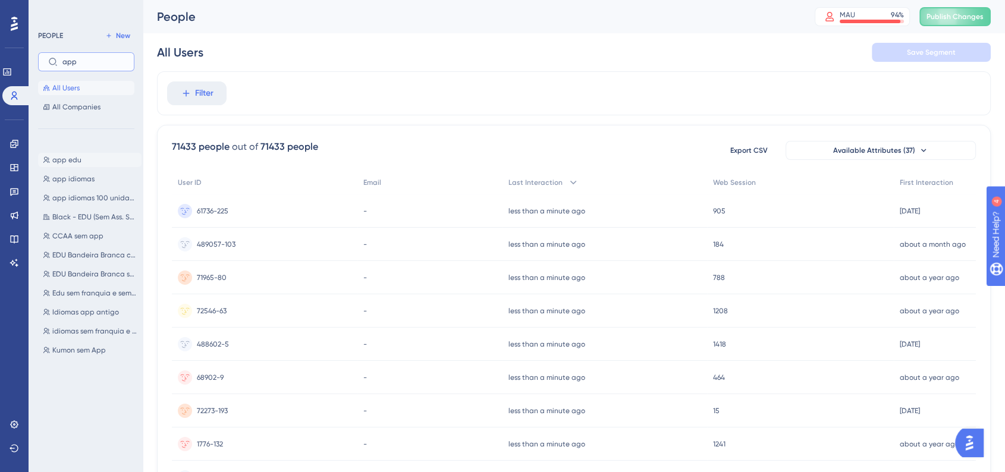
type input "app"
click at [86, 166] on button "app edu app edu" at bounding box center [89, 160] width 103 height 14
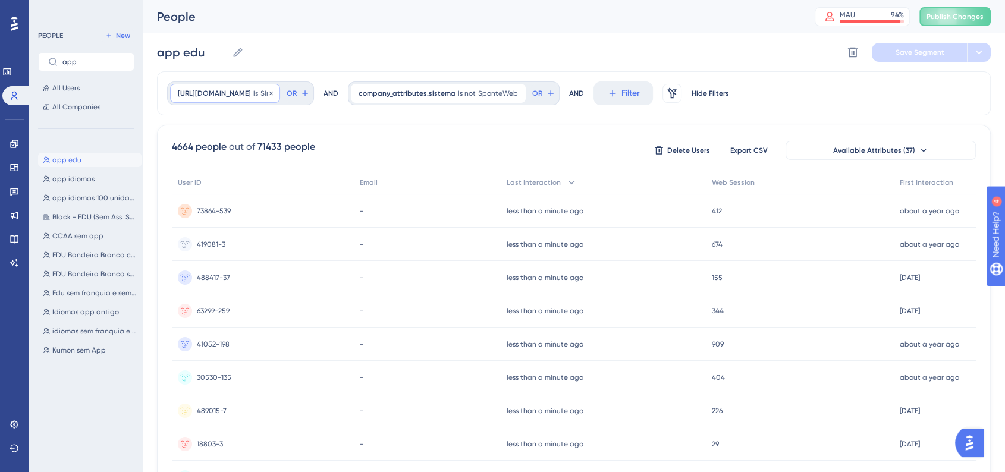
drag, startPoint x: 178, startPoint y: 96, endPoint x: 266, endPoint y: 96, distance: 88.0
click at [266, 96] on div "company_attributes.App is Sim Sim Remove" at bounding box center [225, 93] width 110 height 19
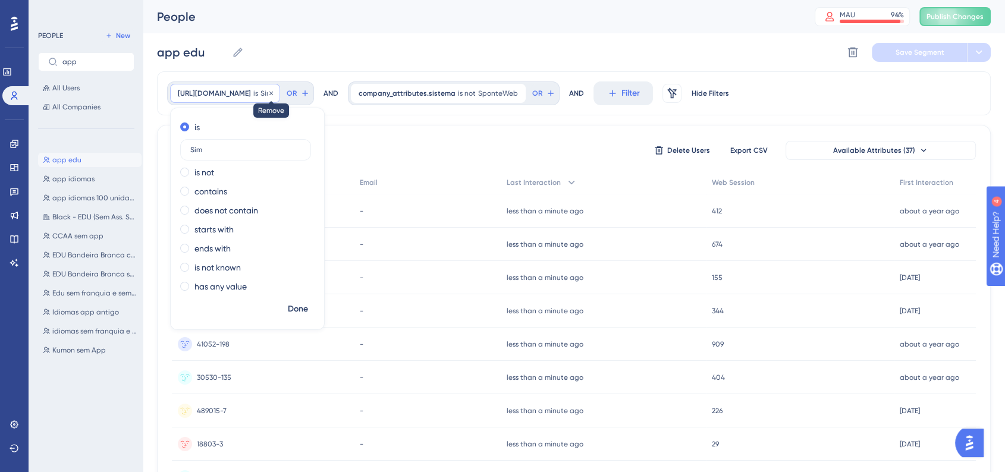
click at [275, 96] on icon at bounding box center [270, 93] width 7 height 7
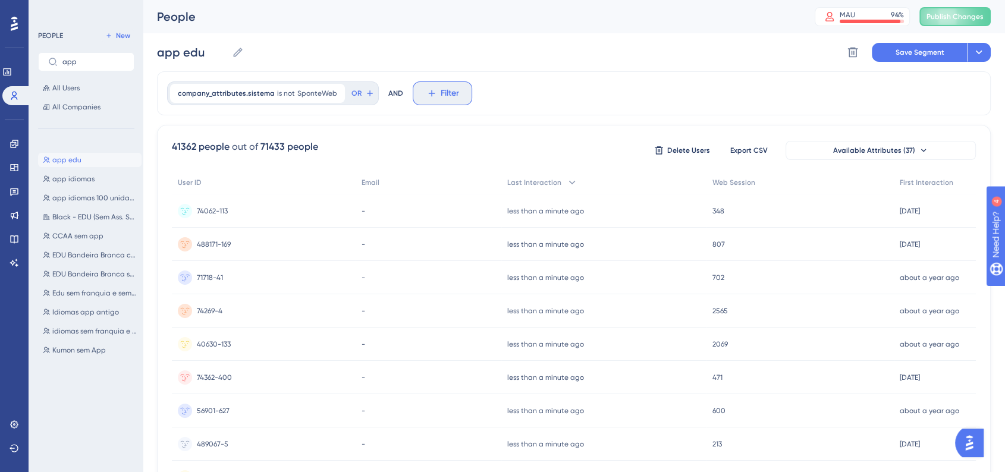
click at [426, 95] on icon at bounding box center [431, 93] width 11 height 11
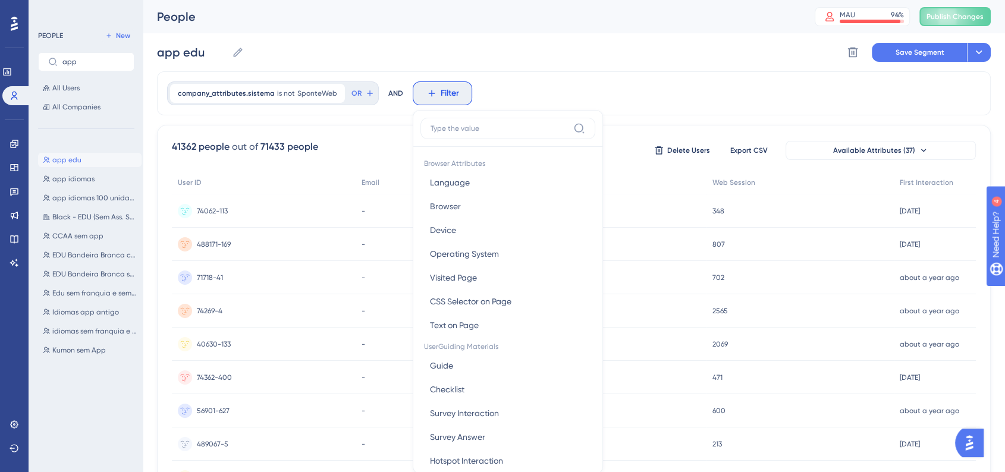
scroll to position [56, 0]
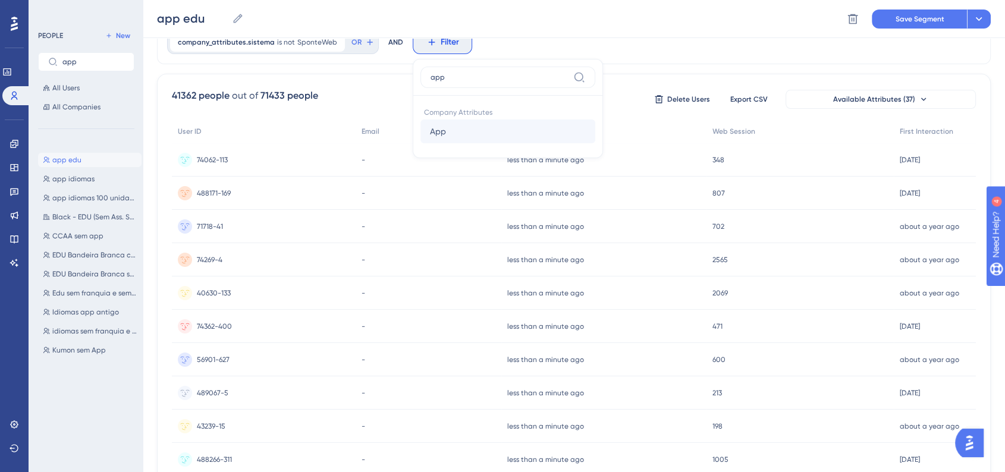
type input "app"
click at [452, 133] on button "App App" at bounding box center [507, 131] width 175 height 24
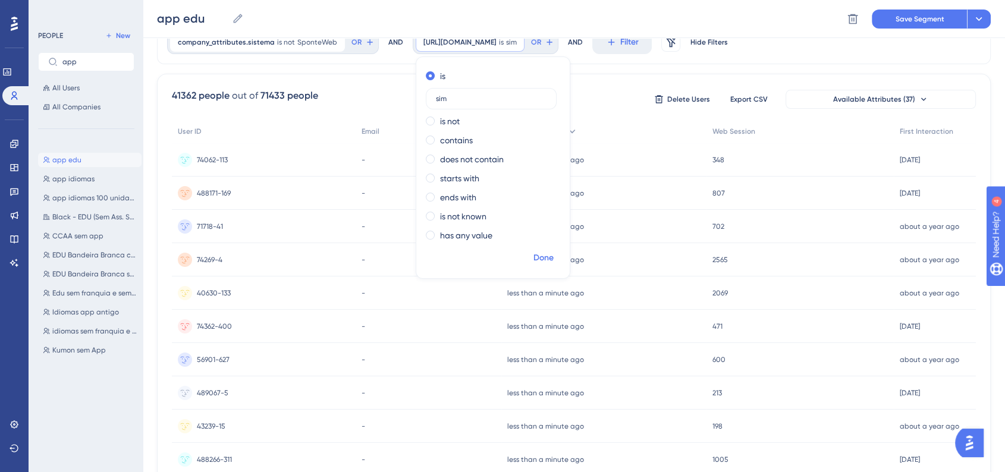
type input "sim"
click at [533, 259] on span "Done" at bounding box center [543, 258] width 20 height 14
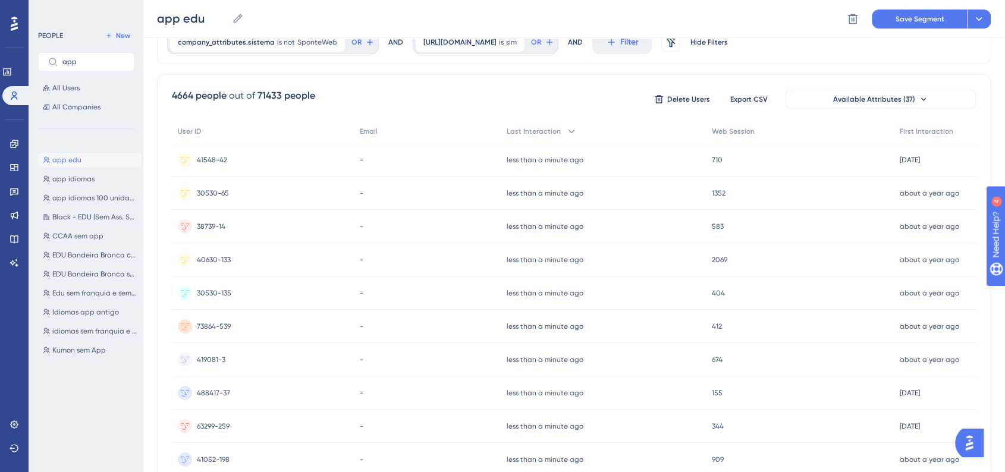
scroll to position [0, 0]
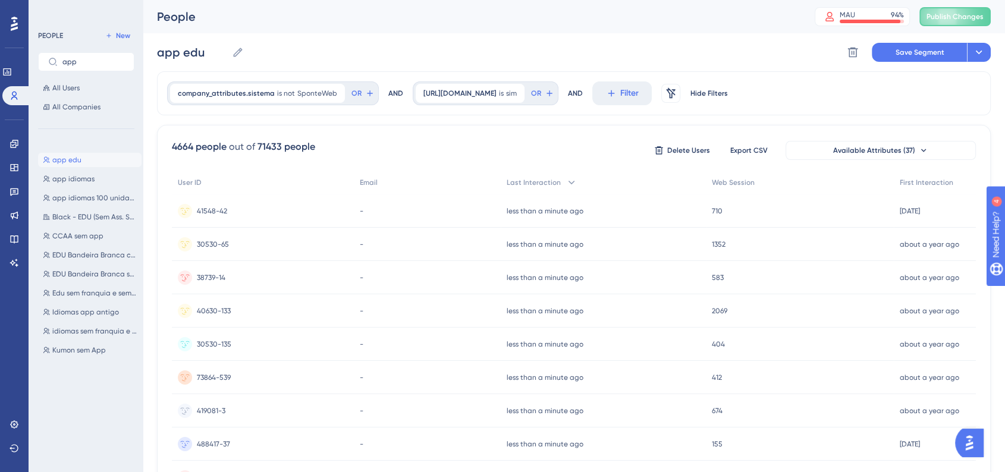
click at [889, 62] on div "app edu app edu Delete Segment Save Segment Actions" at bounding box center [573, 52] width 833 height 38
click at [907, 55] on span "Save Segment" at bounding box center [919, 53] width 49 height 10
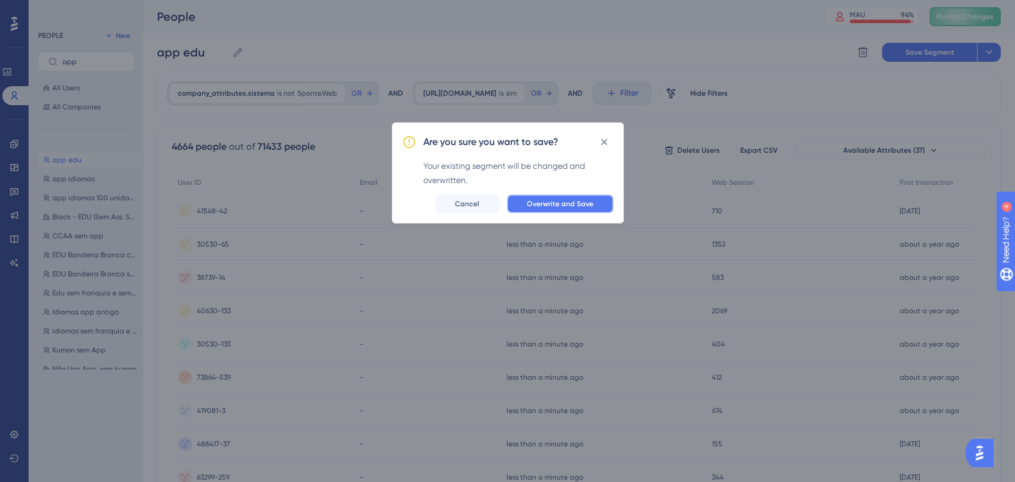
click at [568, 205] on span "Overwrite and Save" at bounding box center [560, 204] width 67 height 10
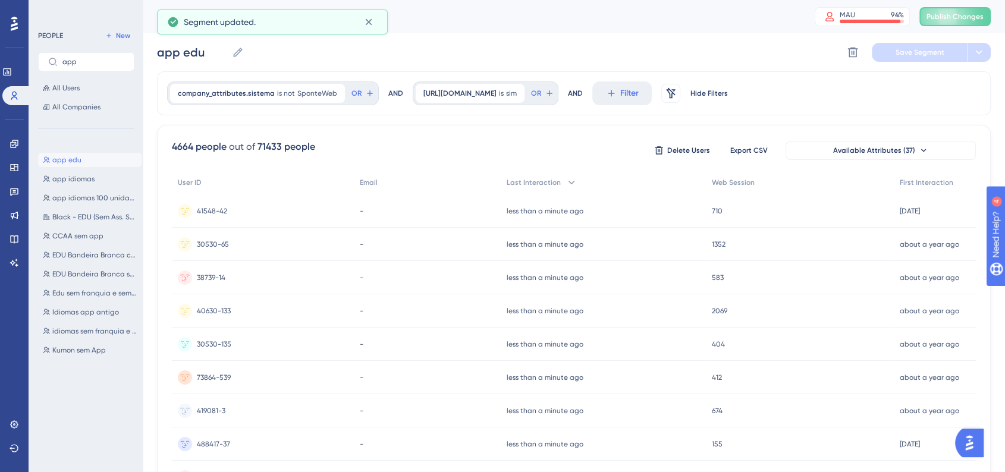
click at [55, 156] on span "app edu" at bounding box center [66, 160] width 29 height 10
click at [90, 180] on span "app idiomas" at bounding box center [73, 179] width 42 height 10
type input "app idiomas"
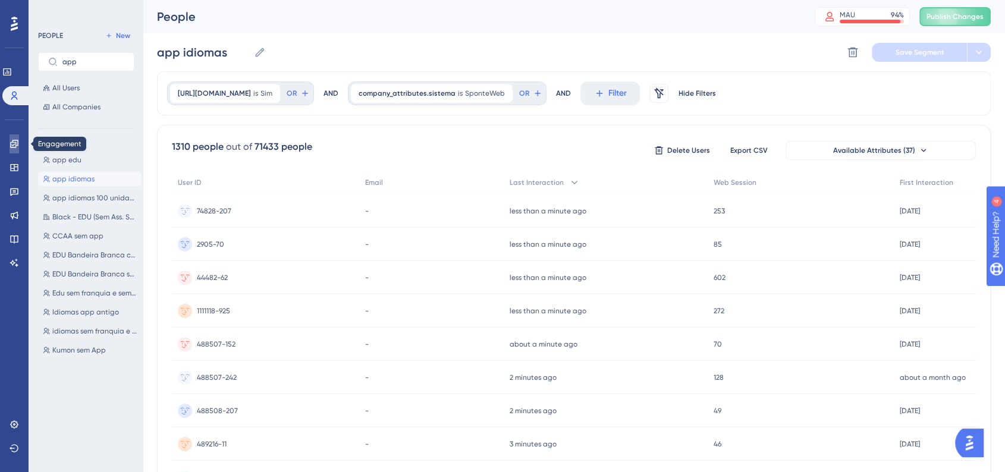
click at [18, 143] on icon at bounding box center [14, 144] width 8 height 8
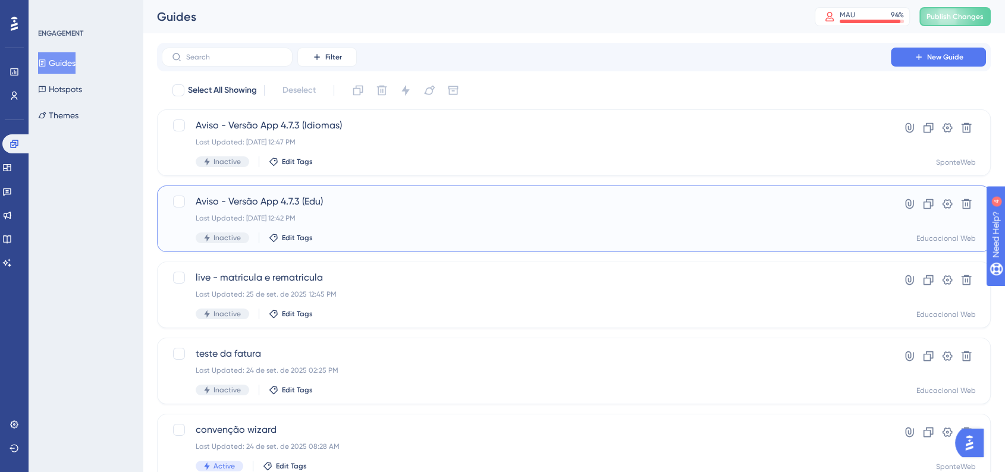
click at [387, 220] on div "Last Updated: 26 de set. de 2025 12:42 PM" at bounding box center [526, 218] width 661 height 10
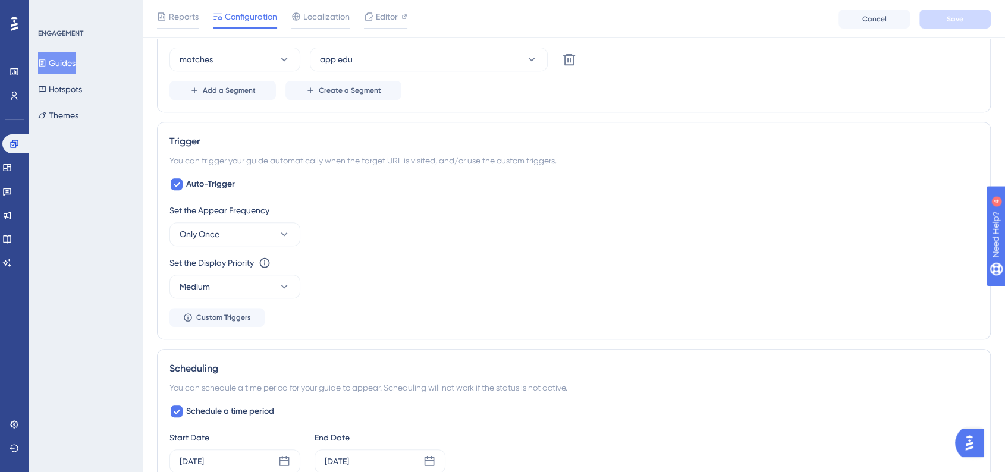
scroll to position [528, 0]
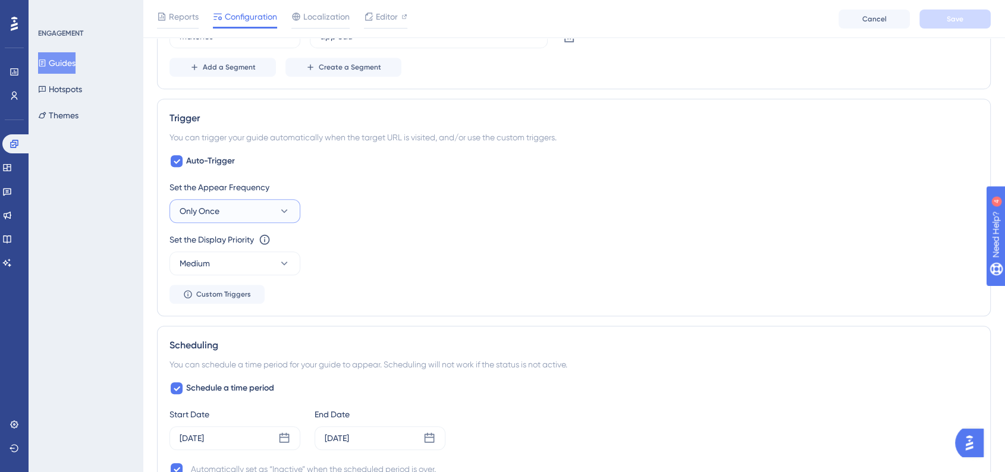
click at [289, 216] on button "Only Once" at bounding box center [234, 211] width 131 height 24
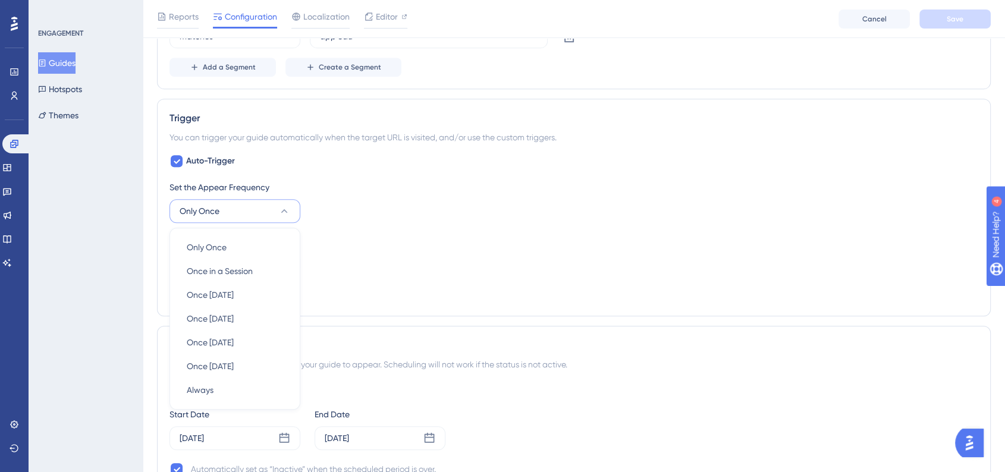
scroll to position [609, 0]
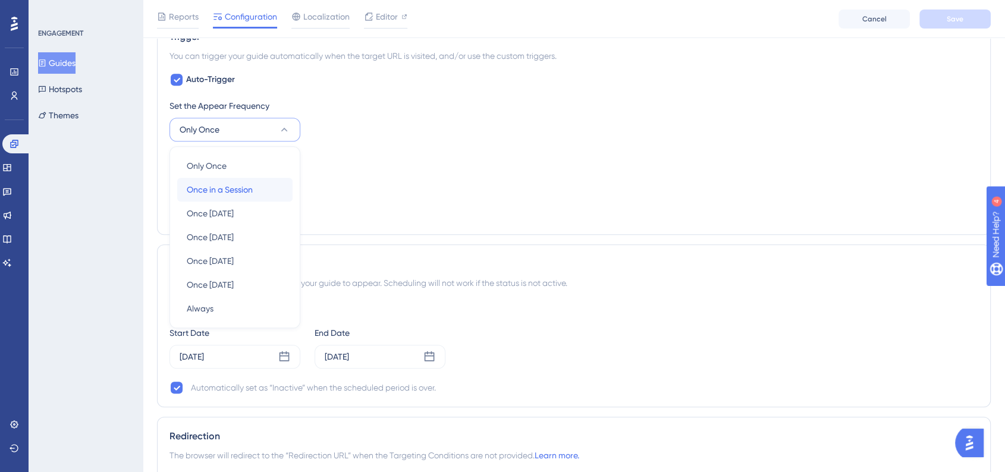
click at [271, 184] on div "Once in a Session Once in a Session" at bounding box center [235, 190] width 96 height 24
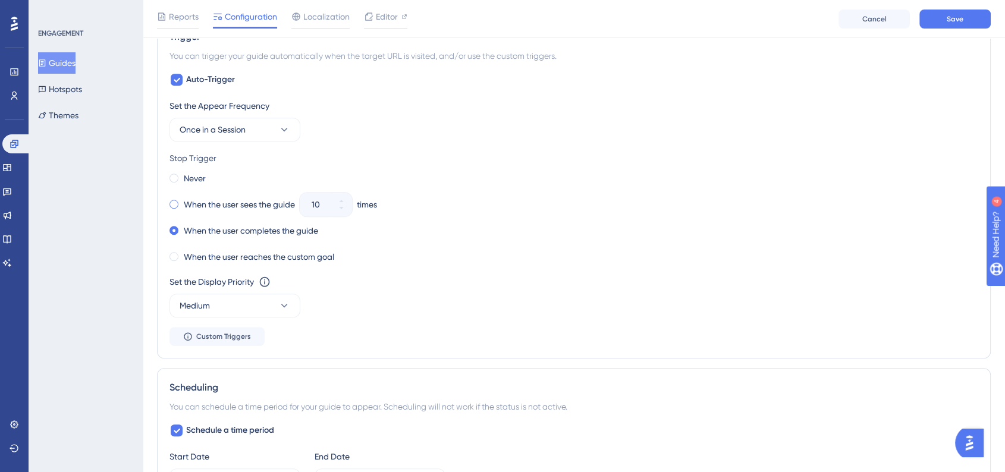
click at [171, 206] on span at bounding box center [173, 204] width 9 height 9
click at [182, 202] on input "radio" at bounding box center [182, 202] width 0 height 0
click at [347, 201] on button "10" at bounding box center [341, 199] width 21 height 12
click at [347, 201] on button "11" at bounding box center [341, 199] width 21 height 12
click at [341, 211] on button "12" at bounding box center [341, 210] width 21 height 12
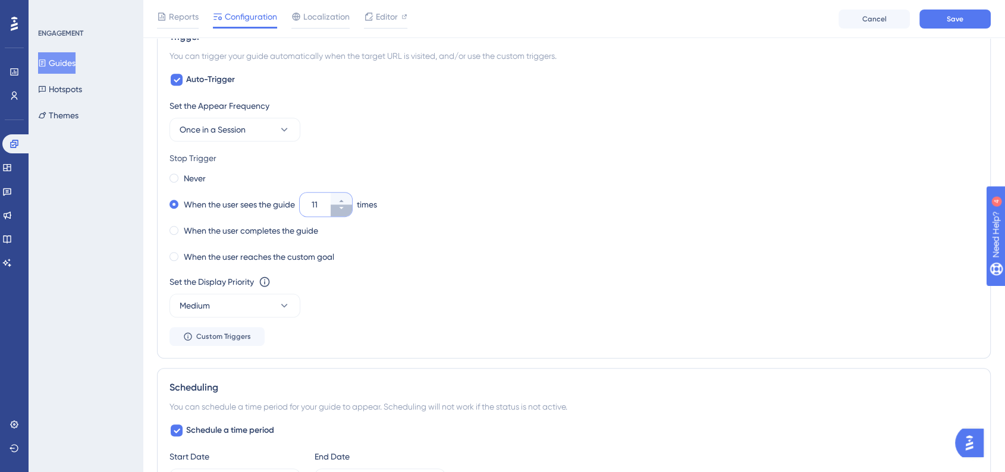
click at [341, 211] on button "11" at bounding box center [341, 210] width 21 height 12
click at [341, 211] on button "10" at bounding box center [341, 210] width 21 height 12
click at [341, 211] on button "9" at bounding box center [341, 210] width 21 height 12
click at [341, 211] on button "8" at bounding box center [341, 210] width 21 height 12
click at [341, 211] on button "7" at bounding box center [341, 210] width 21 height 12
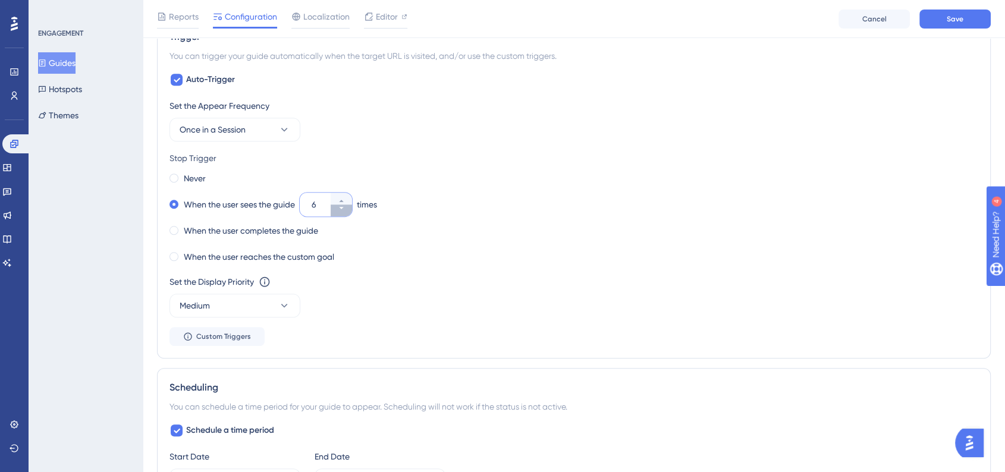
click at [341, 211] on button "6" at bounding box center [341, 210] width 21 height 12
click at [341, 211] on button "5" at bounding box center [341, 210] width 21 height 12
click at [341, 211] on button "4" at bounding box center [341, 210] width 21 height 12
click at [341, 211] on button "3" at bounding box center [341, 210] width 21 height 12
type input "2"
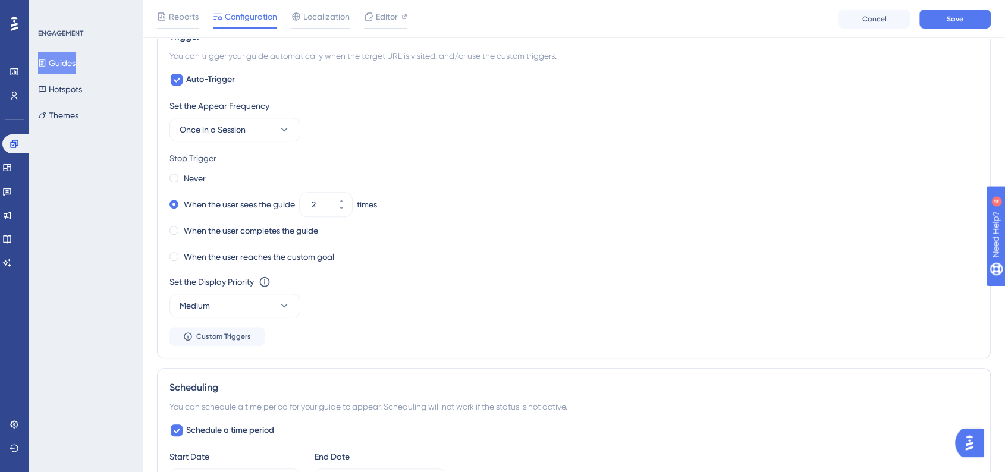
click at [565, 260] on div "When the user reaches the custom goal" at bounding box center [573, 256] width 808 height 17
click at [307, 310] on div "Set the Display Priority This option will set the display priority between auto…" at bounding box center [573, 296] width 808 height 43
click at [276, 301] on button "Medium" at bounding box center [234, 306] width 131 height 24
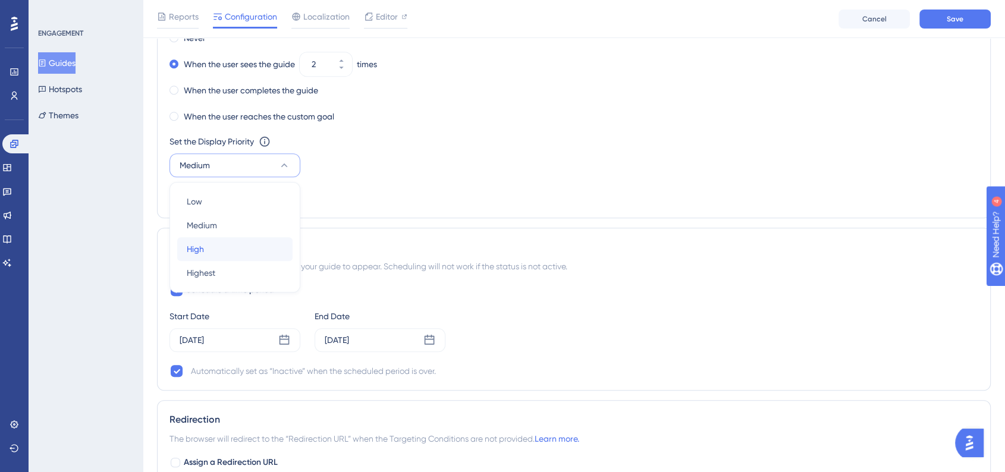
click at [225, 251] on div "High High" at bounding box center [235, 249] width 96 height 24
click at [556, 211] on div "Trigger You can trigger your guide automatically when the target URL is visited…" at bounding box center [573, 47] width 833 height 341
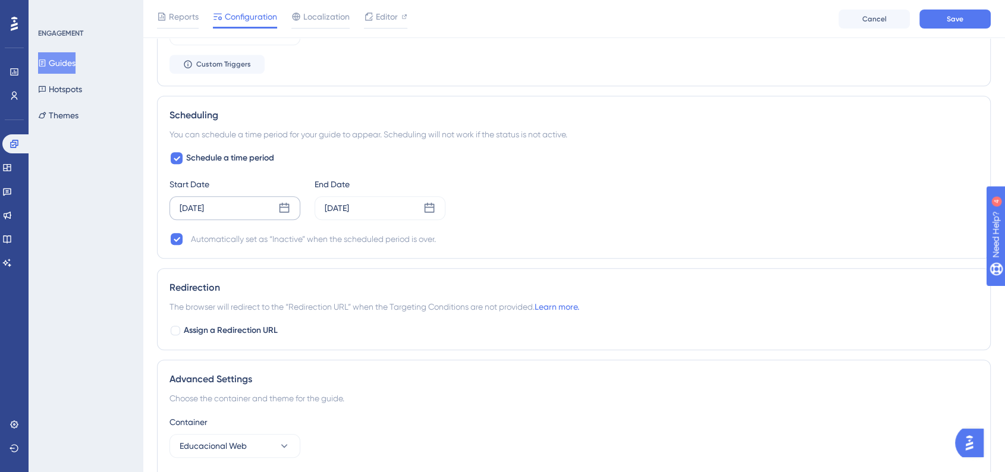
click at [289, 215] on div "[DATE]" at bounding box center [234, 208] width 131 height 24
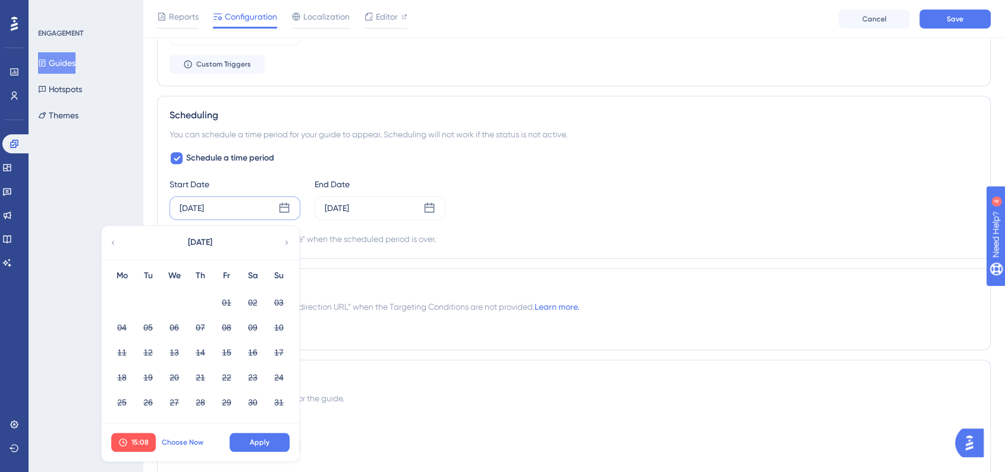
click at [193, 438] on span "Choose Now" at bounding box center [183, 443] width 42 height 10
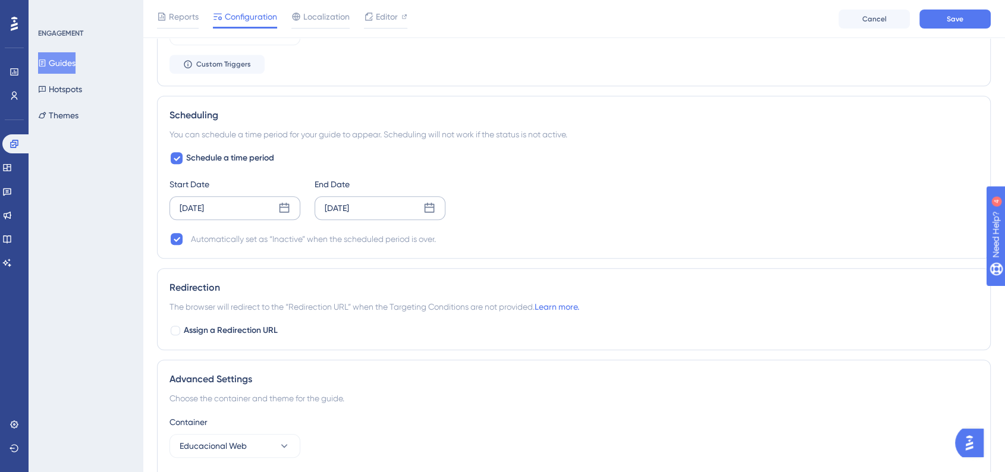
click at [431, 214] on div "[DATE]" at bounding box center [379, 208] width 131 height 24
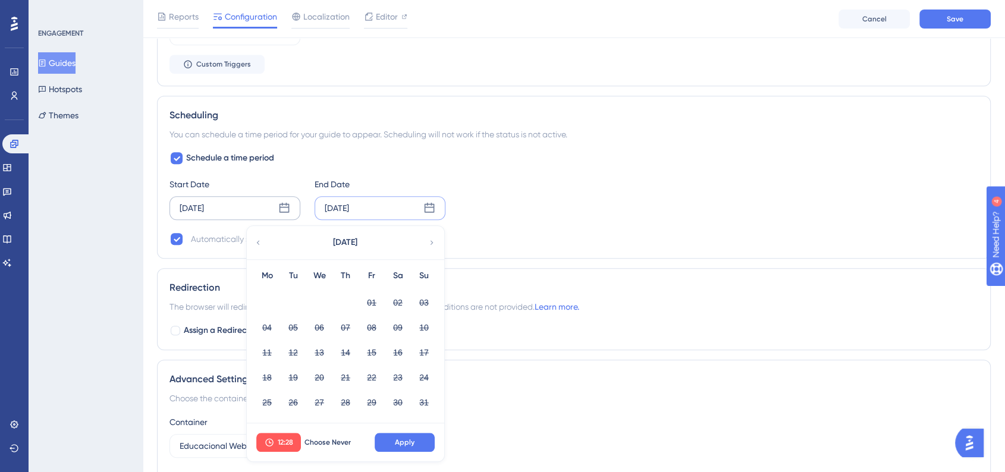
click at [426, 251] on div "August 2025" at bounding box center [345, 242] width 196 height 33
click at [429, 244] on icon at bounding box center [431, 242] width 8 height 11
click at [428, 240] on icon at bounding box center [431, 242] width 8 height 11
click at [320, 301] on button "01" at bounding box center [319, 302] width 20 height 20
click at [287, 446] on button "12:28" at bounding box center [278, 442] width 45 height 19
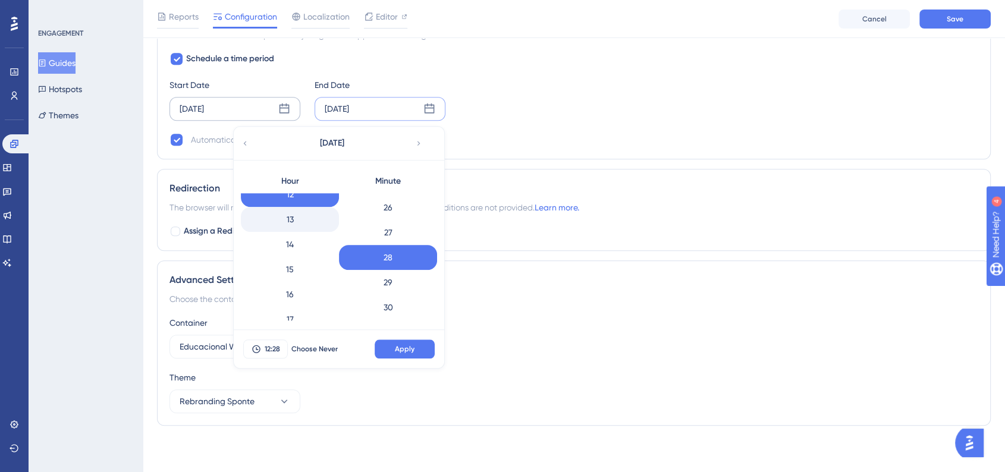
scroll to position [380, 0]
click at [298, 272] on div "18" at bounding box center [290, 274] width 98 height 25
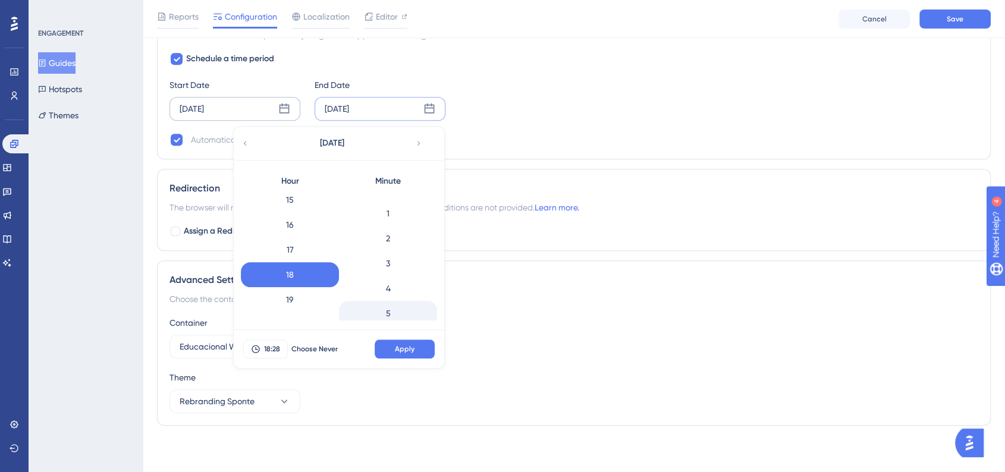
scroll to position [0, 0]
click at [385, 211] on div "0" at bounding box center [388, 205] width 98 height 25
click at [421, 349] on button "Apply" at bounding box center [404, 348] width 60 height 19
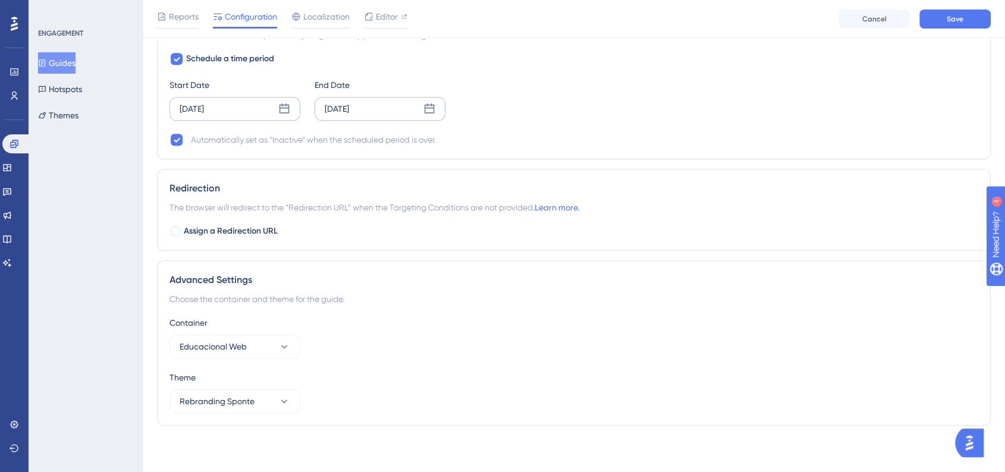
click at [584, 338] on div "Container Educacional Web" at bounding box center [573, 337] width 808 height 43
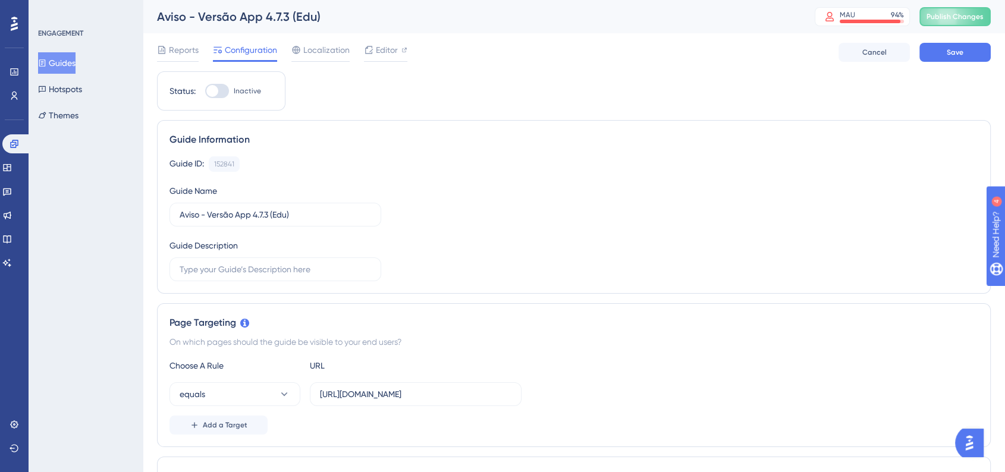
click at [960, 68] on div "Reports Configuration Localization Editor Cancel Save" at bounding box center [573, 52] width 833 height 38
click at [961, 59] on button "Save" at bounding box center [954, 52] width 71 height 19
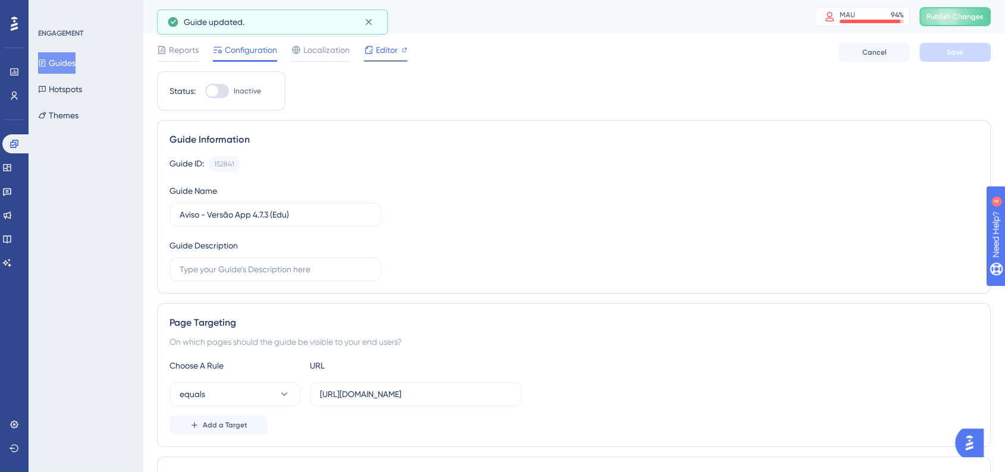
click at [389, 55] on span "Editor" at bounding box center [387, 50] width 22 height 14
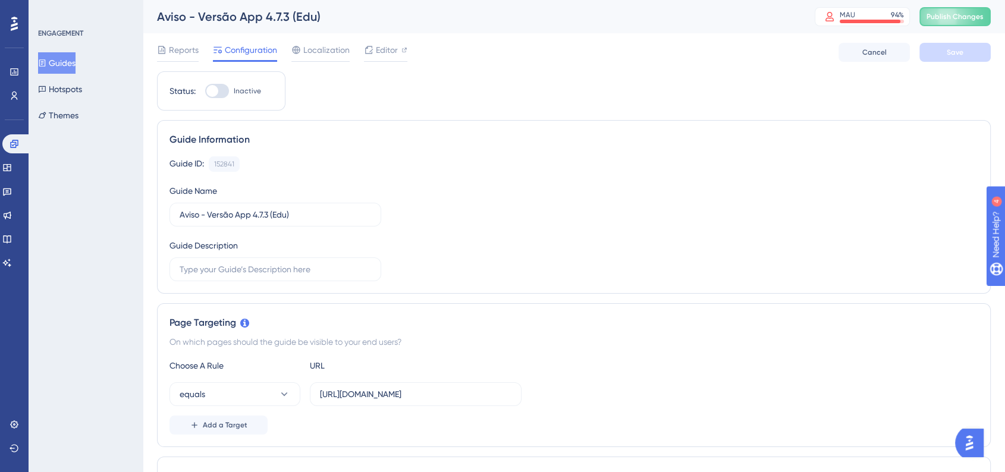
click at [206, 80] on div "Status: Inactive" at bounding box center [221, 90] width 128 height 39
click at [216, 90] on div at bounding box center [212, 91] width 12 height 12
click at [205, 91] on input "Inactive" at bounding box center [204, 91] width 1 height 1
checkbox input "true"
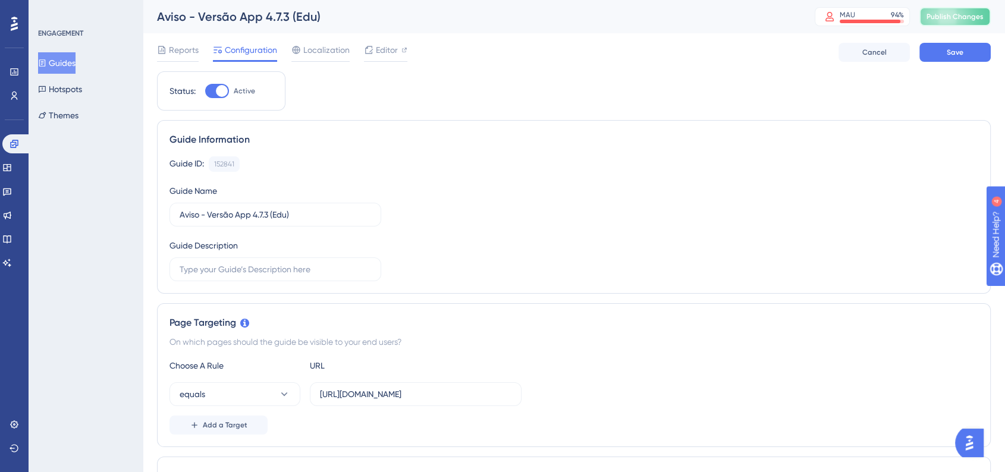
click at [944, 25] on button "Publish Changes" at bounding box center [954, 16] width 71 height 19
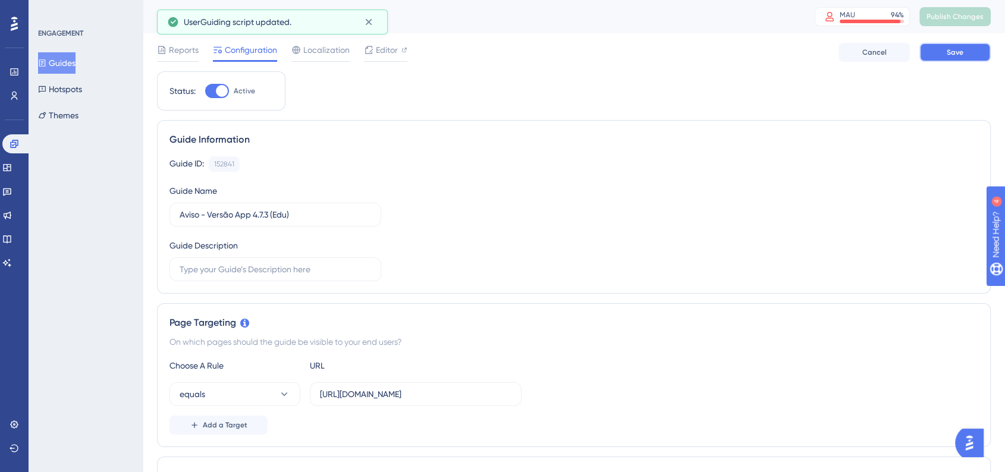
click at [955, 58] on button "Save" at bounding box center [954, 52] width 71 height 19
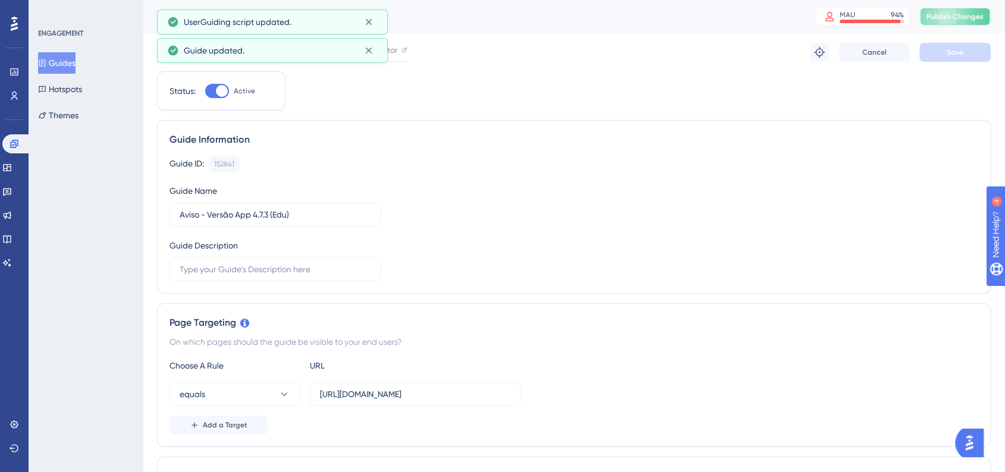
click at [948, 22] on button "Publish Changes" at bounding box center [954, 16] width 71 height 19
click at [73, 63] on button "Guides" at bounding box center [56, 62] width 37 height 21
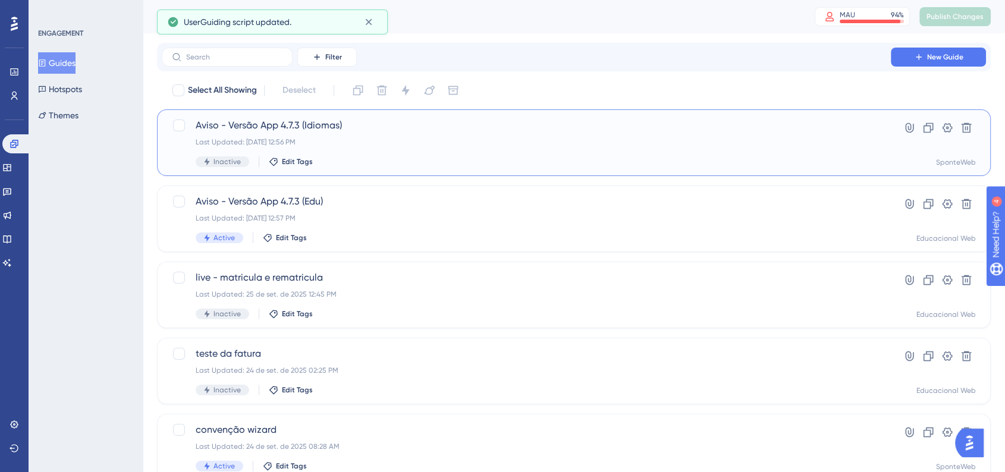
click at [385, 153] on div "Aviso - Versão App 4.7.3 (Idiomas) Last Updated: 26 de set. de 2025 12:56 PM In…" at bounding box center [526, 142] width 661 height 49
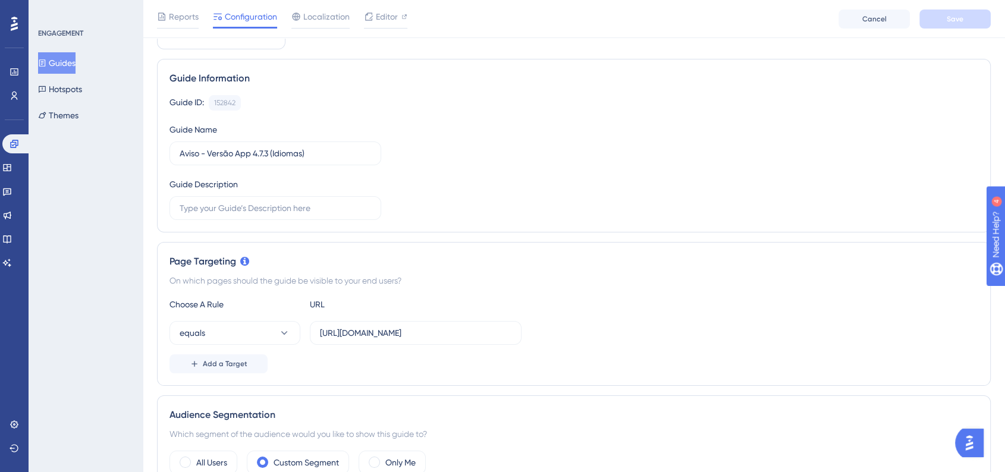
scroll to position [264, 0]
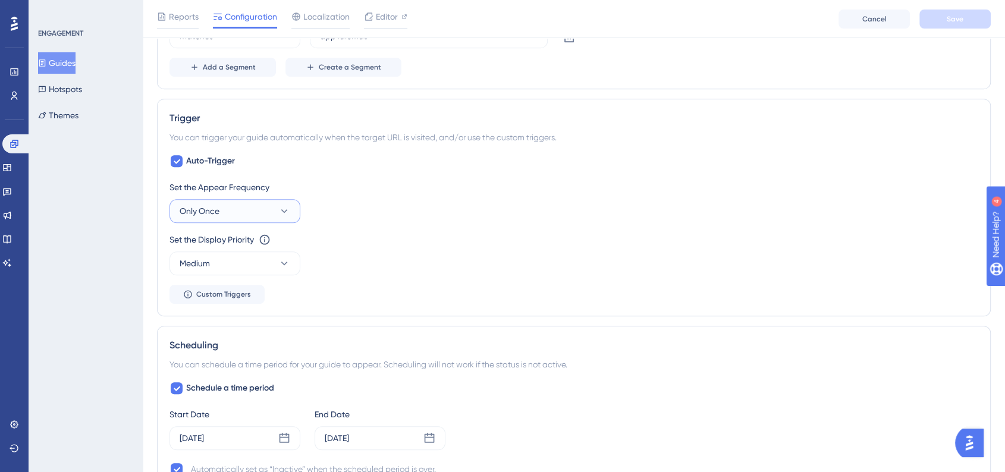
click at [287, 206] on icon at bounding box center [284, 211] width 12 height 12
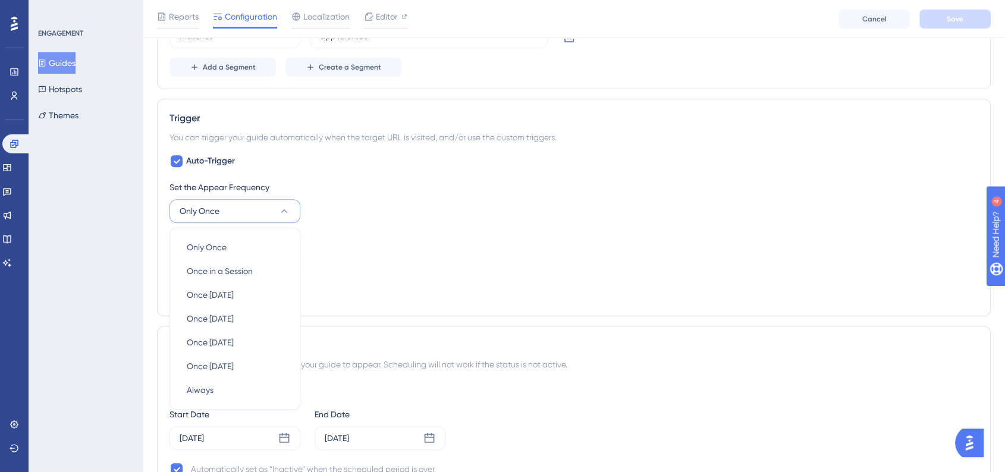
scroll to position [609, 0]
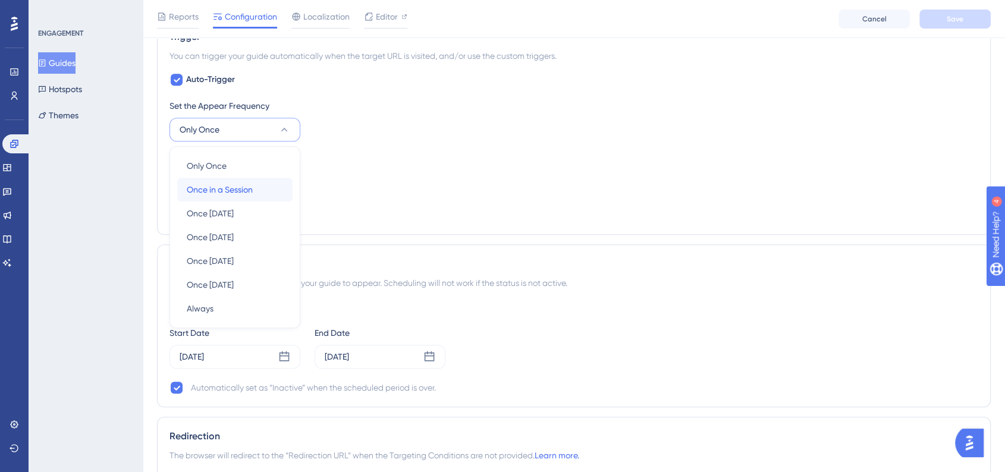
click at [262, 197] on div "Once in a Session Once in a Session" at bounding box center [235, 190] width 96 height 24
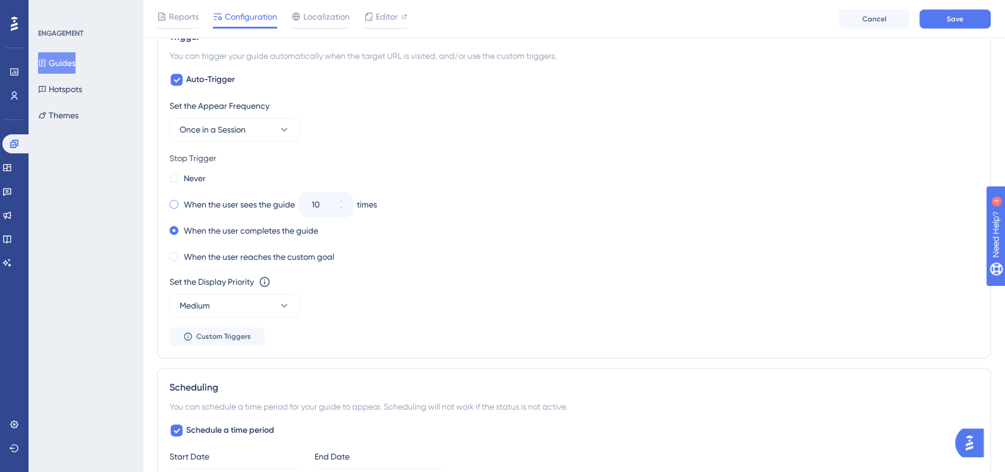
click at [178, 202] on span at bounding box center [173, 204] width 9 height 9
click at [182, 202] on input "radio" at bounding box center [182, 202] width 0 height 0
click at [347, 210] on button "10" at bounding box center [341, 210] width 21 height 12
click at [347, 210] on button "9" at bounding box center [341, 210] width 21 height 12
click at [347, 210] on button "8" at bounding box center [341, 210] width 21 height 12
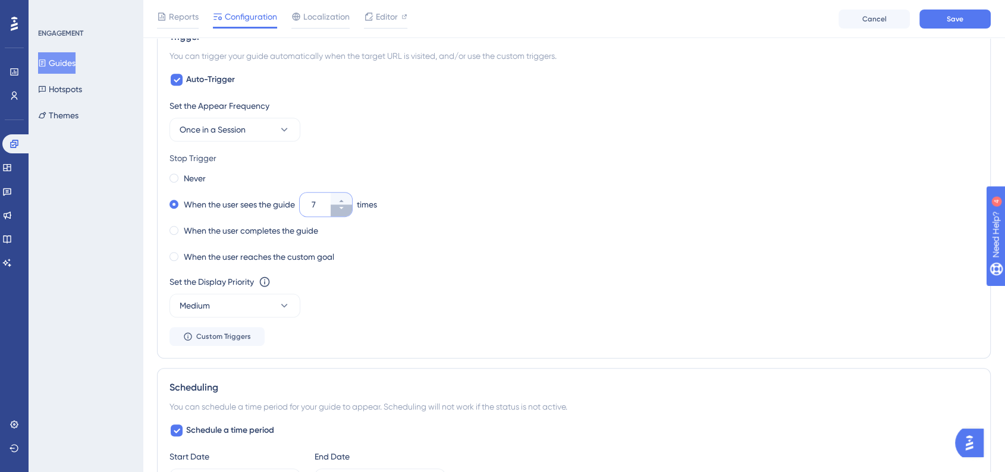
click at [347, 210] on button "7" at bounding box center [341, 210] width 21 height 12
click at [347, 210] on button "6" at bounding box center [341, 210] width 21 height 12
click at [345, 210] on icon at bounding box center [341, 207] width 7 height 7
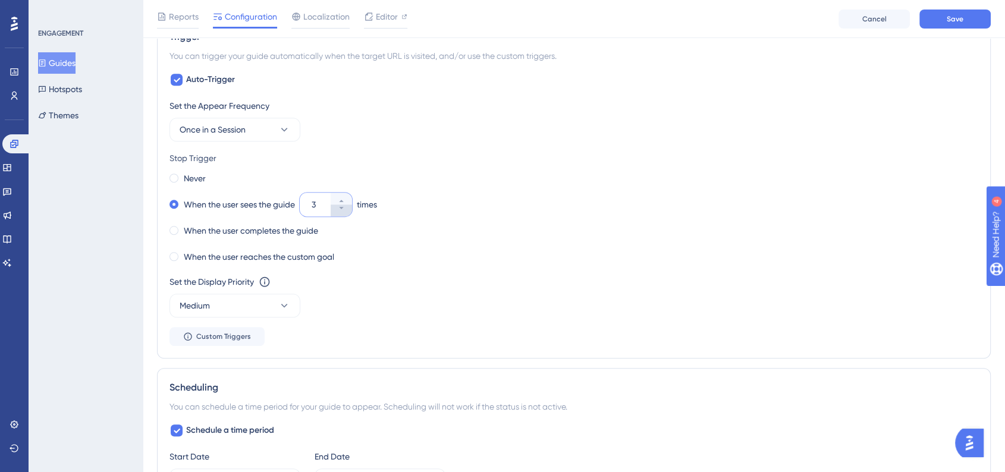
type input "2"
click at [518, 246] on div "Never When the user sees the guide 2 times When the user completes the guide Wh…" at bounding box center [573, 217] width 808 height 95
click at [268, 314] on button "Medium" at bounding box center [234, 306] width 131 height 24
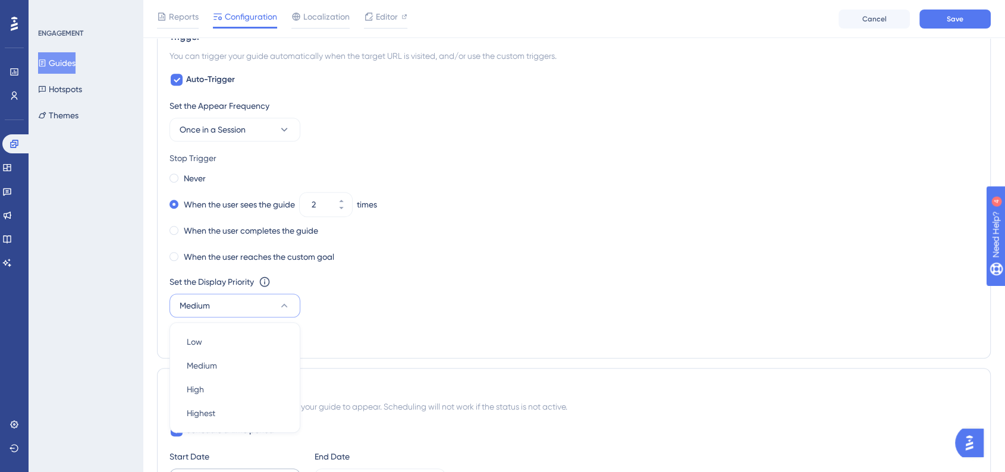
scroll to position [750, 0]
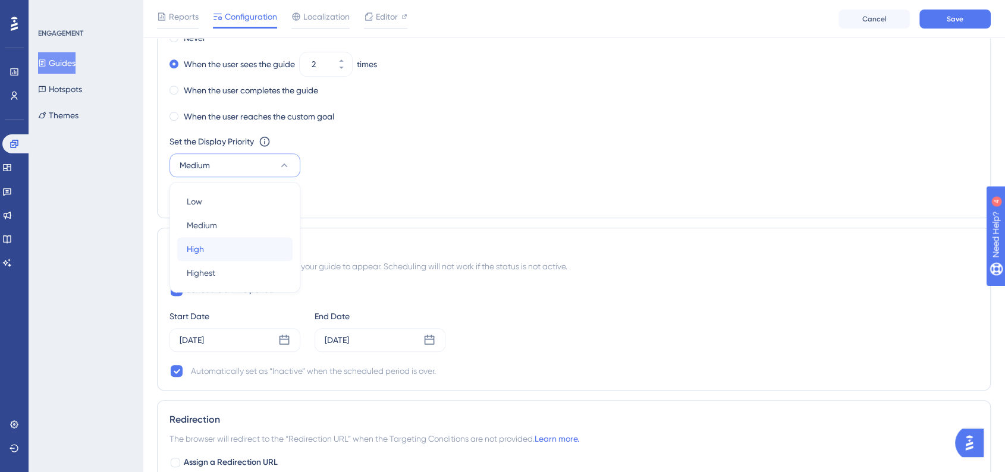
click at [231, 248] on div "High High" at bounding box center [235, 249] width 96 height 24
click at [580, 206] on div "Trigger You can trigger your guide automatically when the target URL is visited…" at bounding box center [573, 47] width 833 height 341
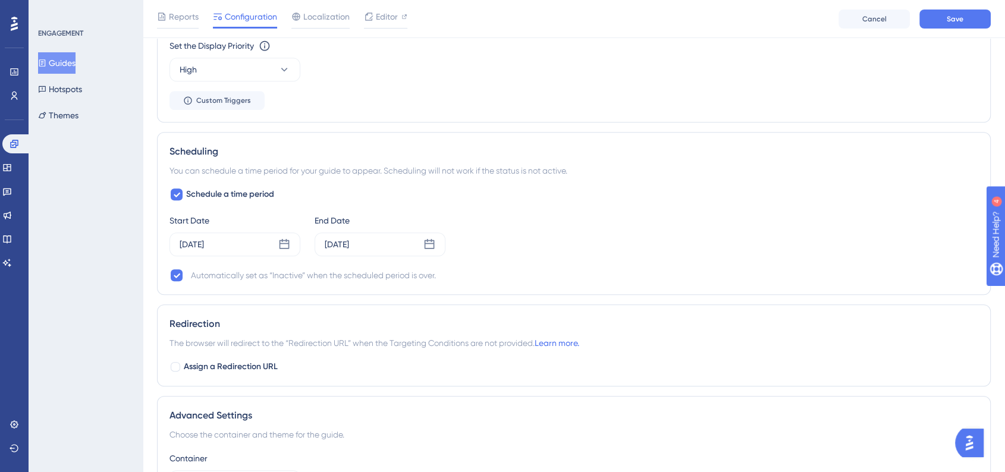
scroll to position [882, 0]
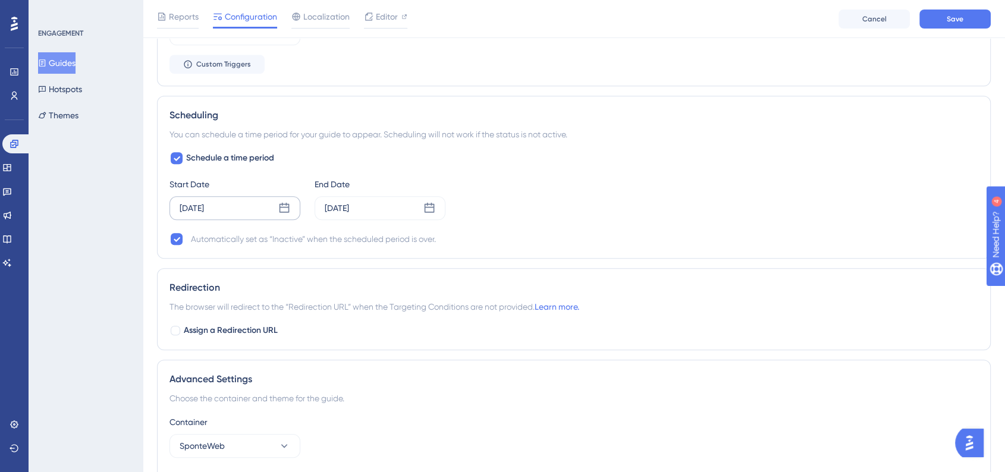
click at [281, 203] on icon at bounding box center [284, 208] width 12 height 12
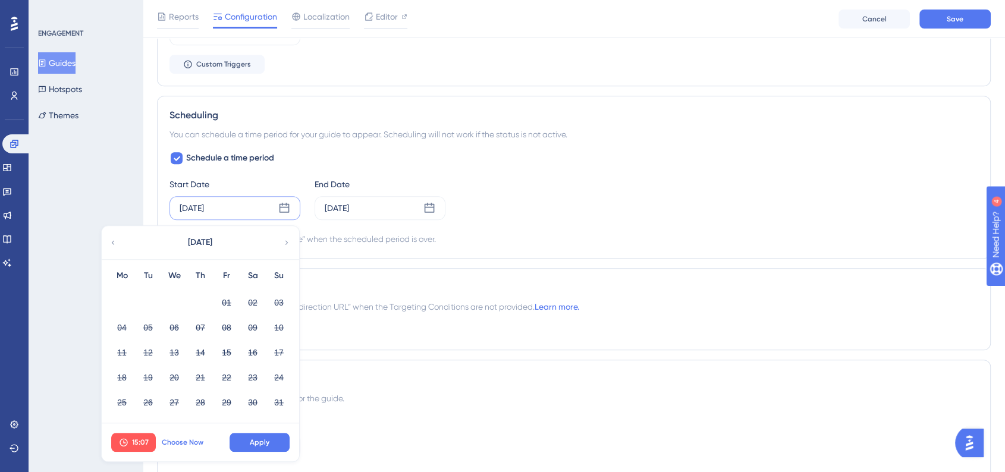
click at [190, 435] on button "Choose Now" at bounding box center [182, 442] width 53 height 19
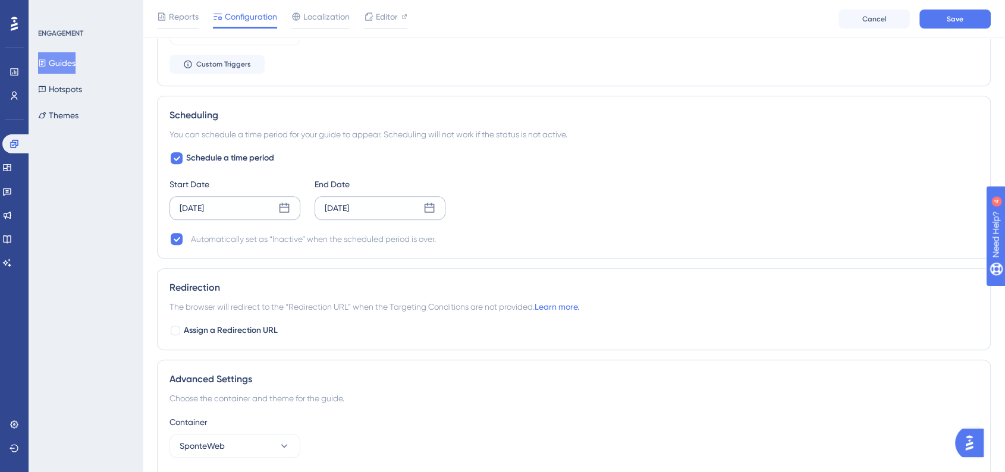
click at [433, 209] on icon at bounding box center [429, 208] width 10 height 10
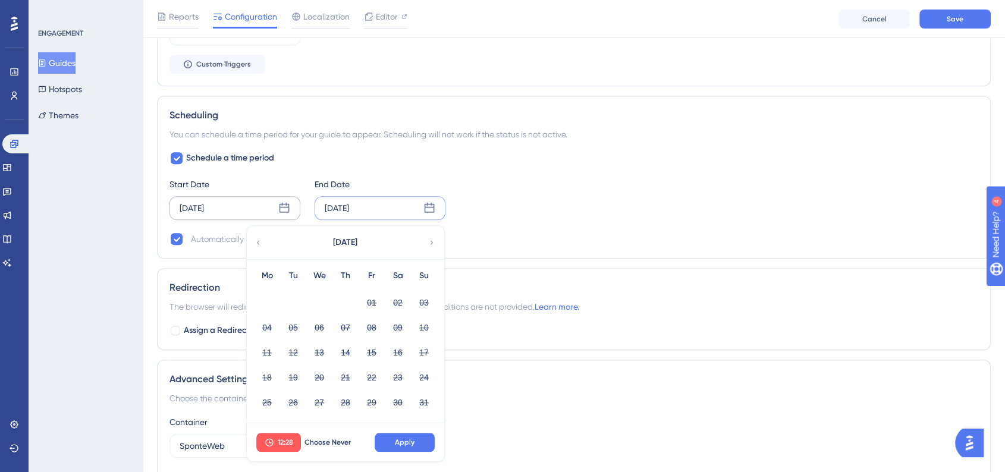
click at [426, 243] on div "August 2025" at bounding box center [345, 242] width 196 height 33
click at [433, 242] on icon at bounding box center [431, 242] width 8 height 11
click at [427, 240] on div "September 2025" at bounding box center [345, 242] width 196 height 33
click at [428, 240] on icon at bounding box center [431, 242] width 8 height 11
click at [317, 301] on button "01" at bounding box center [319, 302] width 20 height 20
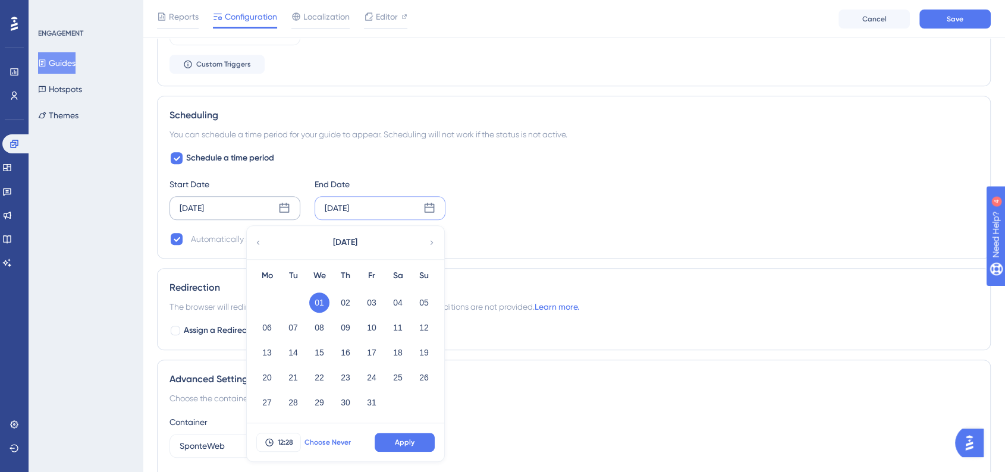
click at [304, 437] on button "Choose Never" at bounding box center [327, 442] width 53 height 19
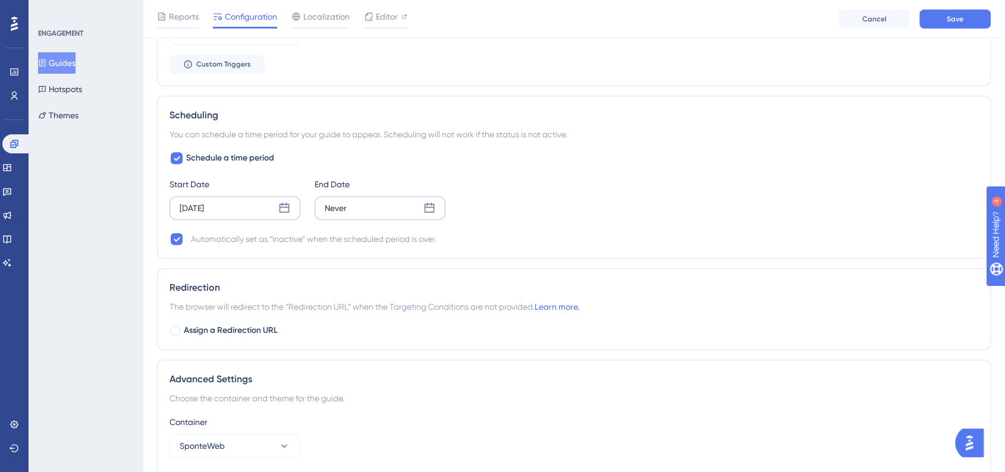
click at [429, 203] on icon at bounding box center [429, 208] width 12 height 12
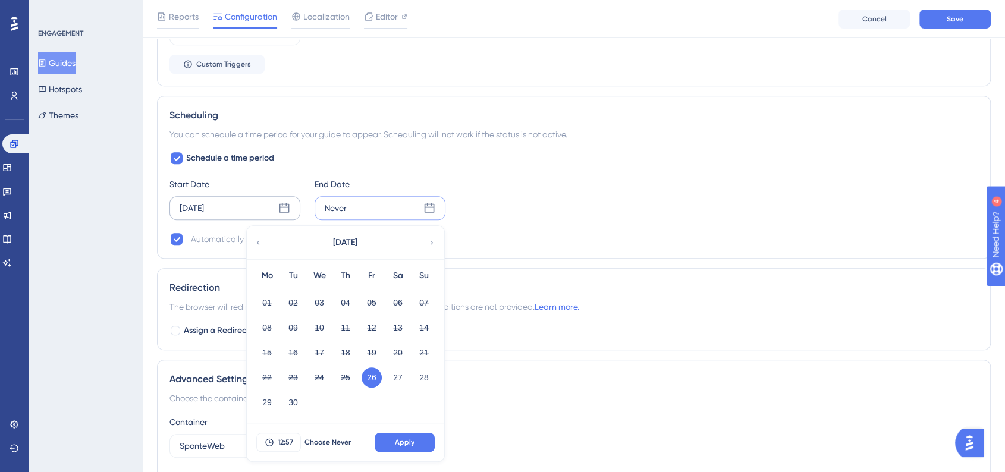
click at [430, 237] on icon at bounding box center [431, 242] width 8 height 11
click at [319, 294] on button "01" at bounding box center [319, 302] width 20 height 20
click at [289, 446] on button "12:57" at bounding box center [278, 442] width 45 height 19
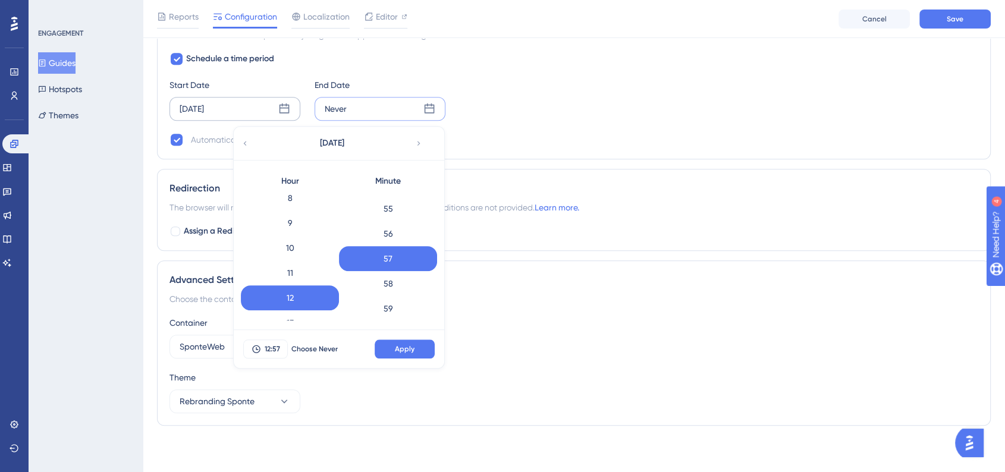
scroll to position [339, 0]
click at [295, 306] on div "18" at bounding box center [290, 315] width 98 height 25
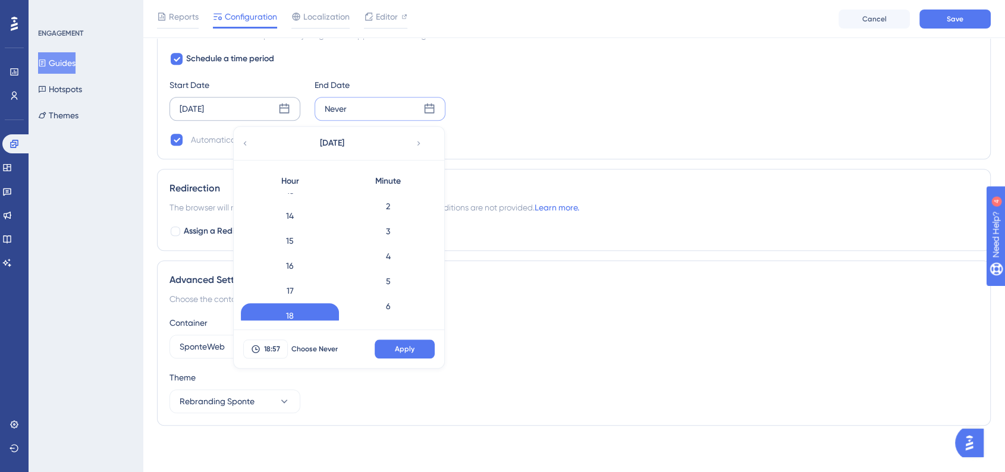
scroll to position [0, 0]
click at [394, 209] on div "0" at bounding box center [388, 205] width 98 height 25
click at [413, 348] on span "Apply" at bounding box center [405, 349] width 20 height 10
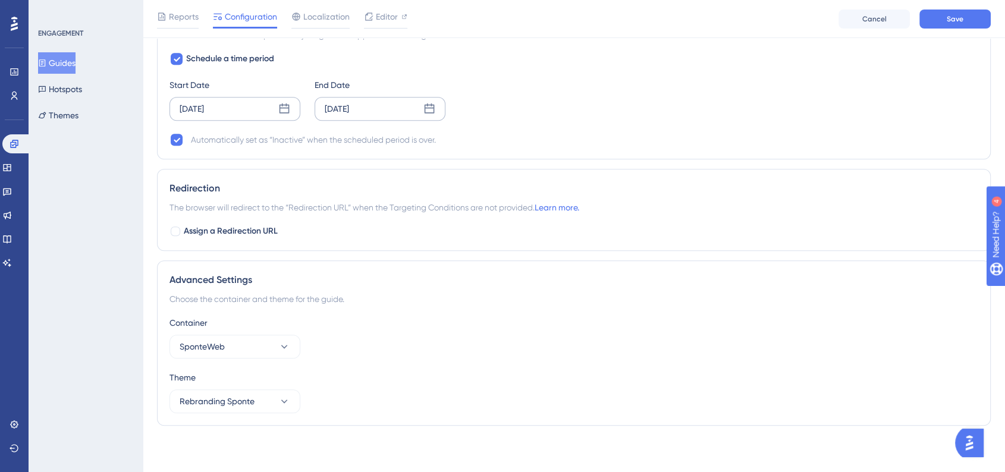
click at [738, 293] on div "Choose the container and theme for the guide." at bounding box center [573, 299] width 808 height 14
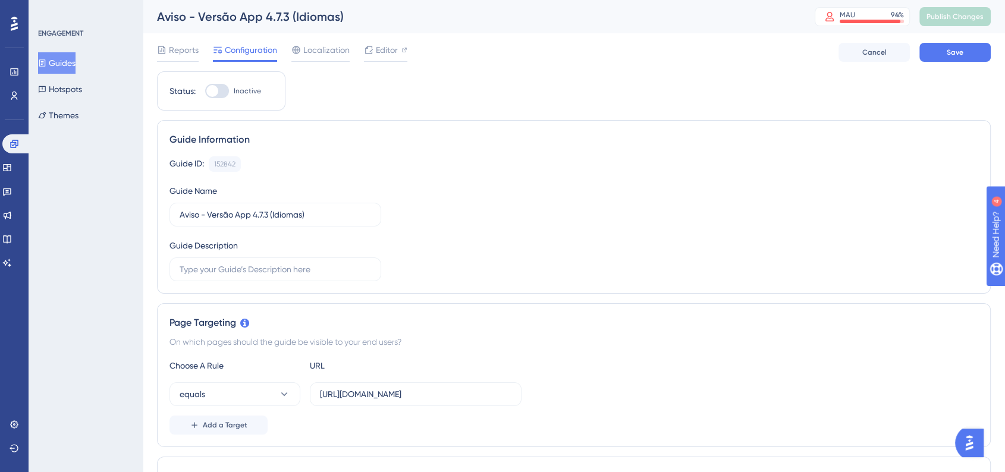
click at [222, 92] on div at bounding box center [217, 91] width 24 height 14
click at [205, 92] on input "Inactive" at bounding box center [204, 91] width 1 height 1
checkbox input "true"
click at [968, 55] on button "Save" at bounding box center [954, 52] width 71 height 19
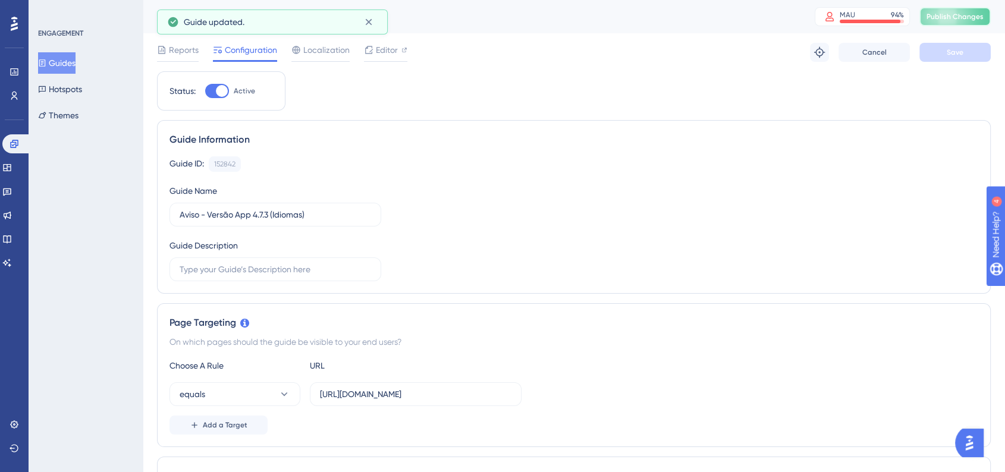
click at [953, 23] on button "Publish Changes" at bounding box center [954, 16] width 71 height 19
click at [57, 64] on button "Guides" at bounding box center [56, 62] width 37 height 21
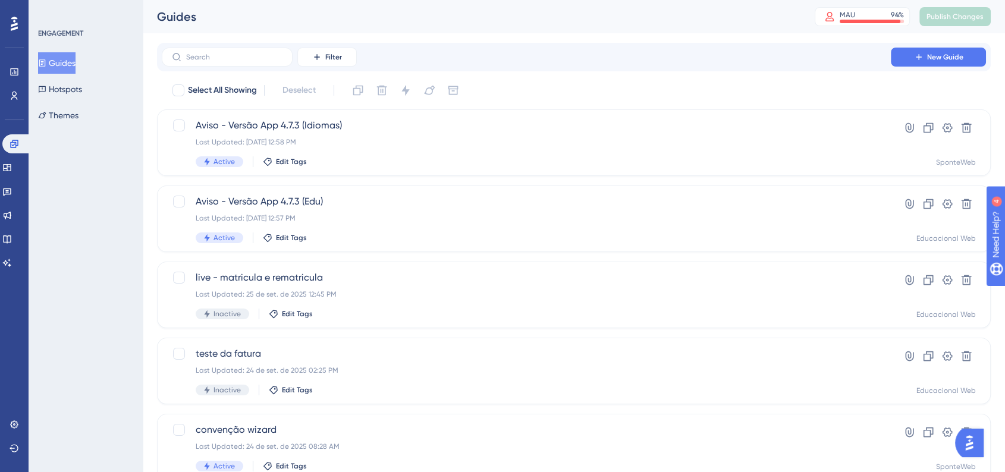
click at [104, 284] on div "ENGAGEMENT Guides Hotspots Themes" at bounding box center [86, 236] width 114 height 472
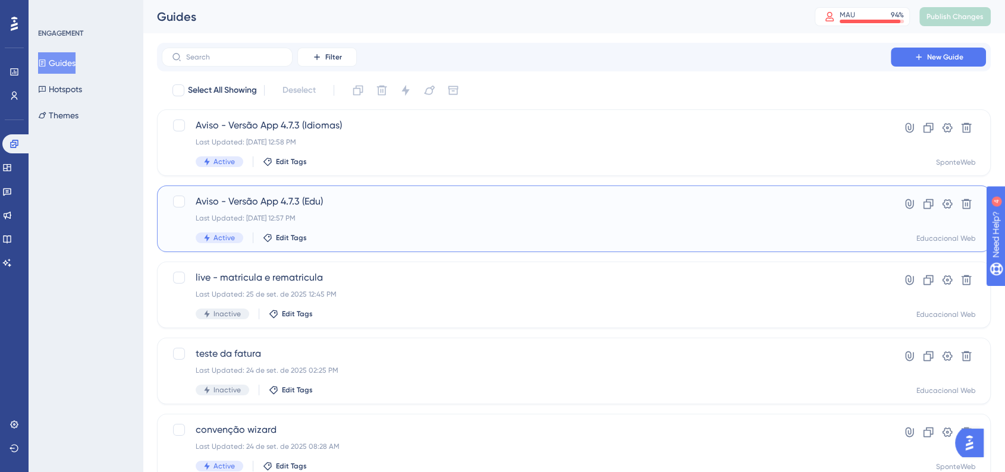
click at [266, 221] on div "Last Updated: 26 de set. de 2025 12:57 PM" at bounding box center [526, 218] width 661 height 10
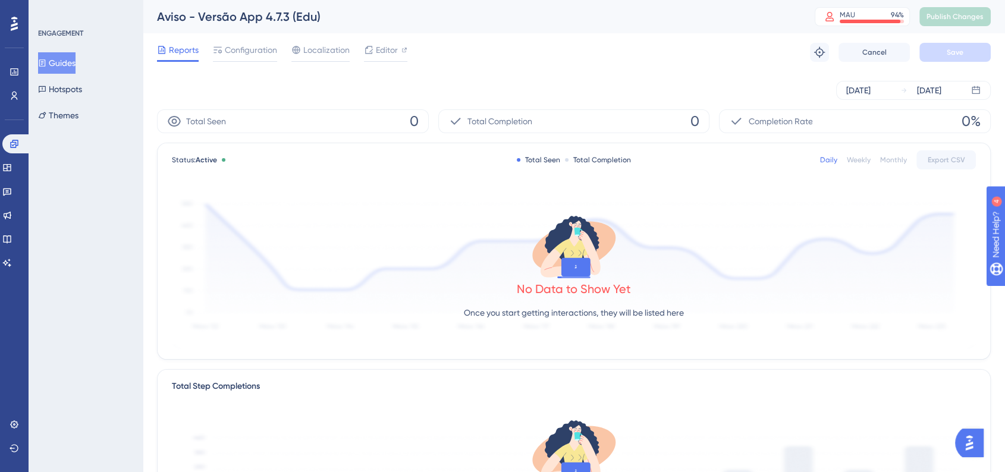
click at [257, 39] on div "Reports Configuration Localization Editor Troubleshoot Cancel Save" at bounding box center [573, 52] width 833 height 38
click at [245, 49] on span "Configuration" at bounding box center [251, 50] width 52 height 14
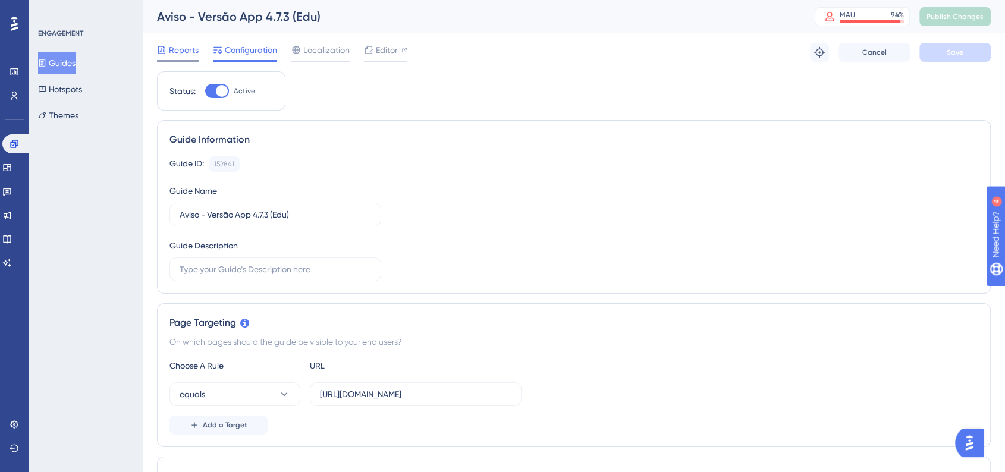
click at [175, 53] on span "Reports" at bounding box center [184, 50] width 30 height 14
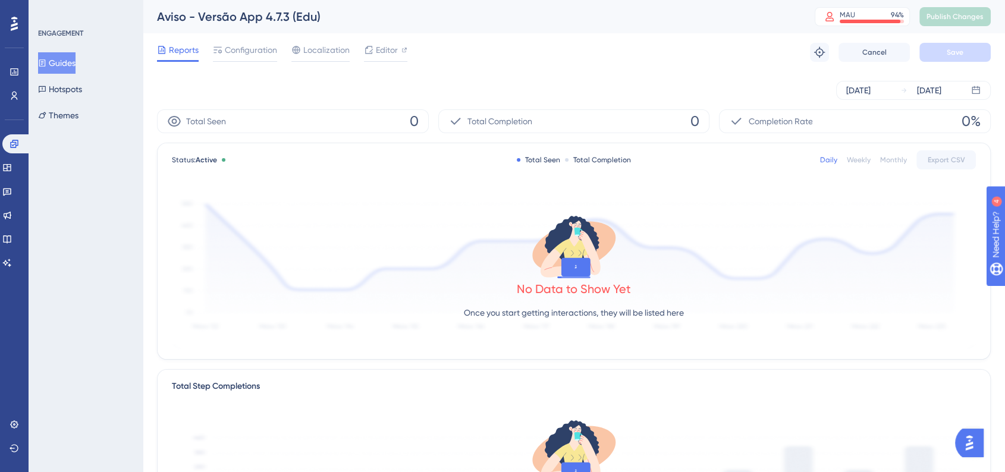
click at [75, 72] on button "Guides" at bounding box center [56, 62] width 37 height 21
